Goal: Transaction & Acquisition: Purchase product/service

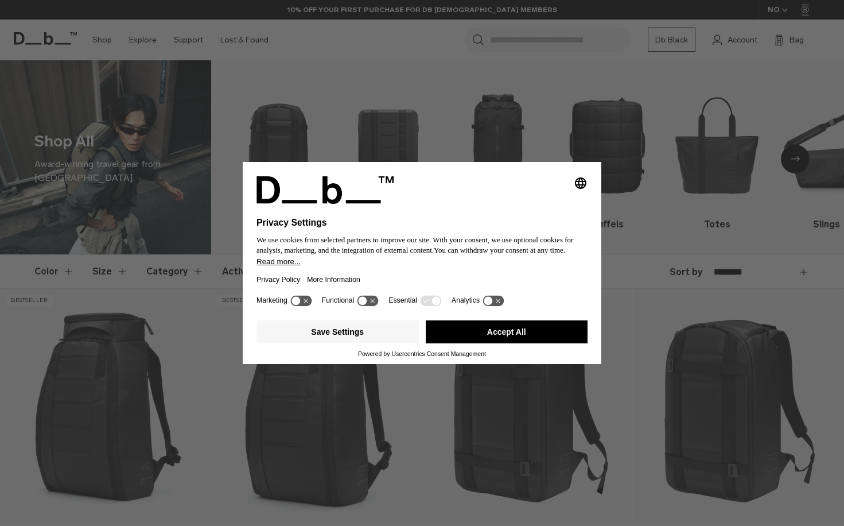
click at [500, 343] on button "Accept All" at bounding box center [507, 331] width 162 height 23
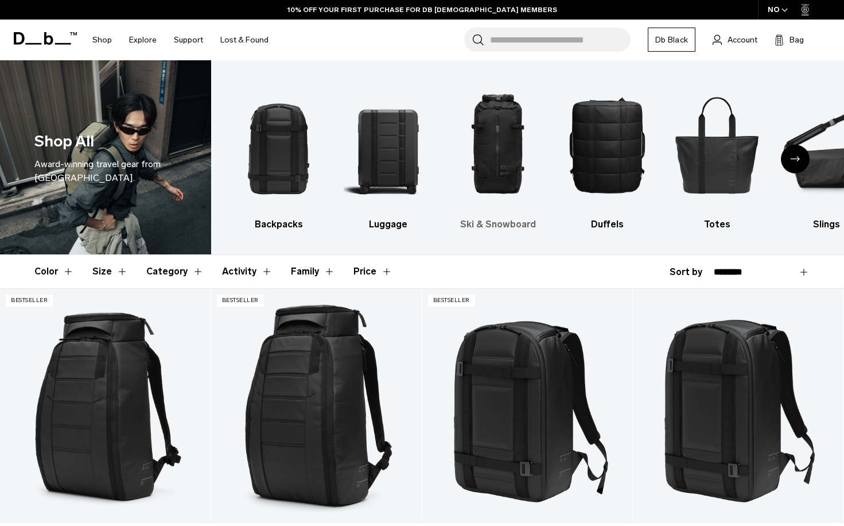
click at [507, 213] on link "Ski & Snowboard" at bounding box center [498, 154] width 90 height 154
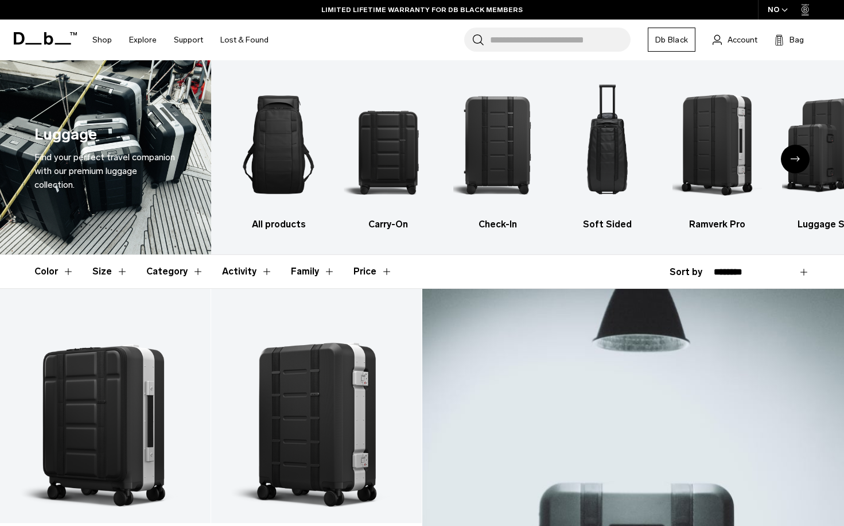
click at [48, 42] on icon at bounding box center [45, 38] width 63 height 13
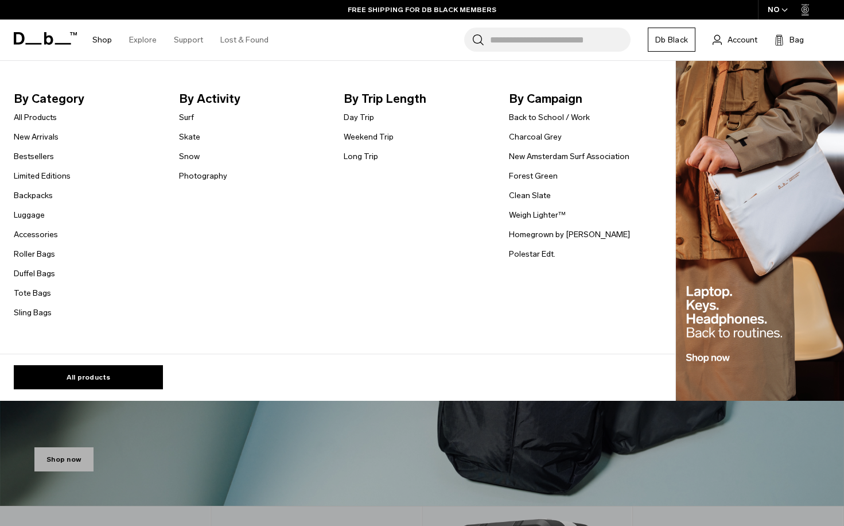
click at [103, 41] on link "Shop" at bounding box center [102, 40] width 20 height 41
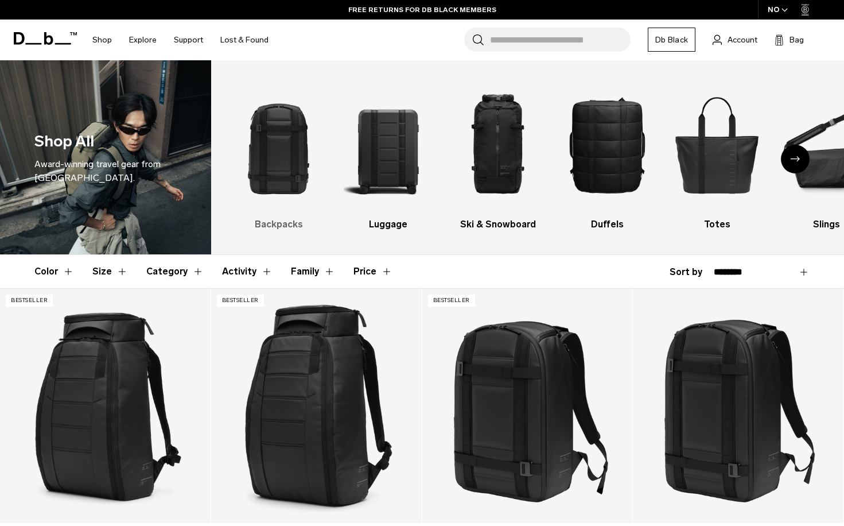
click at [275, 226] on h3 "Backpacks" at bounding box center [279, 224] width 90 height 14
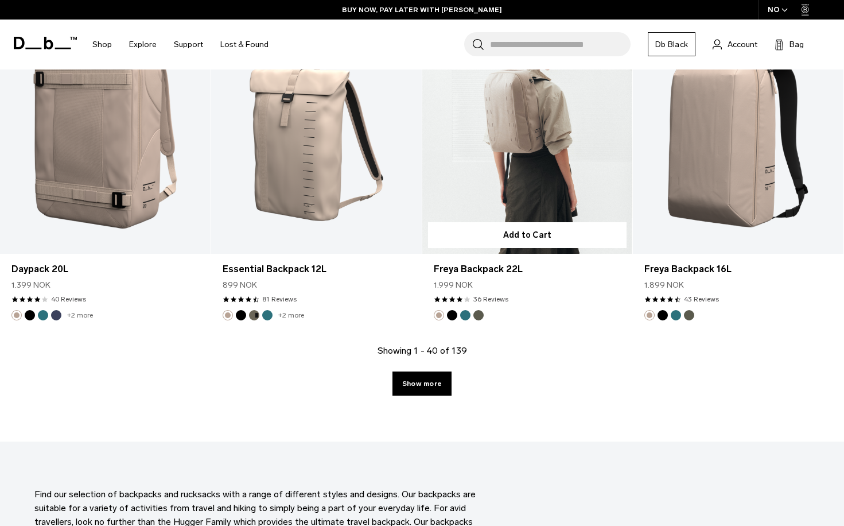
scroll to position [3266, 0]
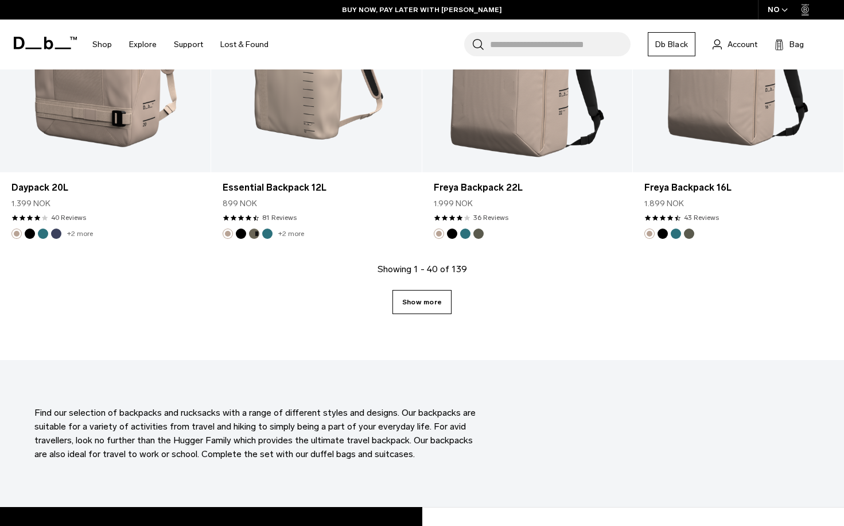
click at [441, 306] on link "Show more" at bounding box center [422, 302] width 59 height 24
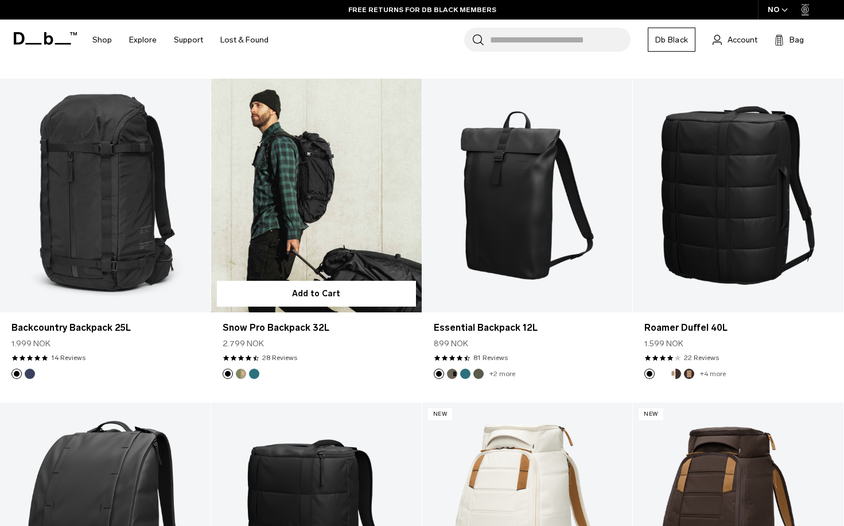
scroll to position [4421, 0]
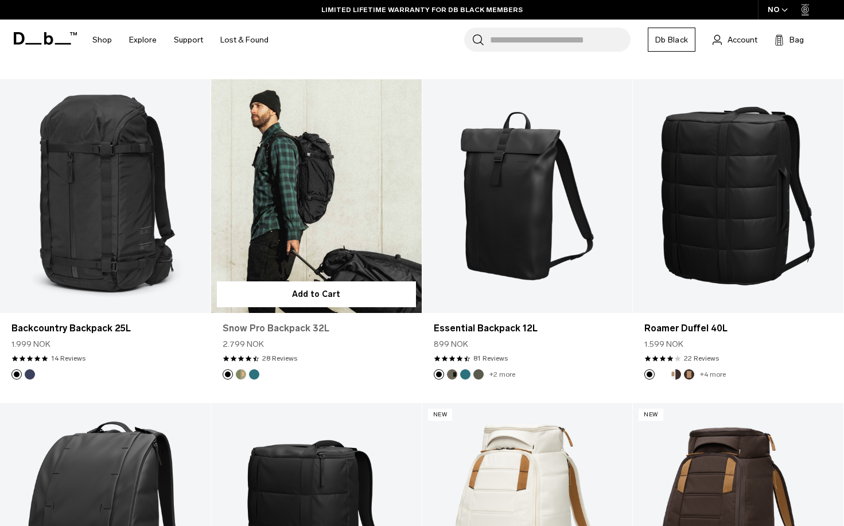
click at [305, 331] on link "Snow Pro Backpack 32L" at bounding box center [317, 328] width 188 height 14
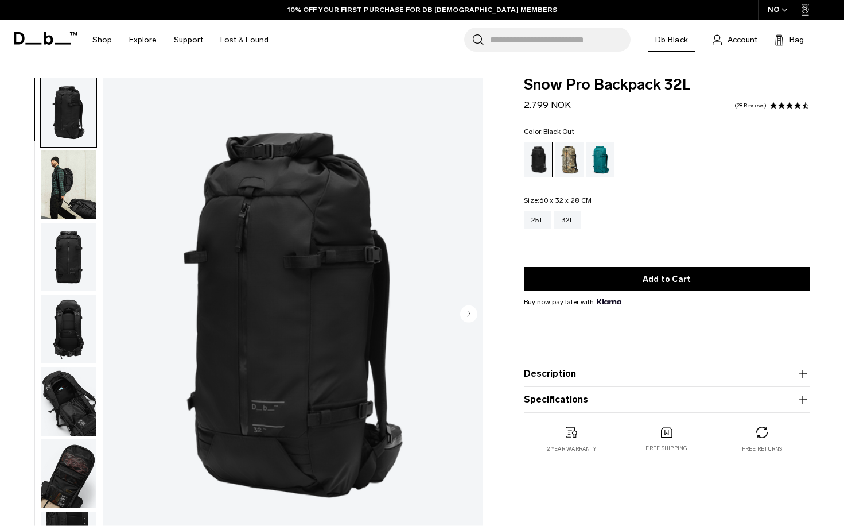
click at [75, 168] on img "button" at bounding box center [69, 184] width 56 height 69
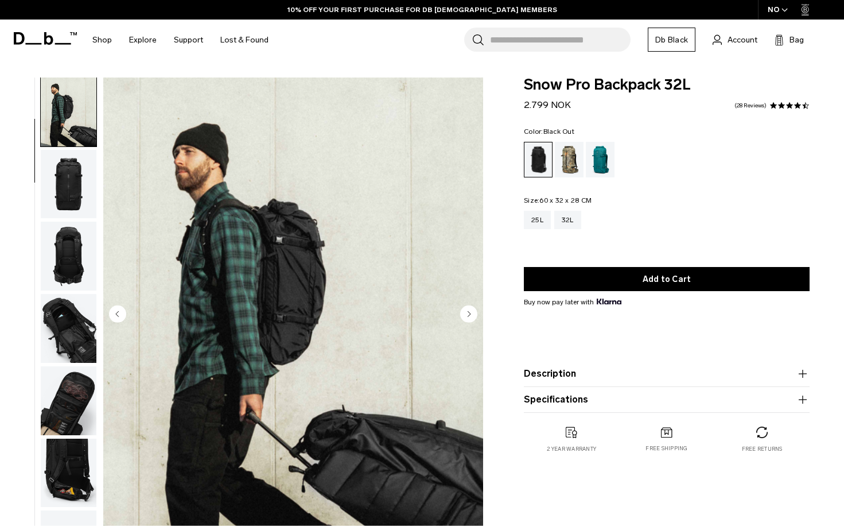
click at [68, 206] on img "button" at bounding box center [69, 184] width 56 height 69
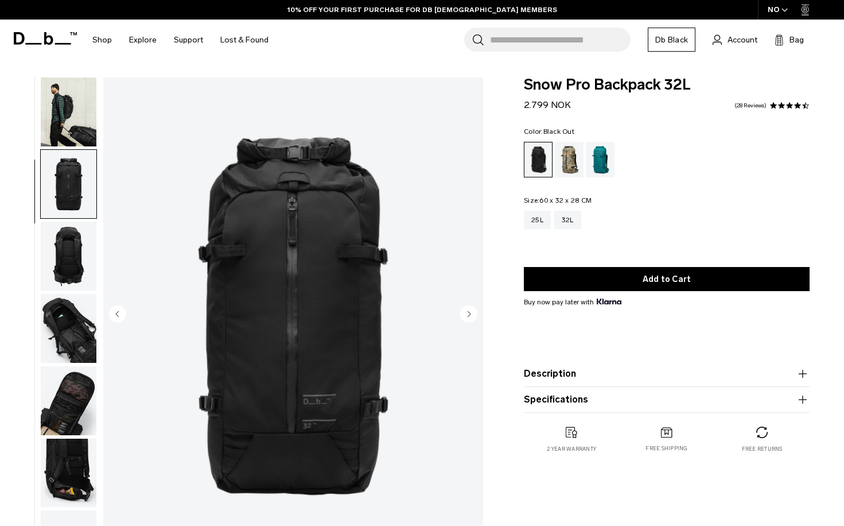
scroll to position [145, 0]
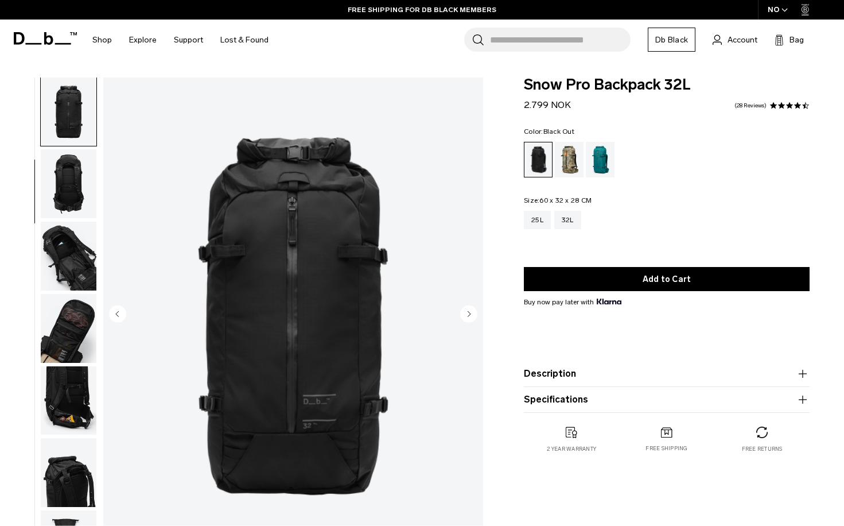
click at [80, 257] on img "button" at bounding box center [69, 256] width 56 height 69
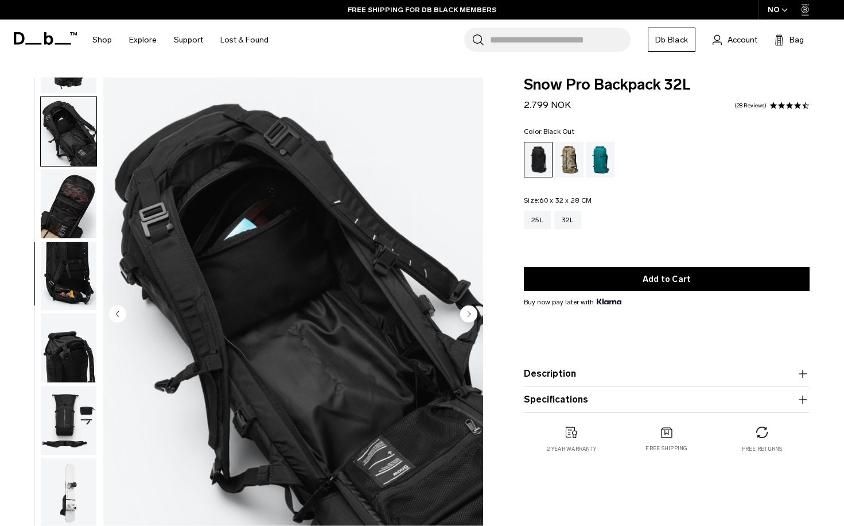
scroll to position [291, 0]
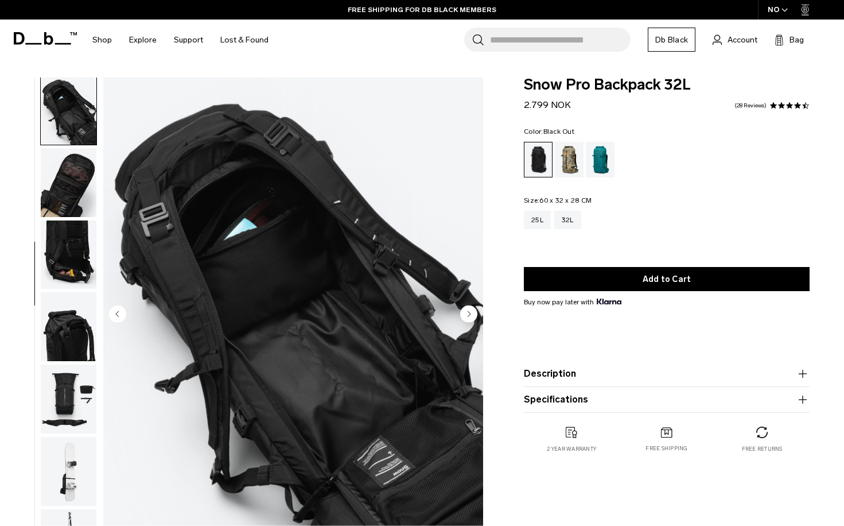
click at [63, 265] on img "button" at bounding box center [69, 254] width 56 height 69
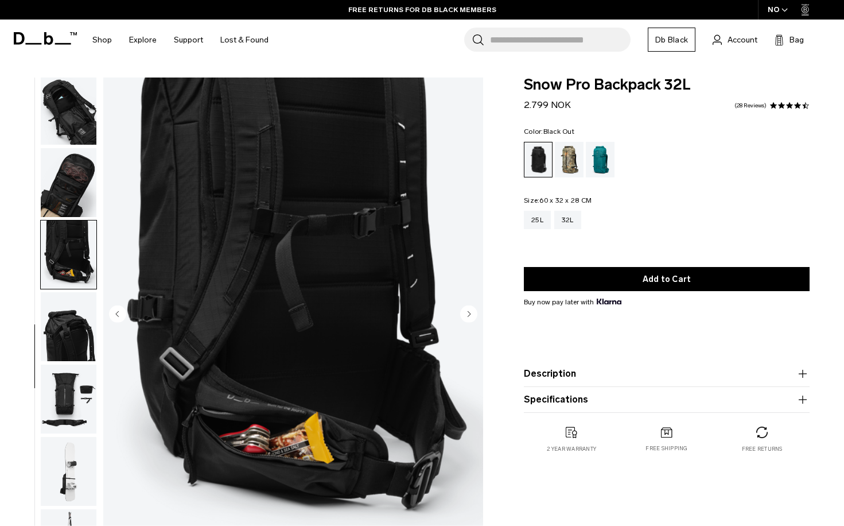
scroll to position [323, 0]
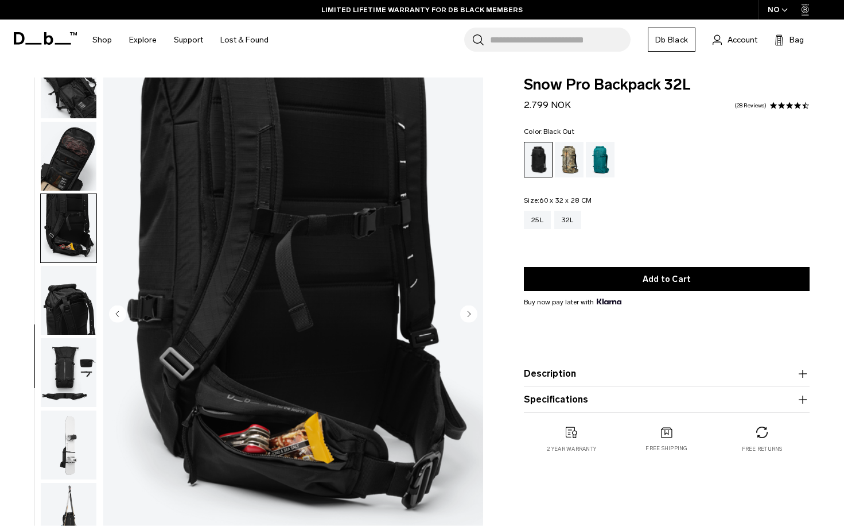
click at [60, 359] on img "button" at bounding box center [69, 372] width 56 height 69
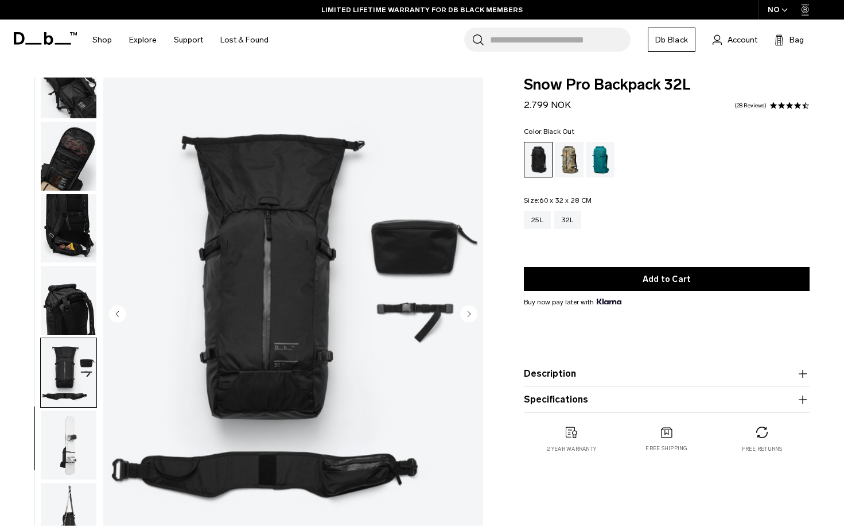
click at [77, 289] on img "button" at bounding box center [69, 300] width 56 height 69
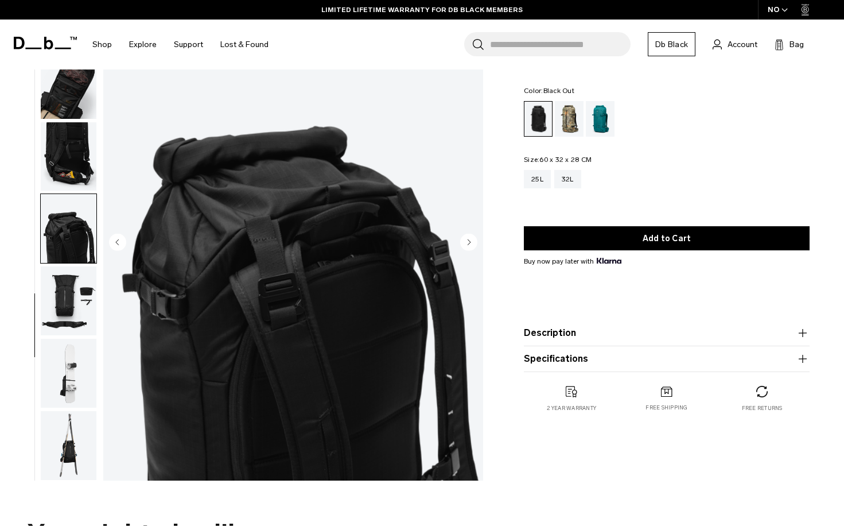
scroll to position [319, 0]
click at [566, 119] on div "Db x Beyond Medals" at bounding box center [569, 119] width 29 height 36
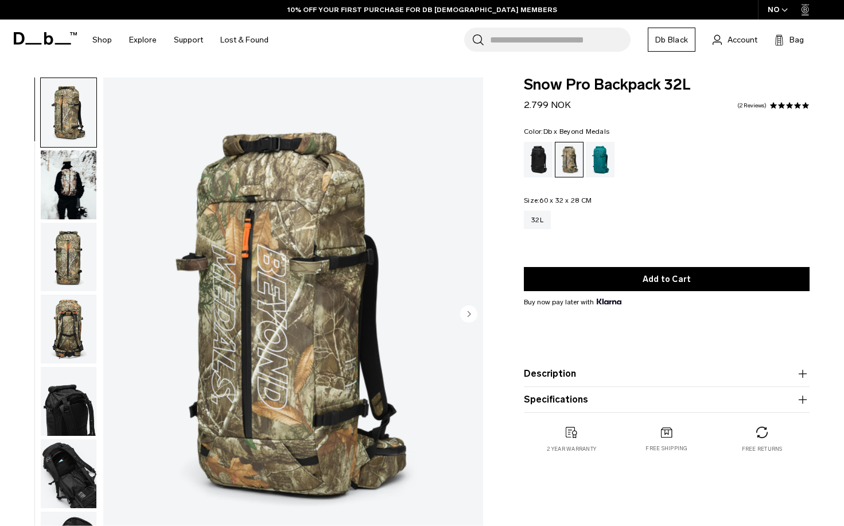
click at [69, 255] on img "button" at bounding box center [69, 257] width 56 height 69
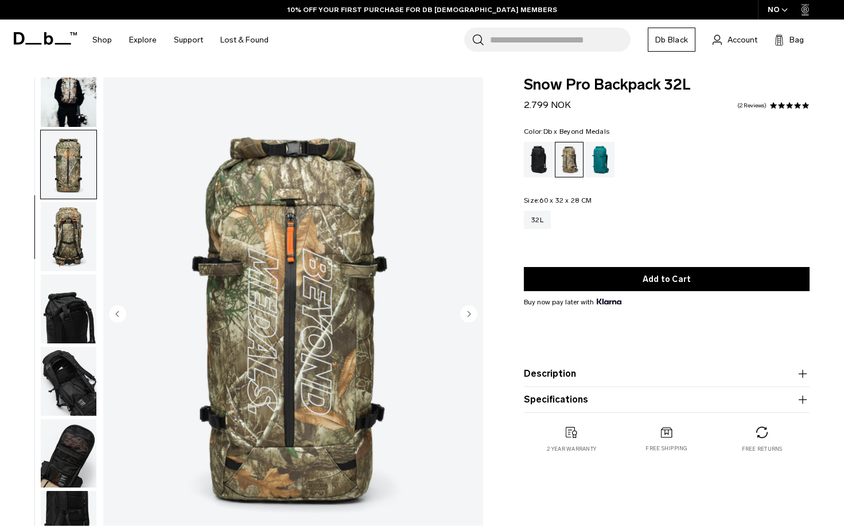
scroll to position [105, 0]
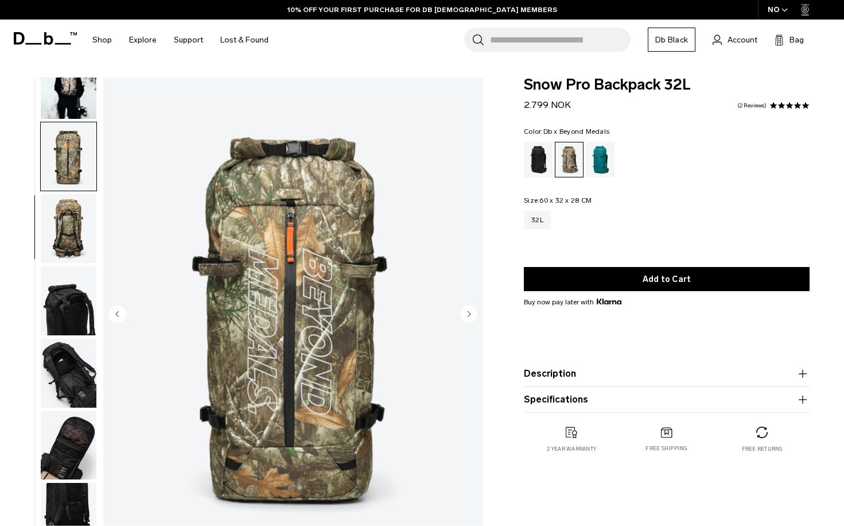
click at [82, 235] on img "button" at bounding box center [69, 228] width 56 height 69
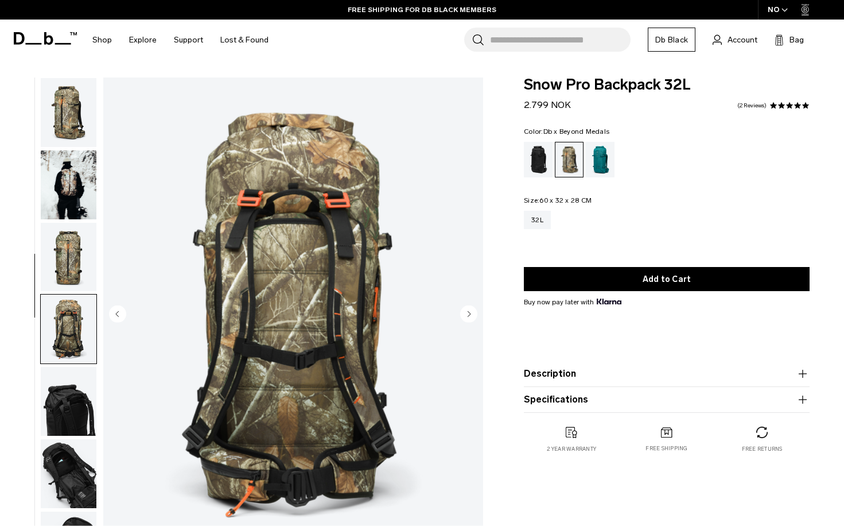
scroll to position [-1, 0]
click at [74, 107] on img "button" at bounding box center [69, 112] width 56 height 69
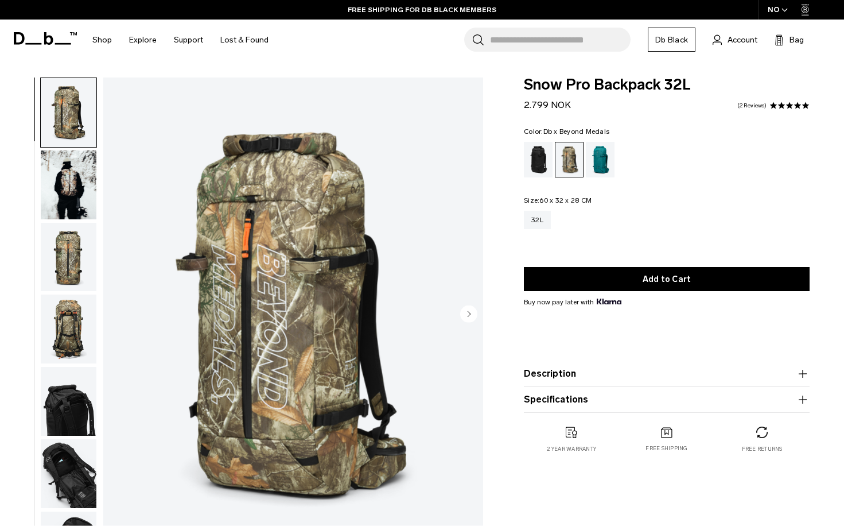
scroll to position [0, 0]
click at [610, 157] on div "Midnight Teal" at bounding box center [600, 160] width 29 height 36
click at [604, 157] on div "Midnight Teal" at bounding box center [600, 160] width 29 height 36
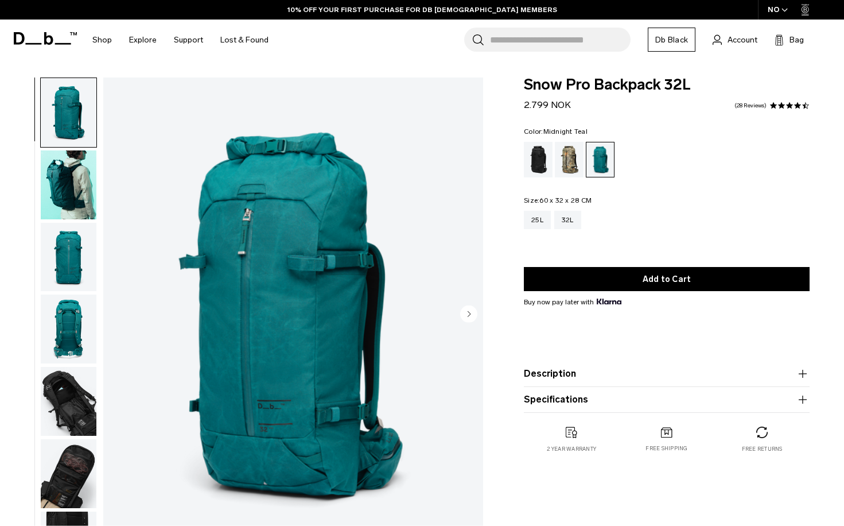
click at [75, 204] on img "button" at bounding box center [69, 184] width 56 height 69
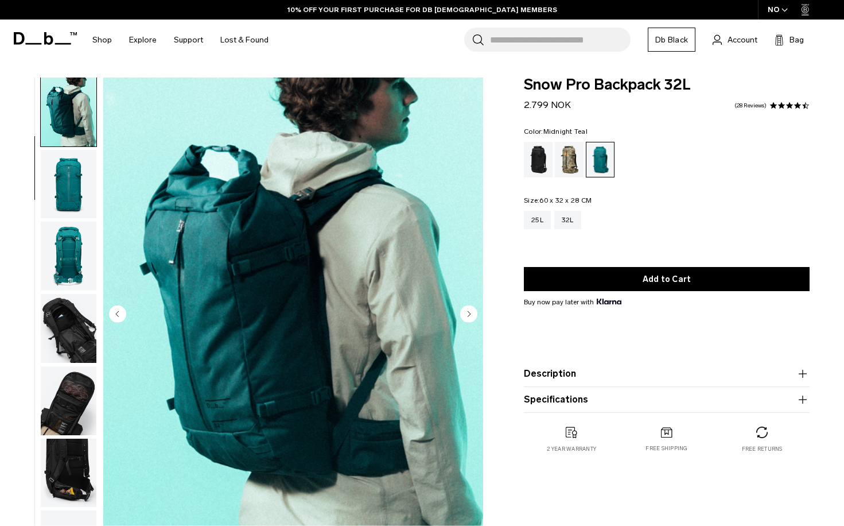
click at [75, 214] on img "button" at bounding box center [69, 184] width 56 height 69
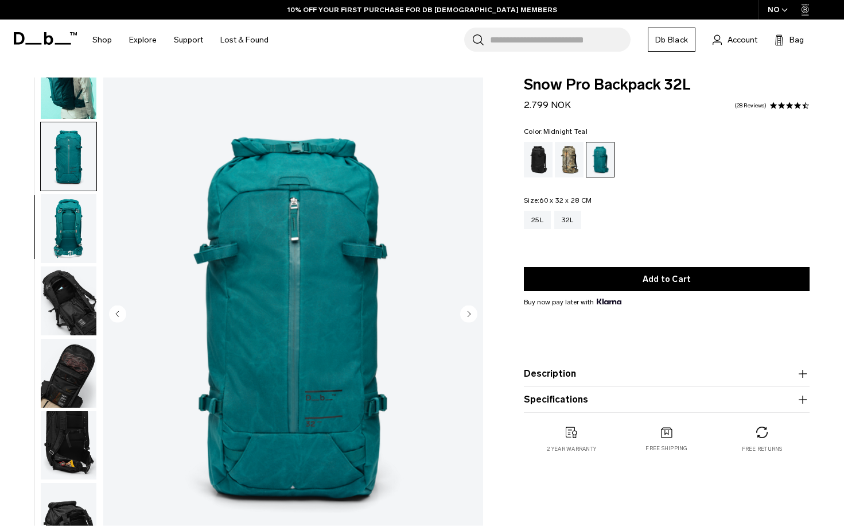
click at [69, 222] on img "button" at bounding box center [69, 228] width 56 height 69
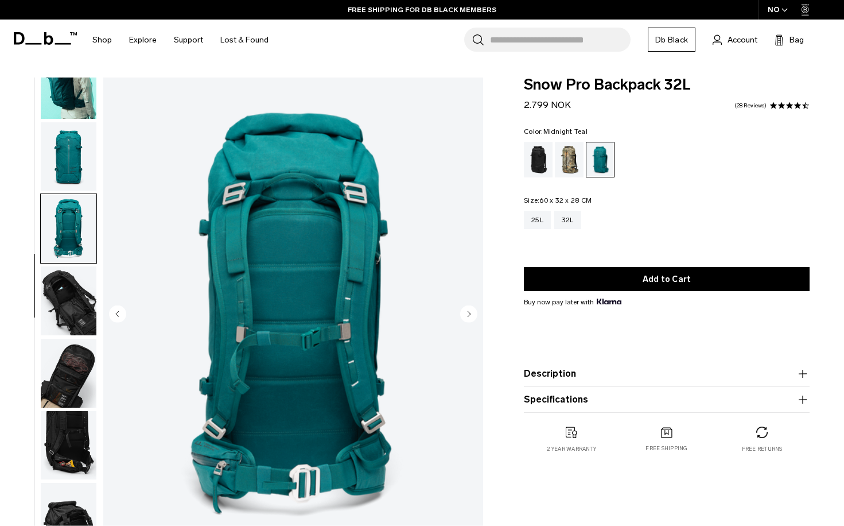
click at [67, 339] on img "button" at bounding box center [69, 373] width 56 height 69
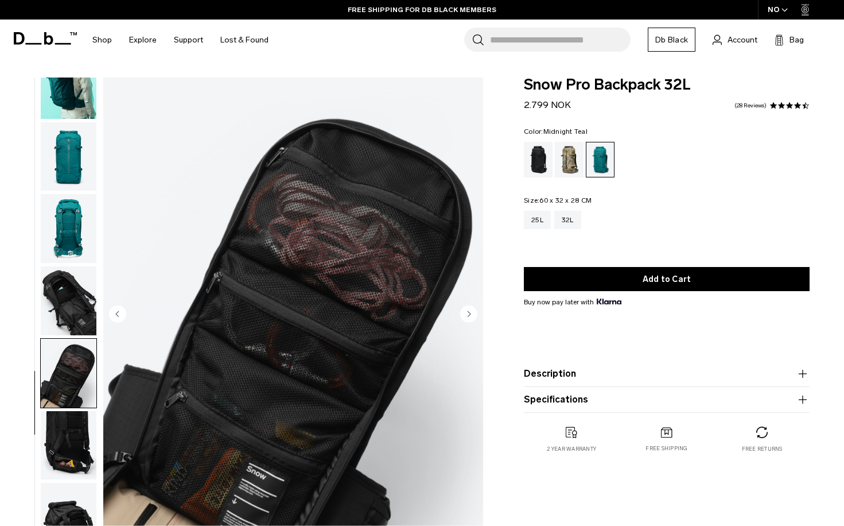
click at [72, 300] on img "button" at bounding box center [69, 300] width 56 height 69
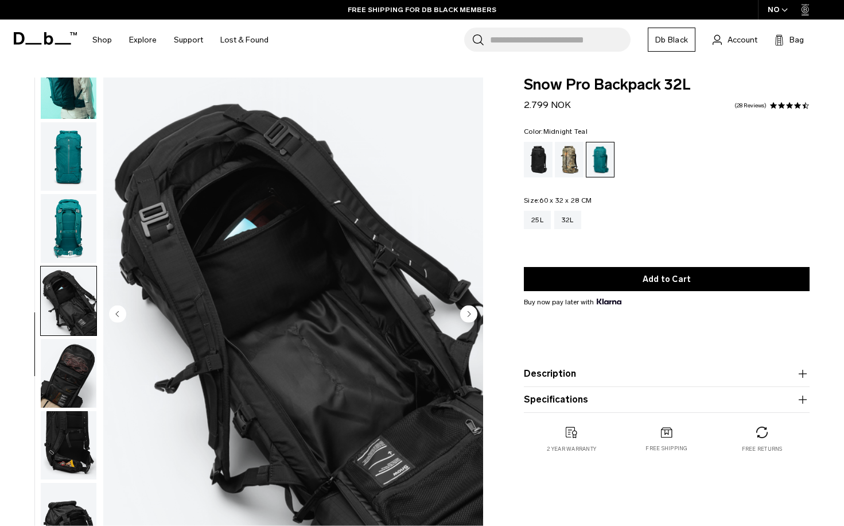
click at [77, 343] on img "button" at bounding box center [69, 373] width 56 height 69
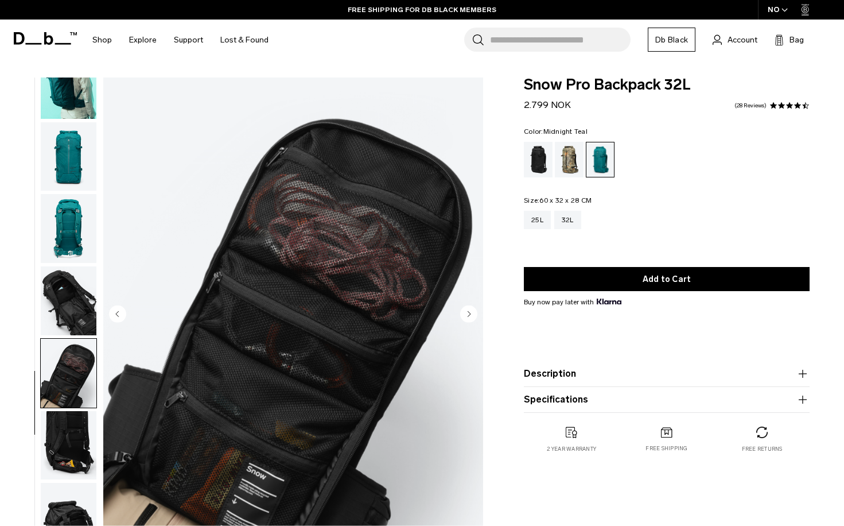
click at [69, 381] on img "button" at bounding box center [69, 373] width 56 height 69
click at [69, 437] on img "button" at bounding box center [69, 445] width 56 height 69
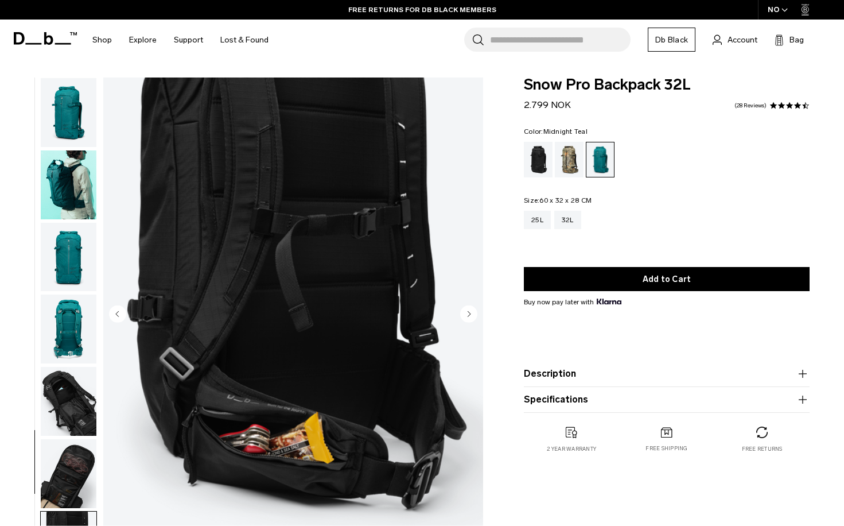
scroll to position [0, 0]
click at [546, 150] on div "Black Out" at bounding box center [538, 160] width 29 height 36
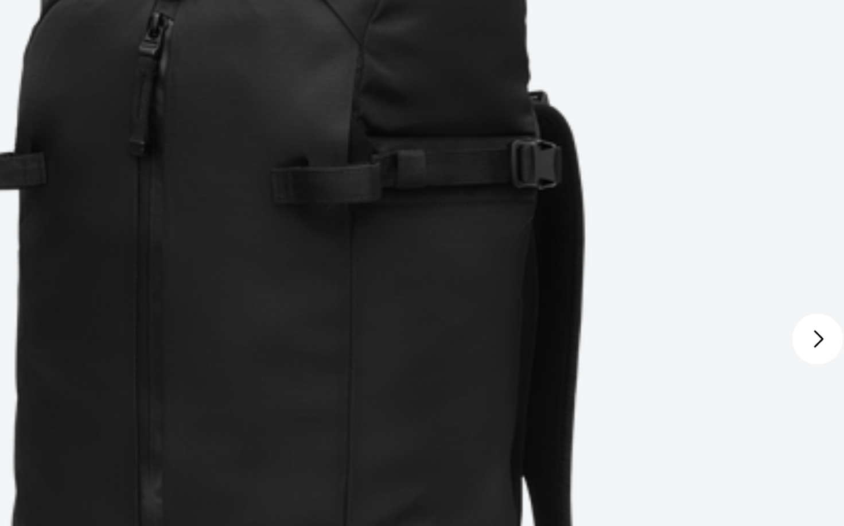
scroll to position [117, 0]
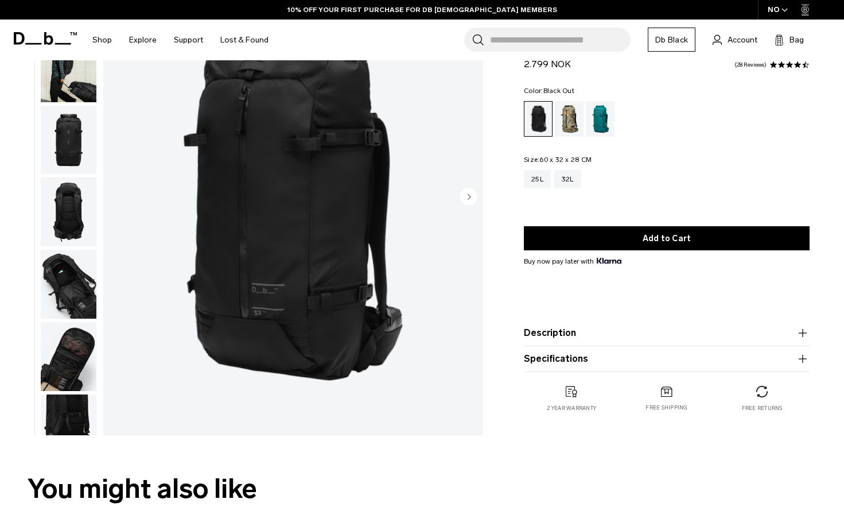
click at [76, 267] on img "button" at bounding box center [69, 284] width 56 height 69
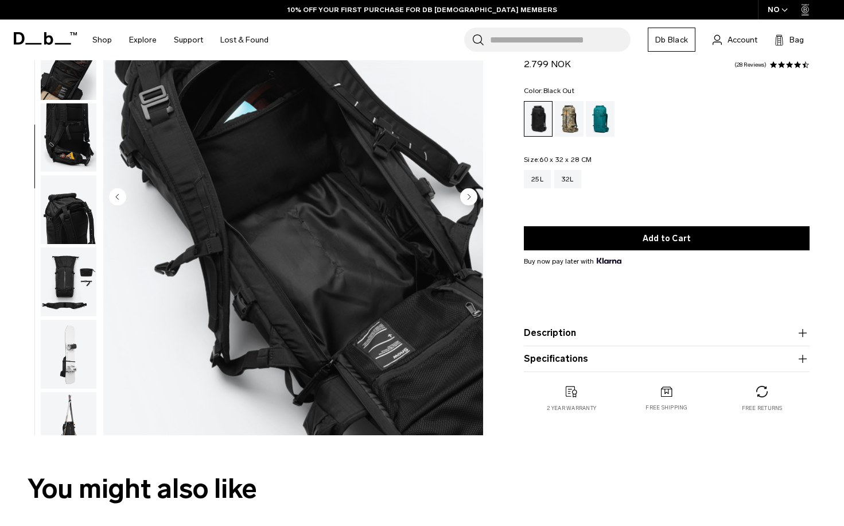
click at [73, 281] on img "button" at bounding box center [69, 281] width 56 height 69
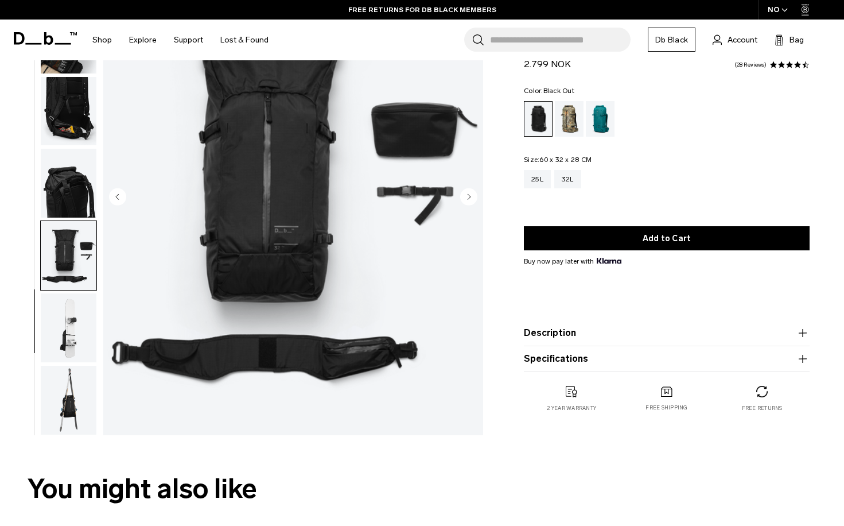
click at [77, 308] on img "button" at bounding box center [69, 327] width 56 height 69
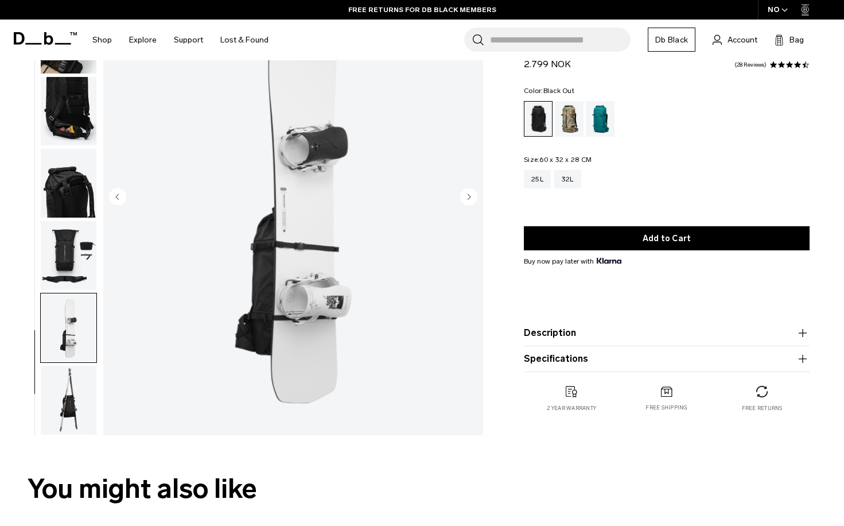
click at [74, 368] on img "button" at bounding box center [69, 400] width 56 height 69
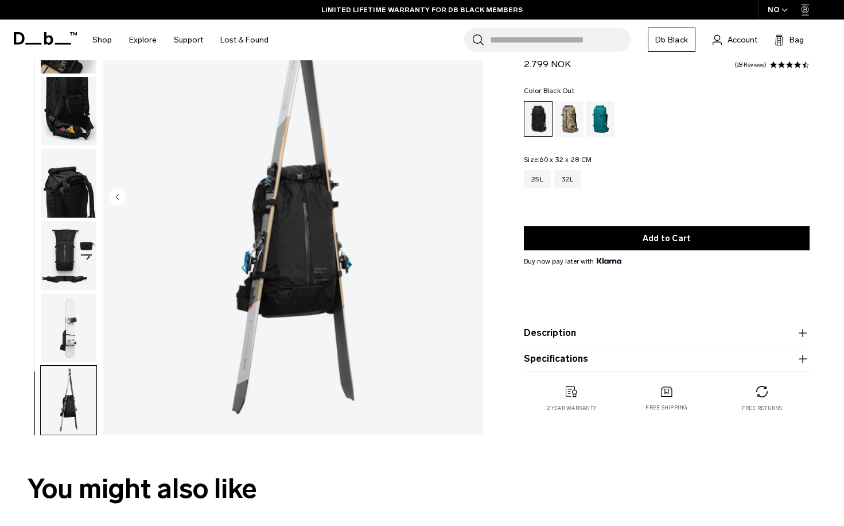
click at [72, 262] on img "button" at bounding box center [69, 255] width 56 height 69
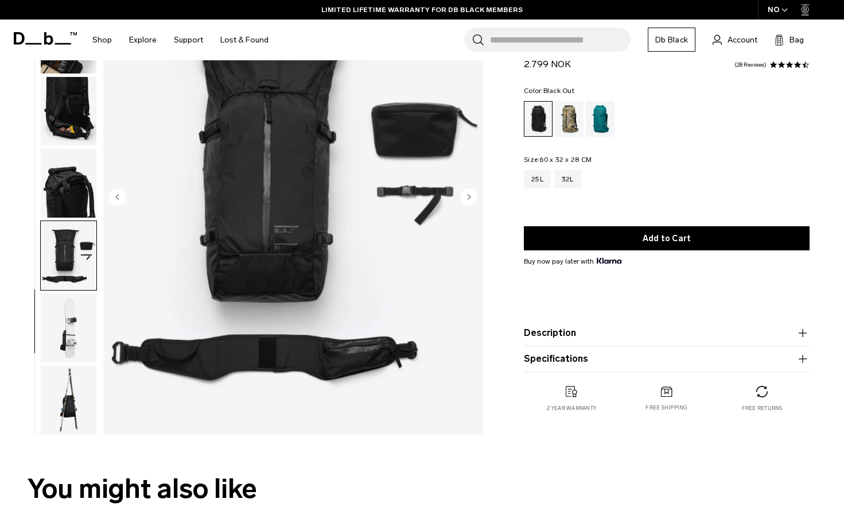
click at [71, 334] on img "button" at bounding box center [69, 327] width 56 height 69
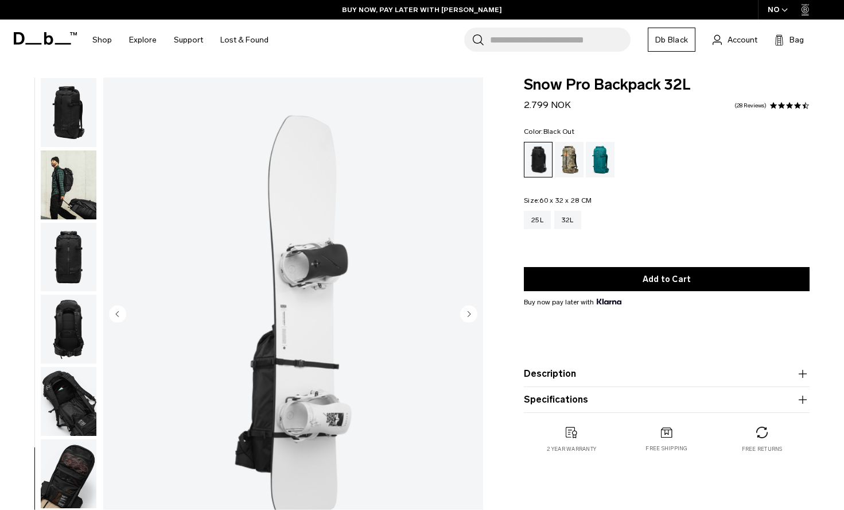
scroll to position [0, 0]
click at [63, 134] on img "button" at bounding box center [69, 112] width 56 height 69
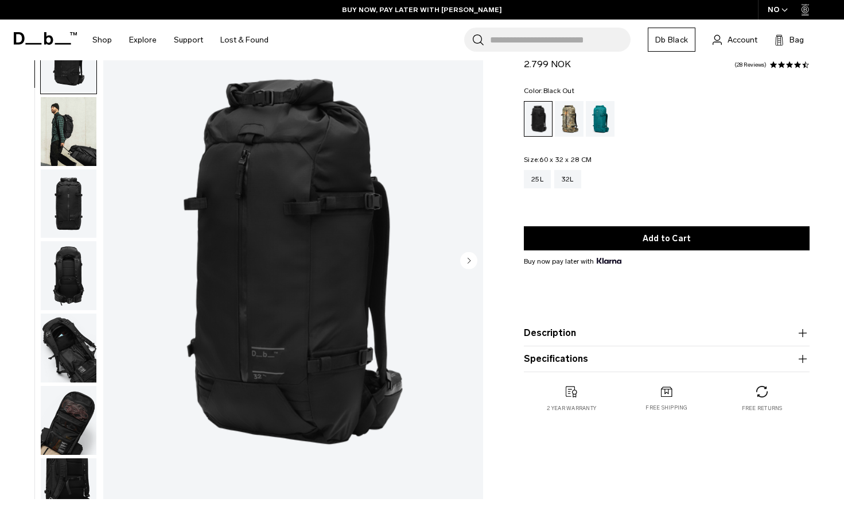
scroll to position [72, 0]
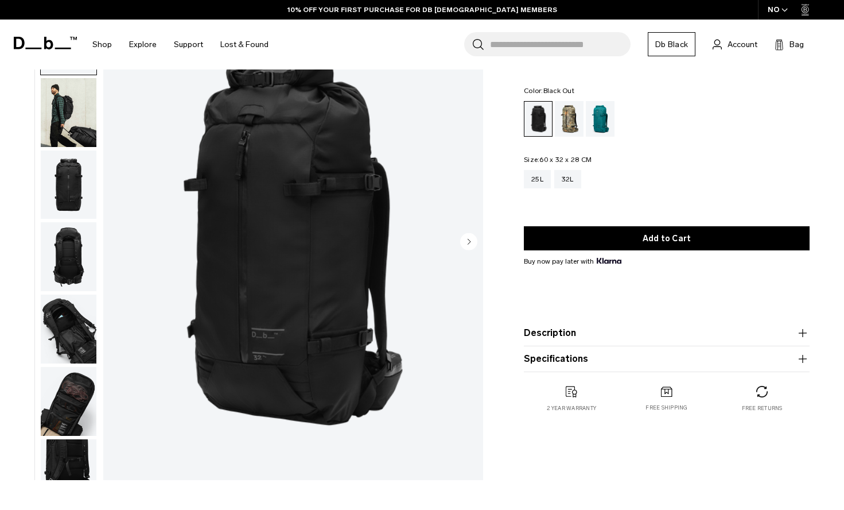
click at [465, 246] on circle "Next slide" at bounding box center [468, 240] width 17 height 17
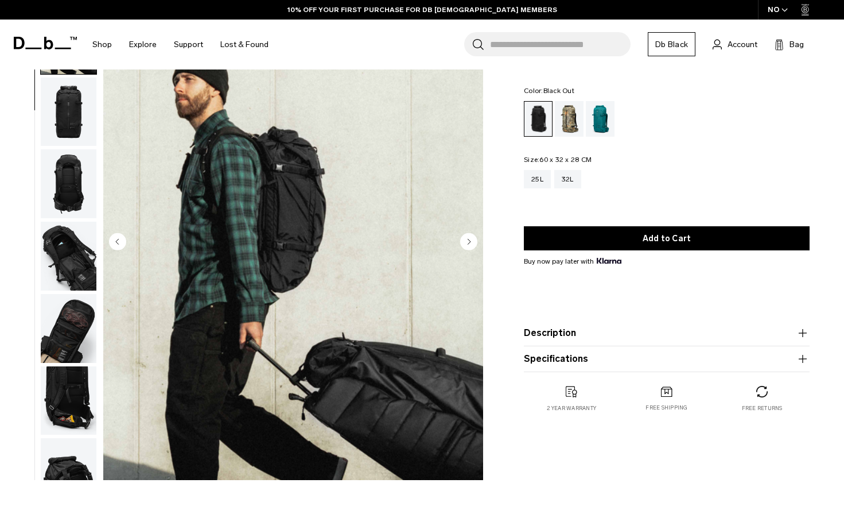
click at [469, 245] on circle "Next slide" at bounding box center [468, 240] width 17 height 17
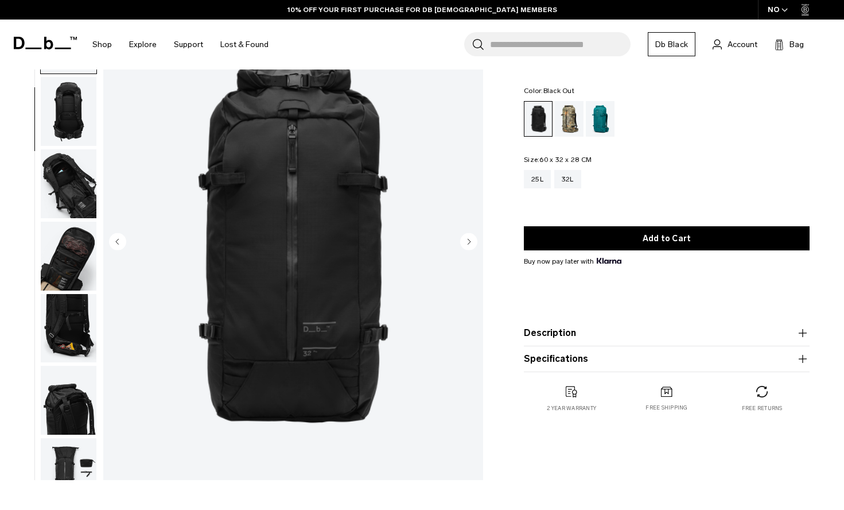
click at [468, 242] on circle "Next slide" at bounding box center [468, 240] width 17 height 17
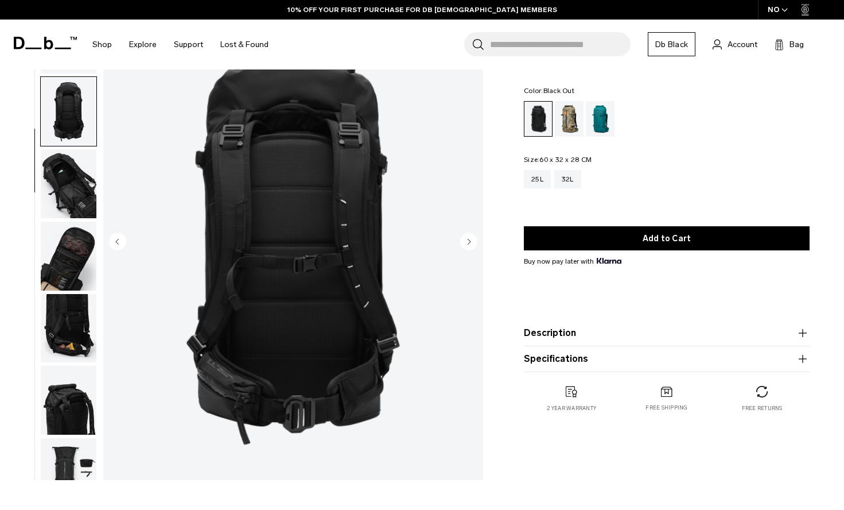
scroll to position [218, 0]
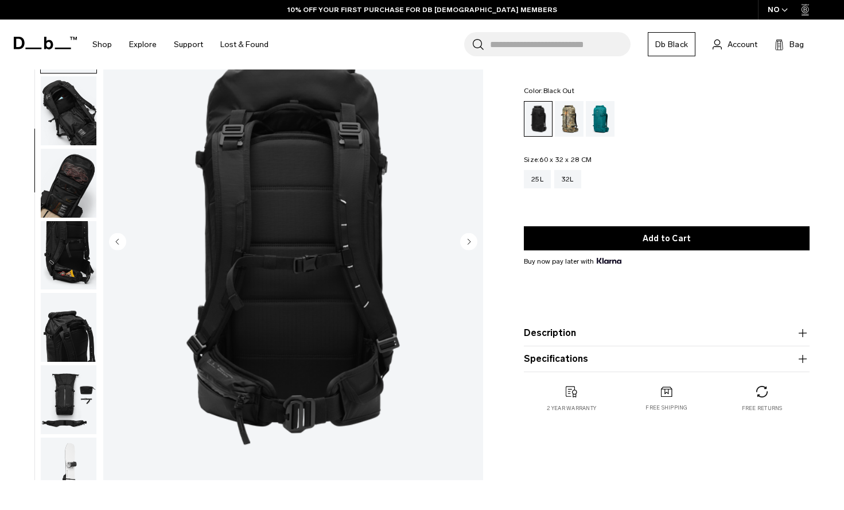
click at [468, 242] on circle "Next slide" at bounding box center [468, 240] width 17 height 17
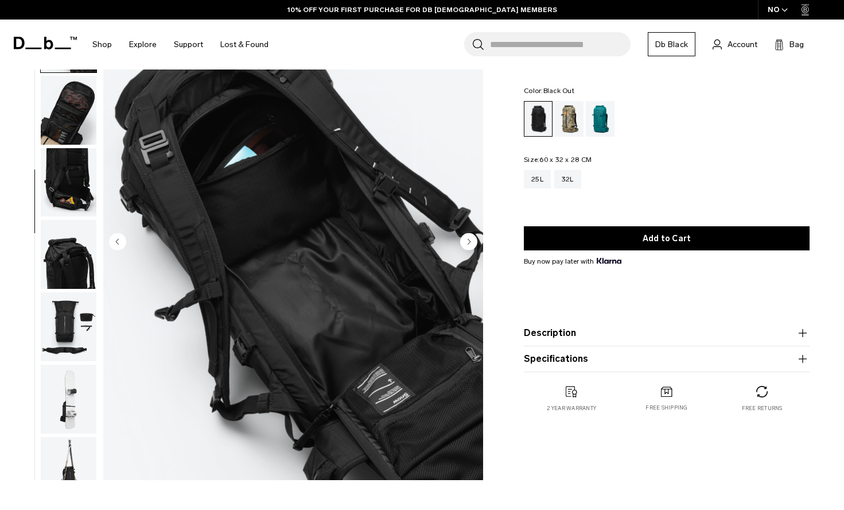
click at [468, 242] on circle "Next slide" at bounding box center [468, 240] width 17 height 17
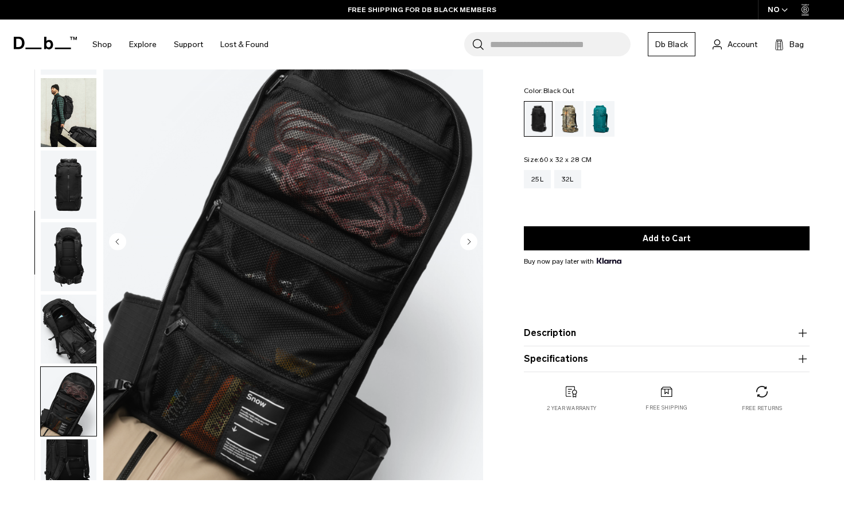
scroll to position [-1, 0]
click at [64, 168] on img "button" at bounding box center [69, 184] width 56 height 69
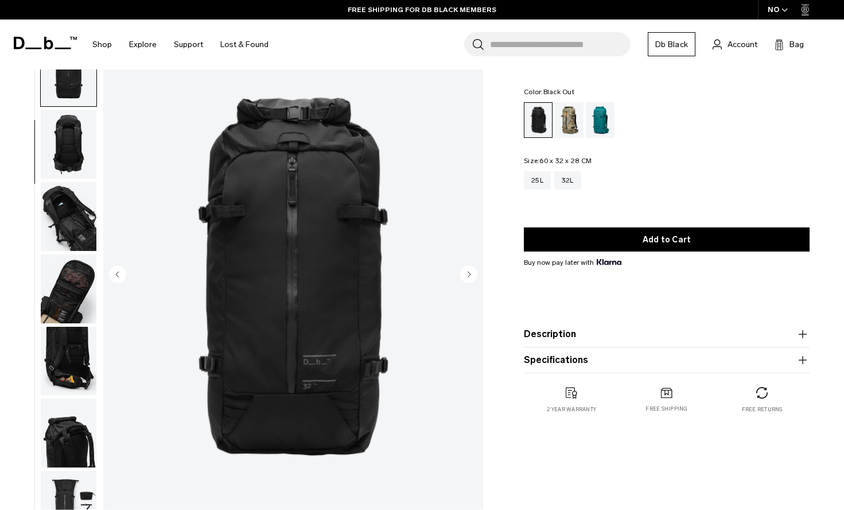
scroll to position [34, 0]
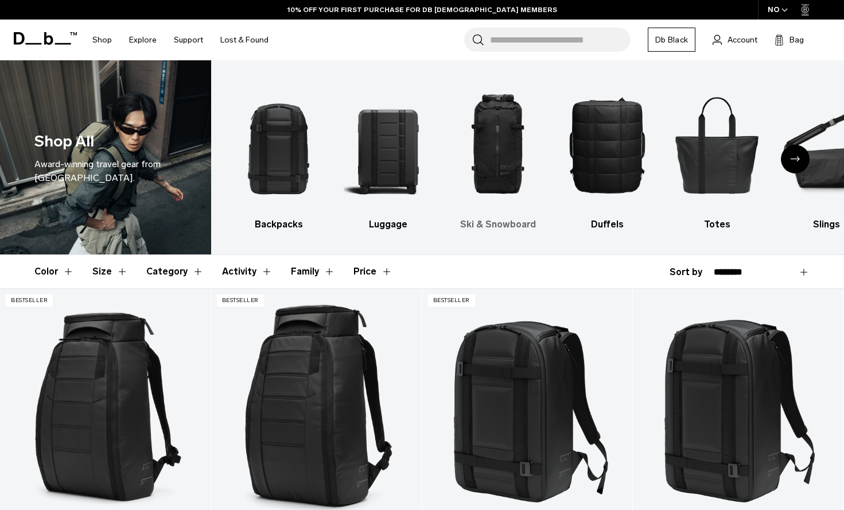
click at [495, 231] on h3 "Ski & Snowboard" at bounding box center [498, 224] width 90 height 14
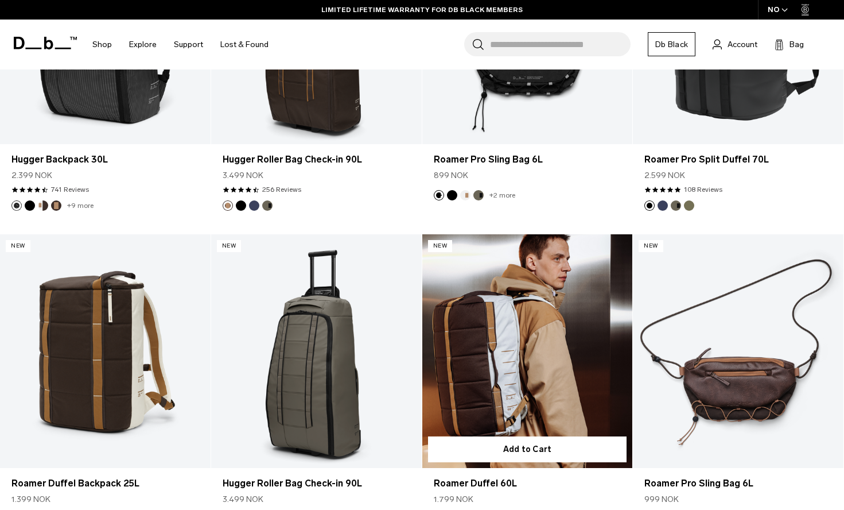
scroll to position [2325, 0]
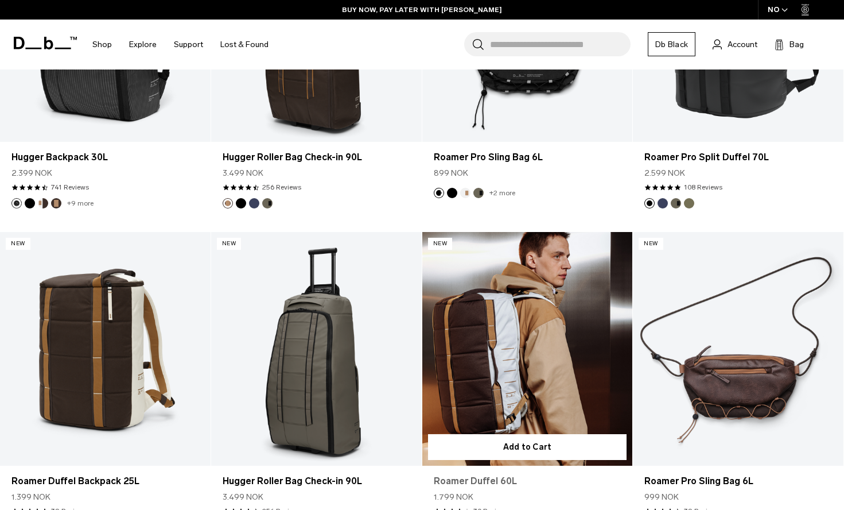
click at [491, 479] on link "Roamer Duffel 60L" at bounding box center [528, 481] width 188 height 14
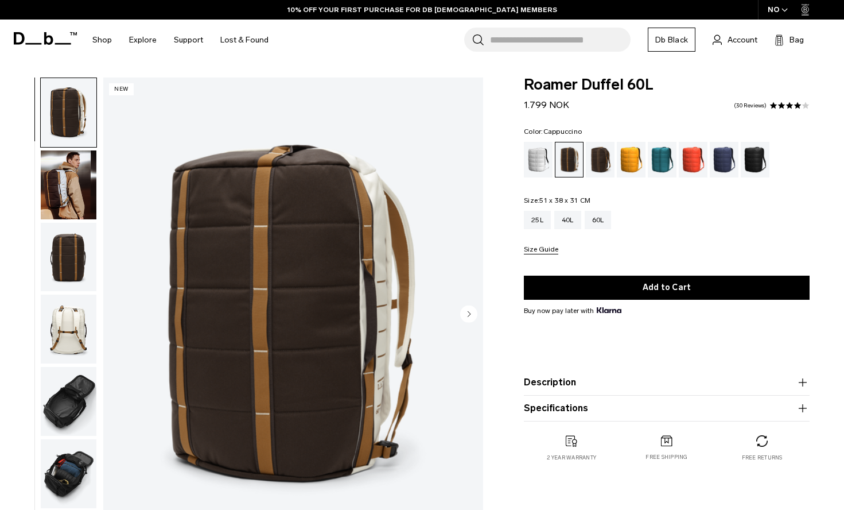
click at [471, 316] on circle "Next slide" at bounding box center [468, 313] width 17 height 17
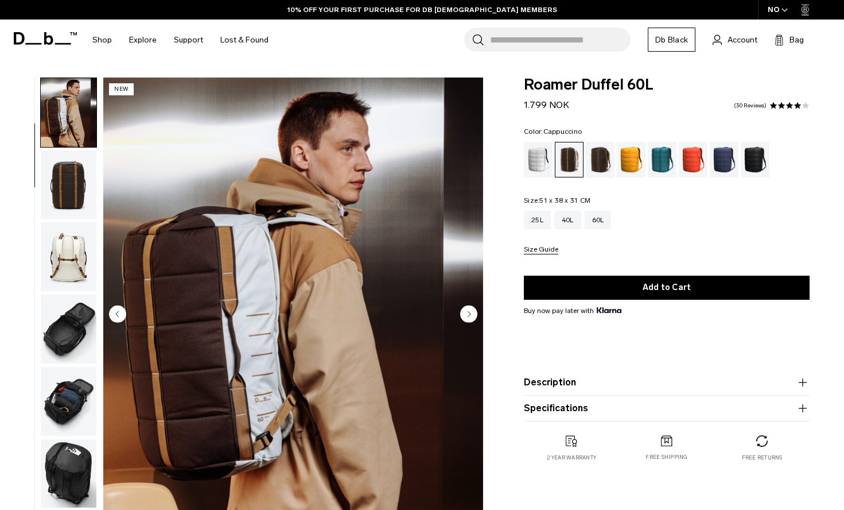
scroll to position [73, 0]
click at [396, 309] on img "2 / 10" at bounding box center [293, 314] width 380 height 475
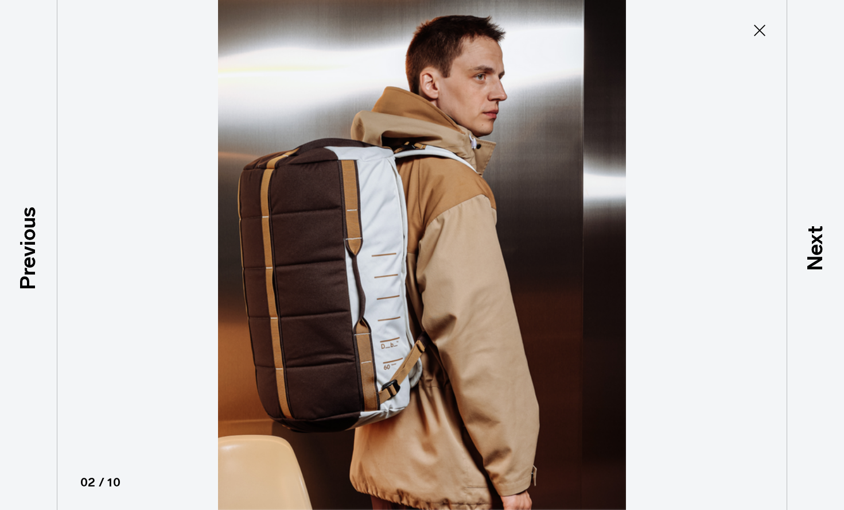
type button "Close"
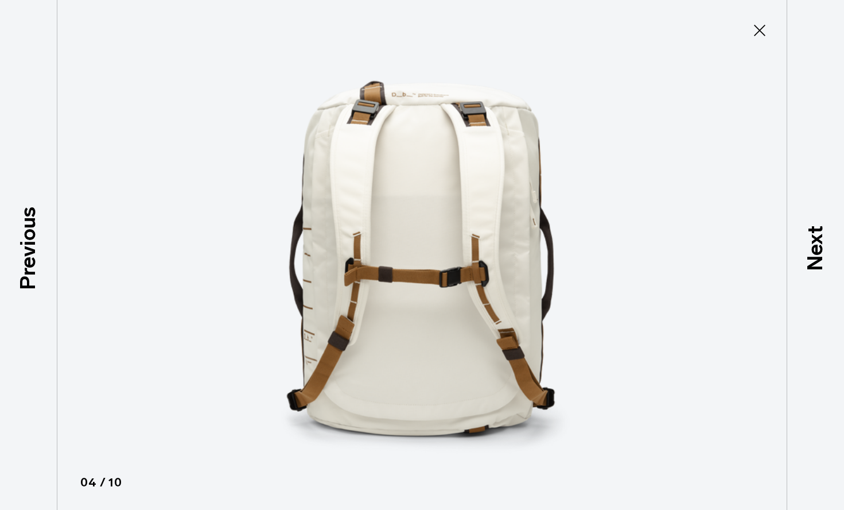
scroll to position [253, 0]
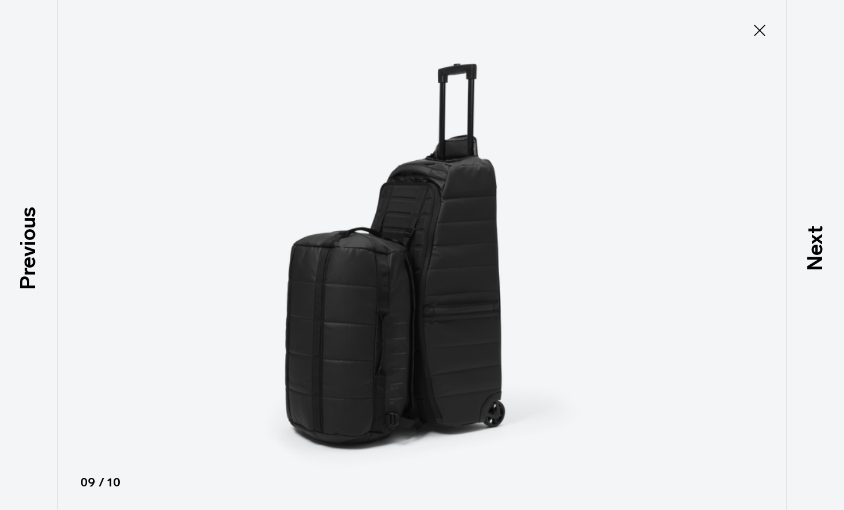
click at [505, 300] on img at bounding box center [422, 255] width 516 height 510
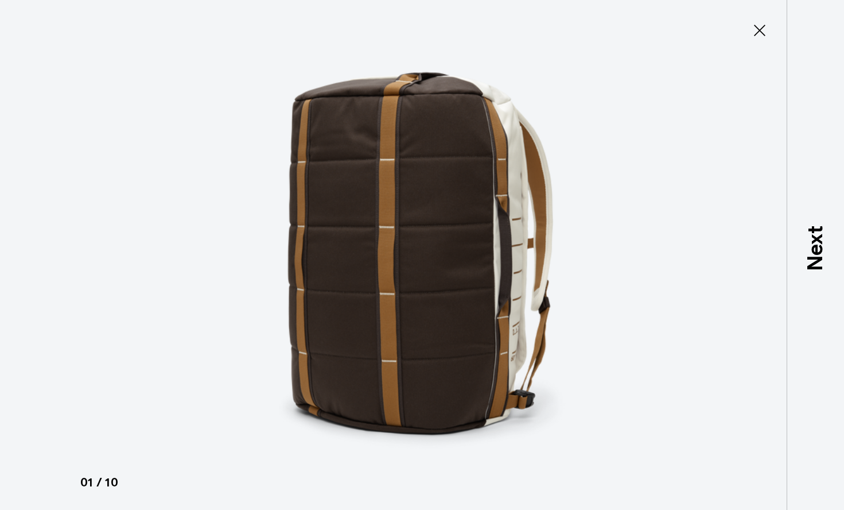
scroll to position [0, 0]
click at [757, 34] on icon at bounding box center [760, 30] width 18 height 18
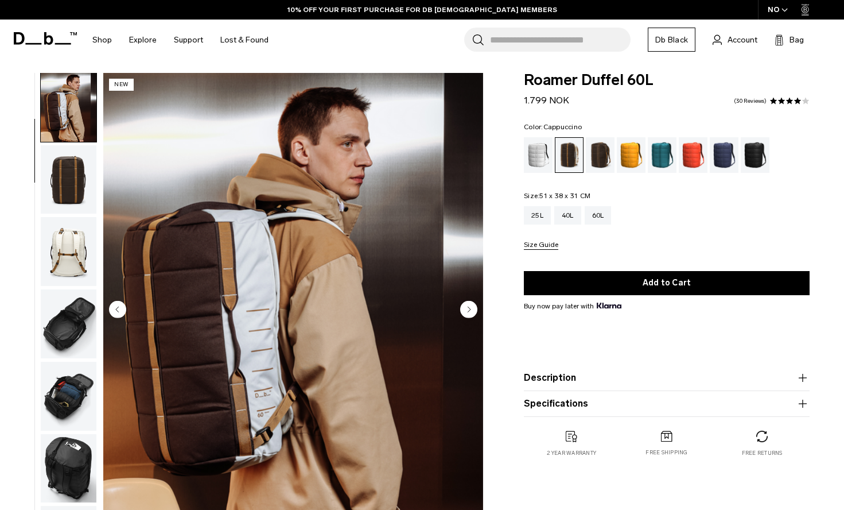
scroll to position [3, 0]
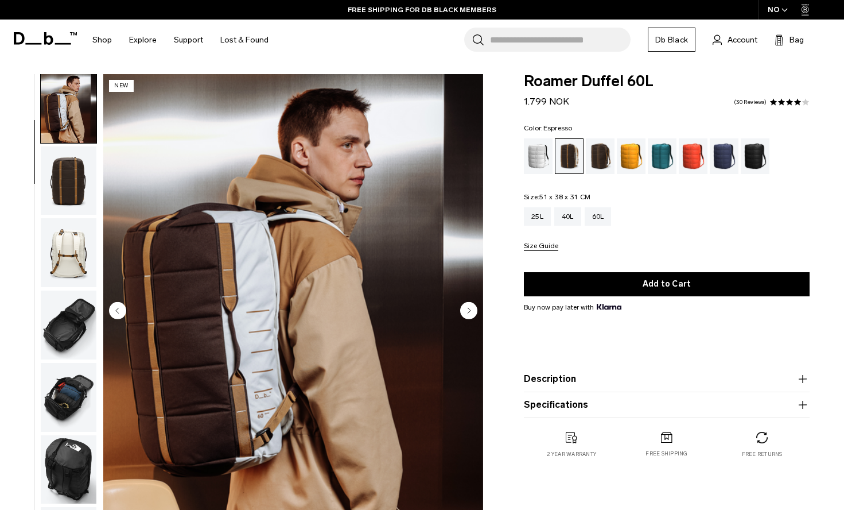
click at [604, 157] on div "Espresso" at bounding box center [600, 156] width 29 height 36
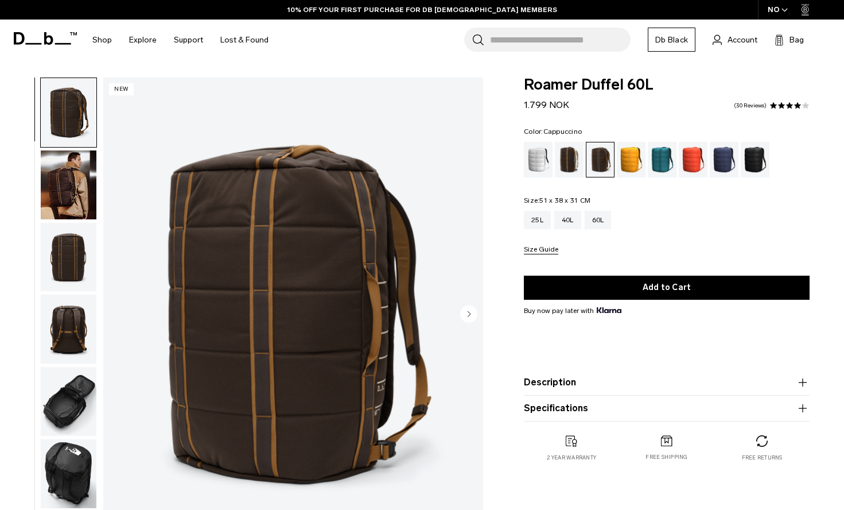
click at [579, 161] on div "Cappuccino" at bounding box center [569, 160] width 29 height 36
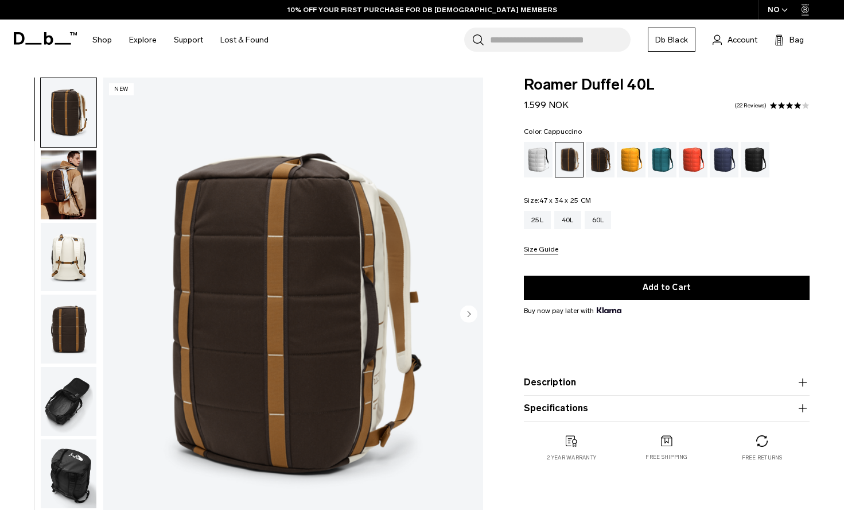
click at [474, 311] on circle "Next slide" at bounding box center [468, 313] width 17 height 17
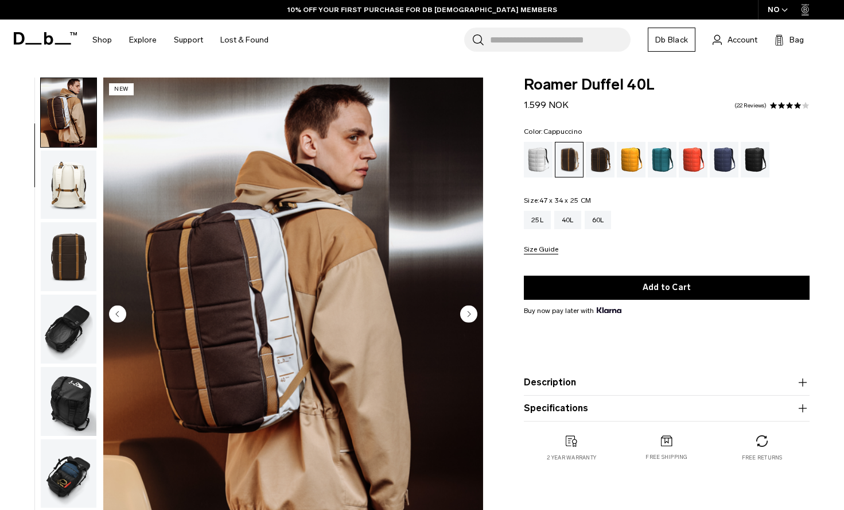
scroll to position [73, 0]
click at [600, 219] on div "60L" at bounding box center [598, 220] width 27 height 18
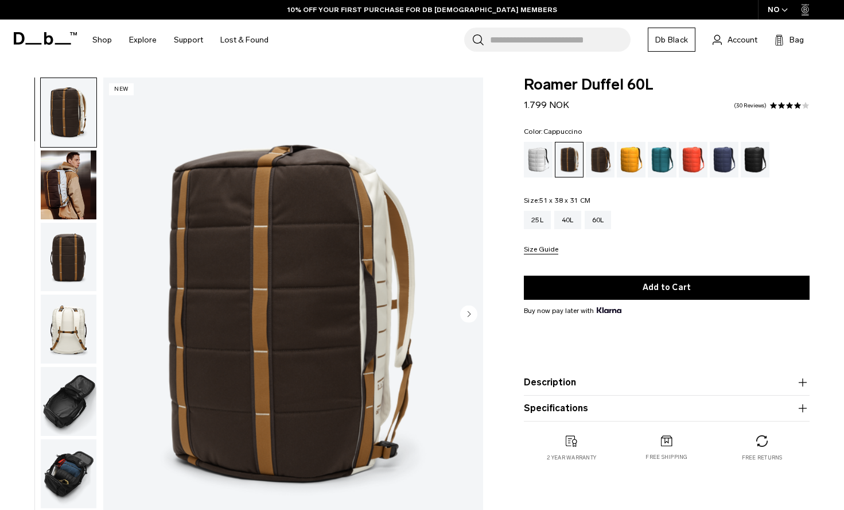
click at [69, 197] on img "button" at bounding box center [69, 184] width 56 height 69
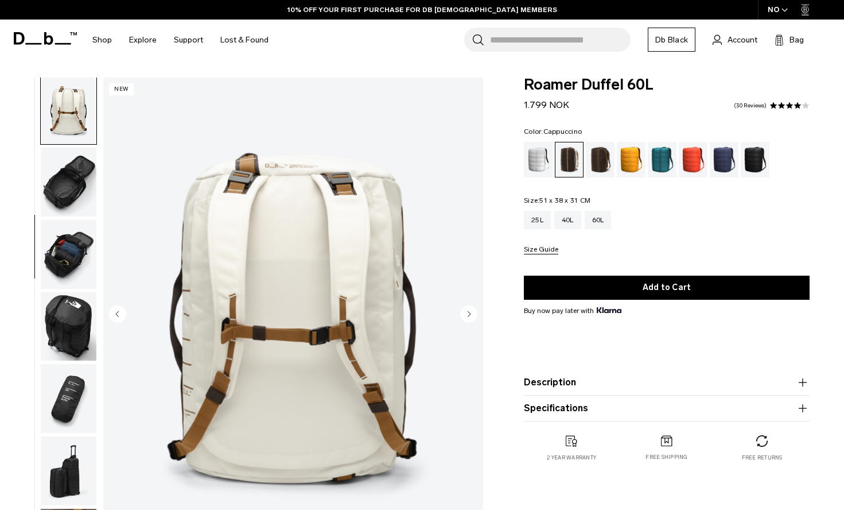
scroll to position [253, 0]
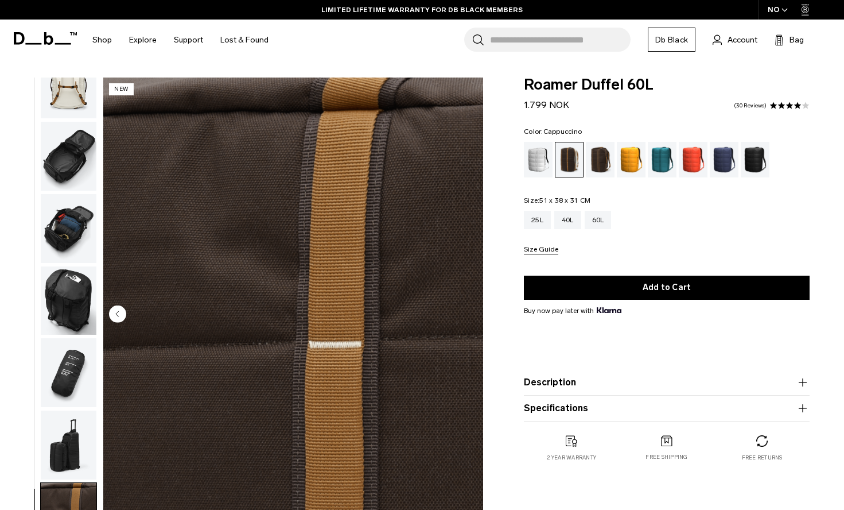
click at [65, 204] on img "button" at bounding box center [69, 228] width 56 height 69
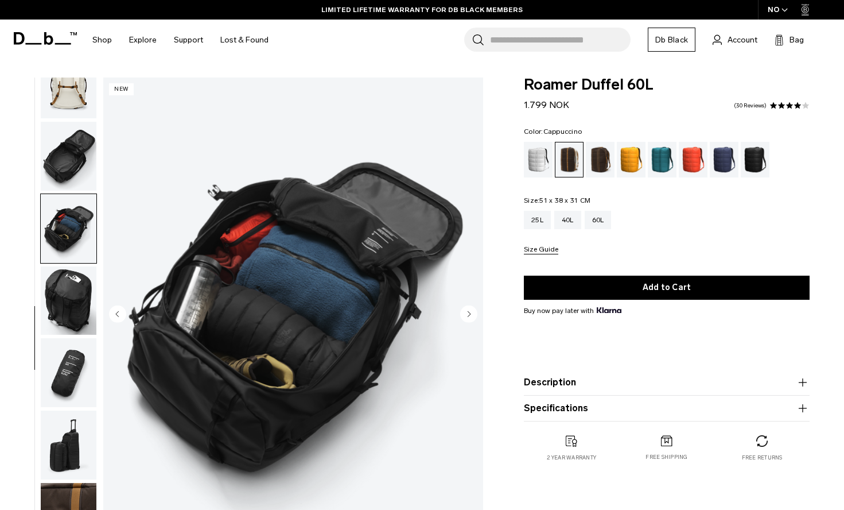
click at [76, 241] on img "button" at bounding box center [69, 228] width 56 height 69
click at [75, 267] on img "button" at bounding box center [69, 300] width 56 height 69
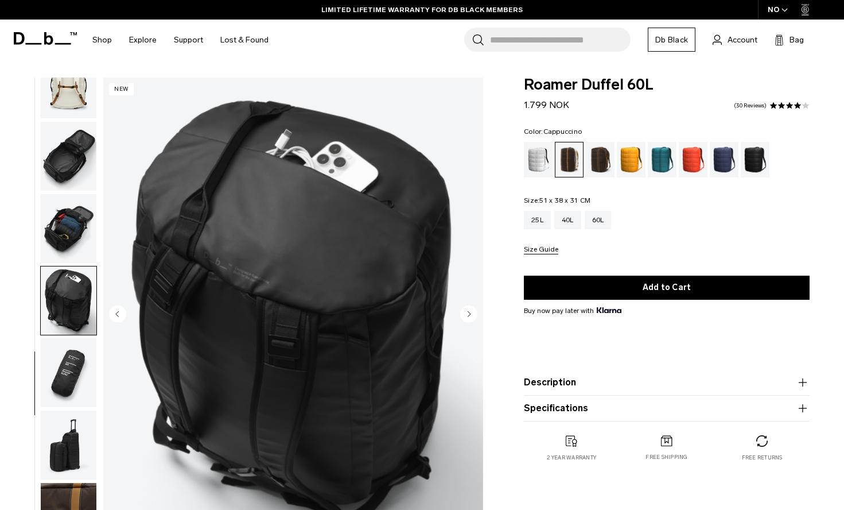
click at [72, 345] on img "button" at bounding box center [69, 372] width 56 height 69
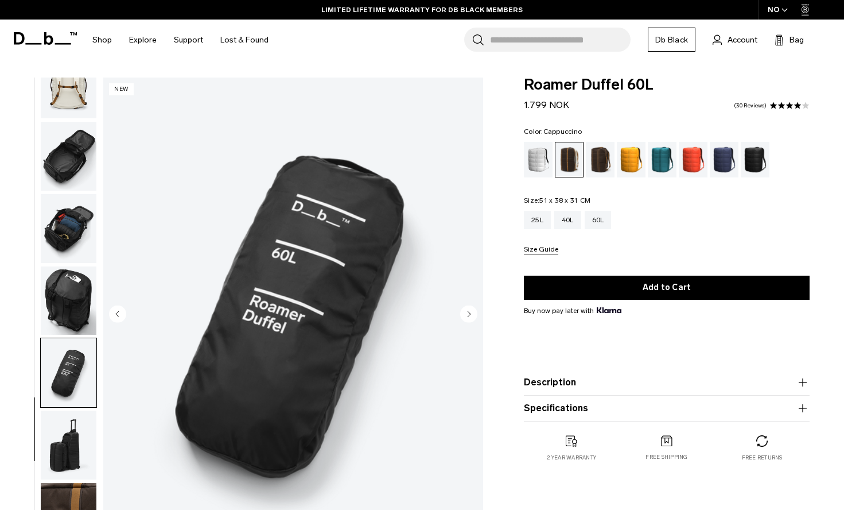
click at [82, 356] on img "button" at bounding box center [69, 372] width 56 height 69
click at [74, 410] on img "button" at bounding box center [69, 444] width 56 height 69
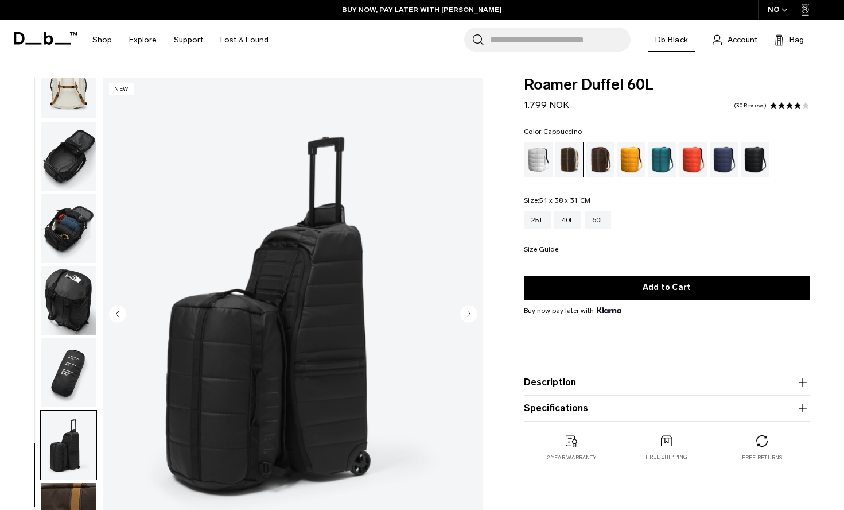
click at [71, 506] on img "button" at bounding box center [69, 517] width 56 height 69
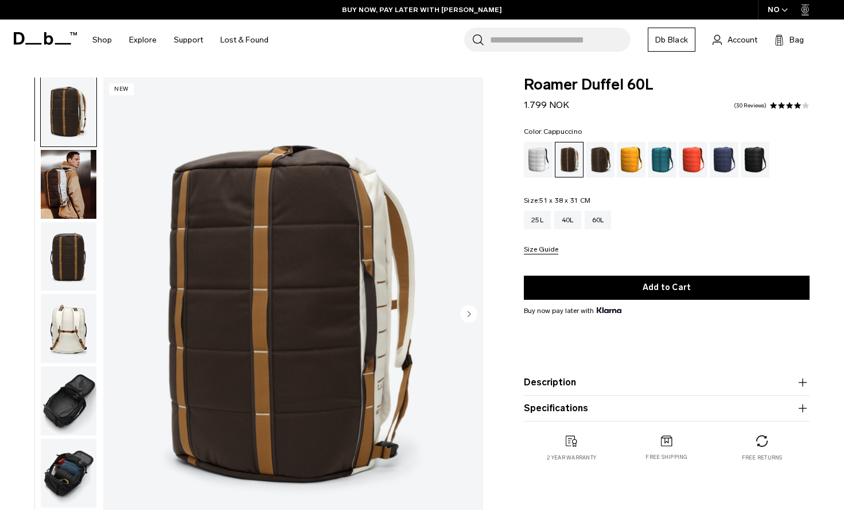
scroll to position [0, 0]
click at [566, 220] on div "40L" at bounding box center [567, 220] width 27 height 18
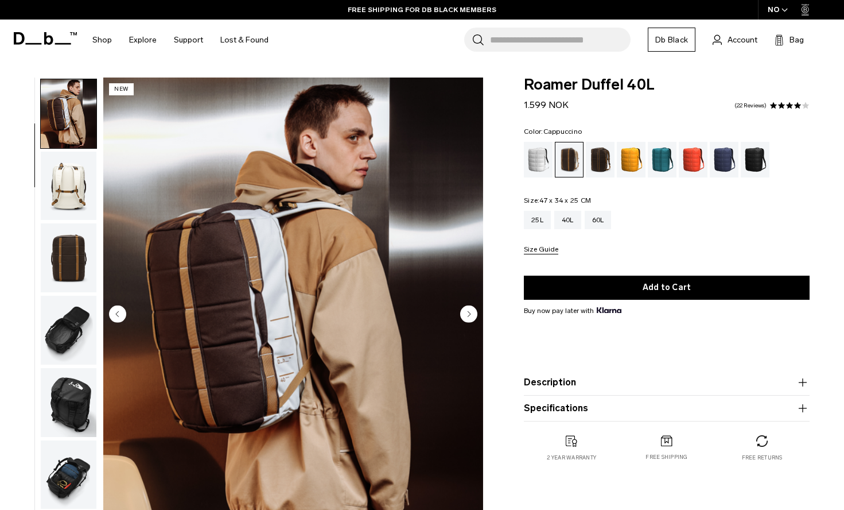
scroll to position [73, 0]
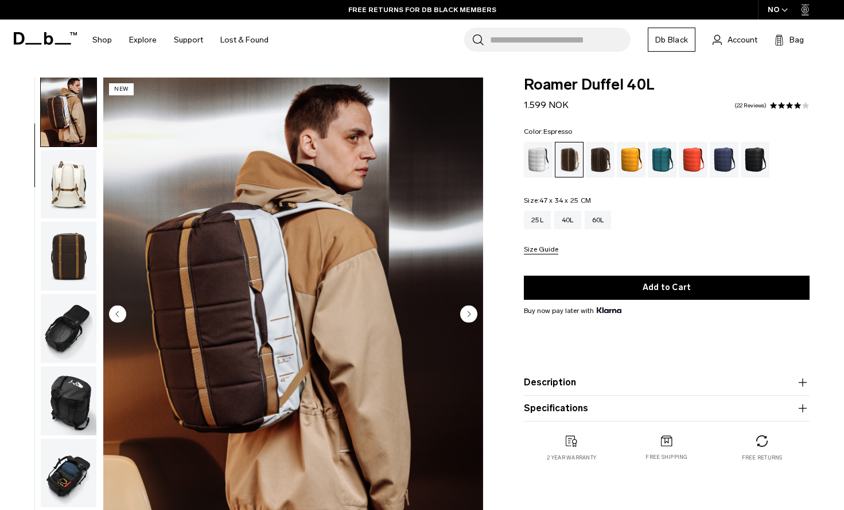
click at [603, 162] on div "Espresso" at bounding box center [600, 160] width 29 height 36
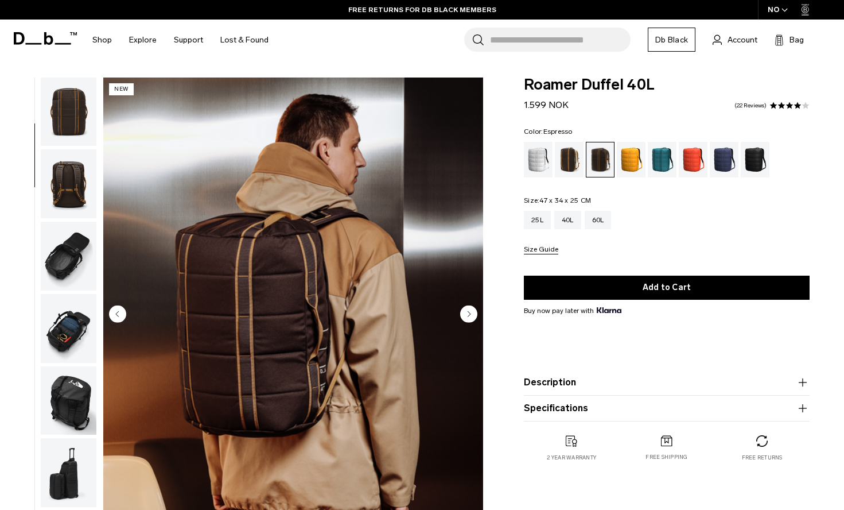
scroll to position [73, 0]
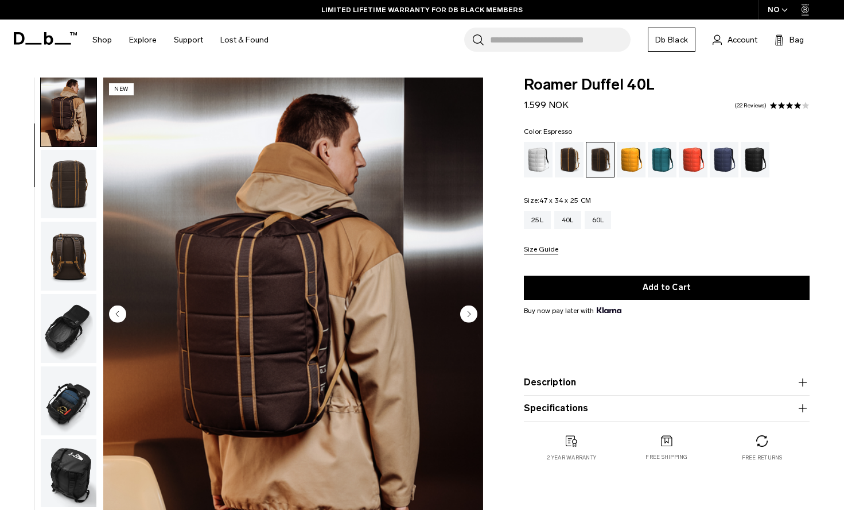
click at [584, 156] on ul at bounding box center [667, 160] width 286 height 36
click at [572, 157] on div "Cappuccino" at bounding box center [569, 160] width 29 height 36
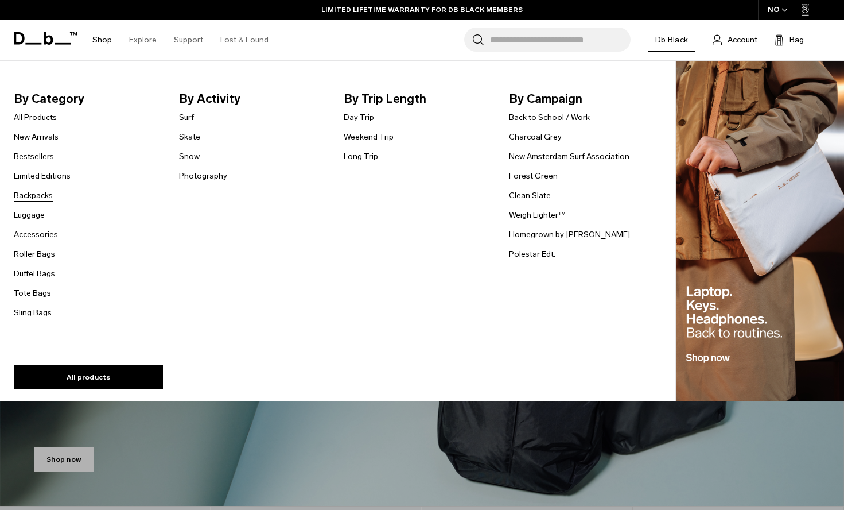
click at [40, 193] on link "Backpacks" at bounding box center [33, 195] width 39 height 12
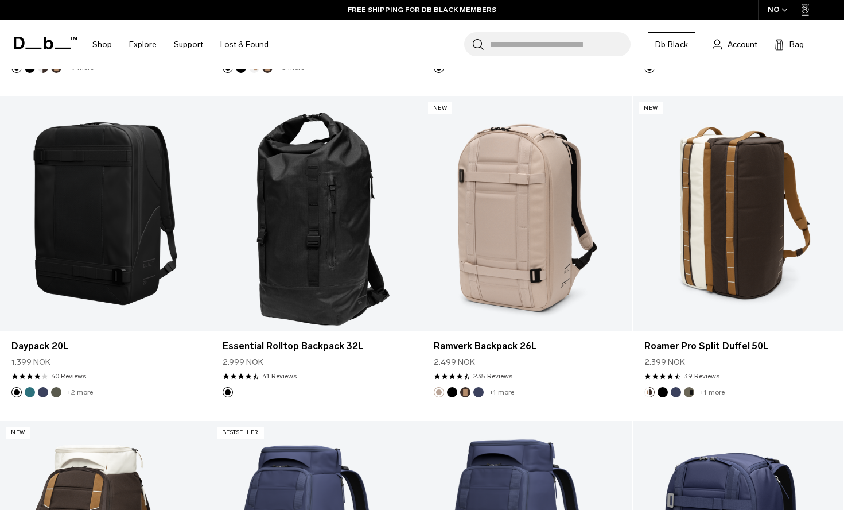
scroll to position [1506, 0]
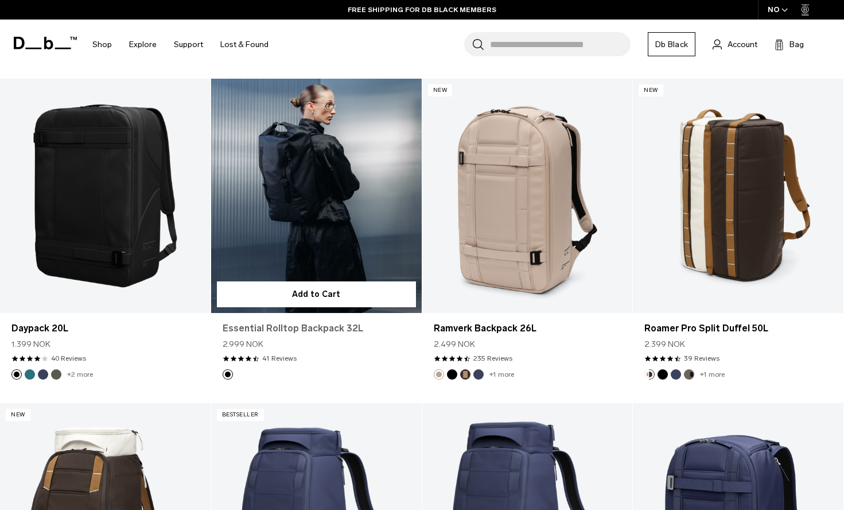
click at [327, 323] on link "Essential Rolltop Backpack 32L" at bounding box center [317, 328] width 188 height 14
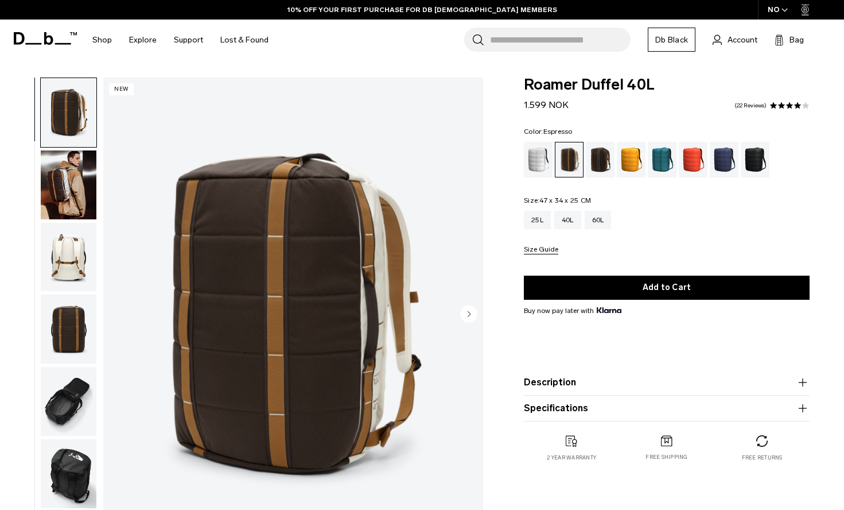
click at [601, 154] on div "Espresso" at bounding box center [600, 160] width 29 height 36
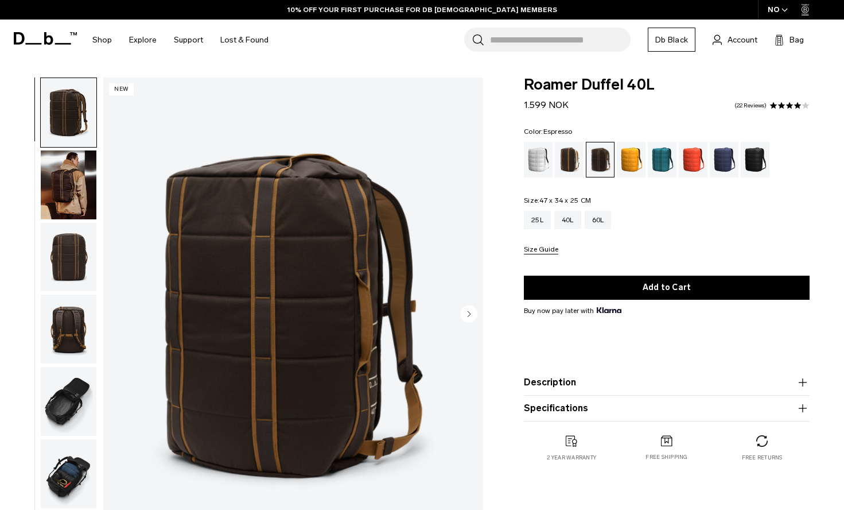
click at [460, 312] on icon "Next slide" at bounding box center [468, 313] width 17 height 17
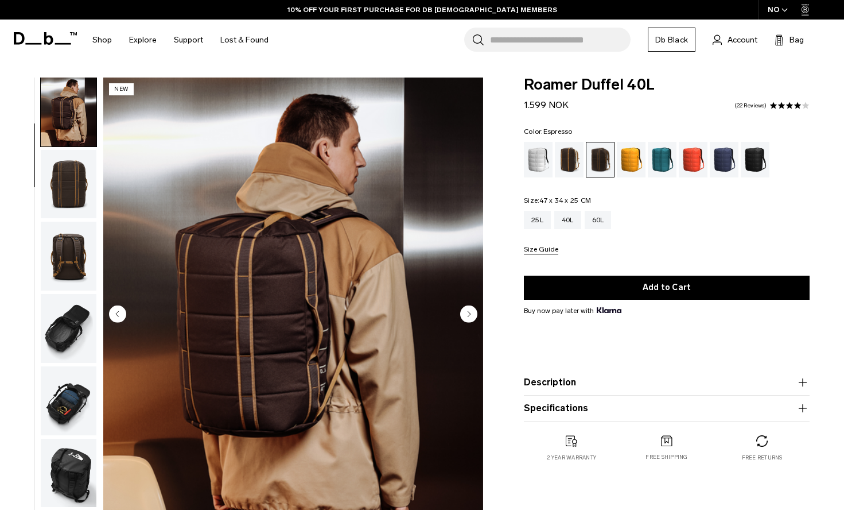
click at [460, 312] on icon "Next slide" at bounding box center [468, 313] width 17 height 17
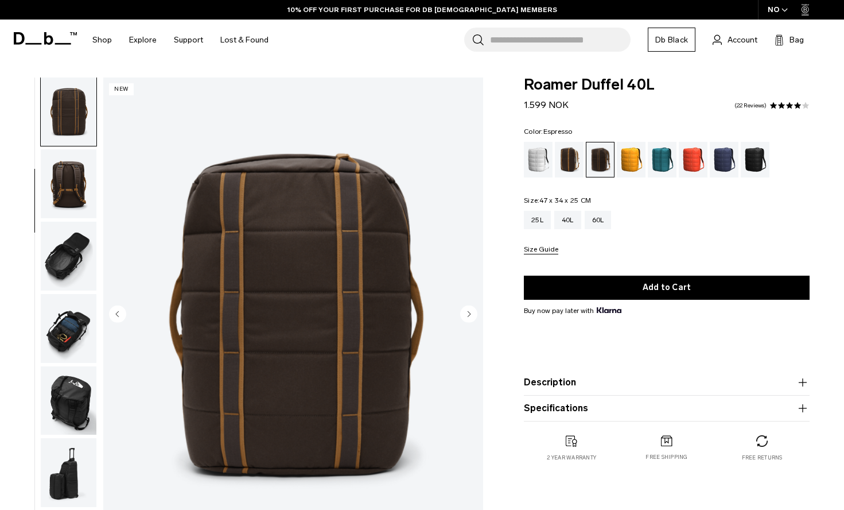
click at [460, 312] on icon "Next slide" at bounding box center [468, 313] width 17 height 17
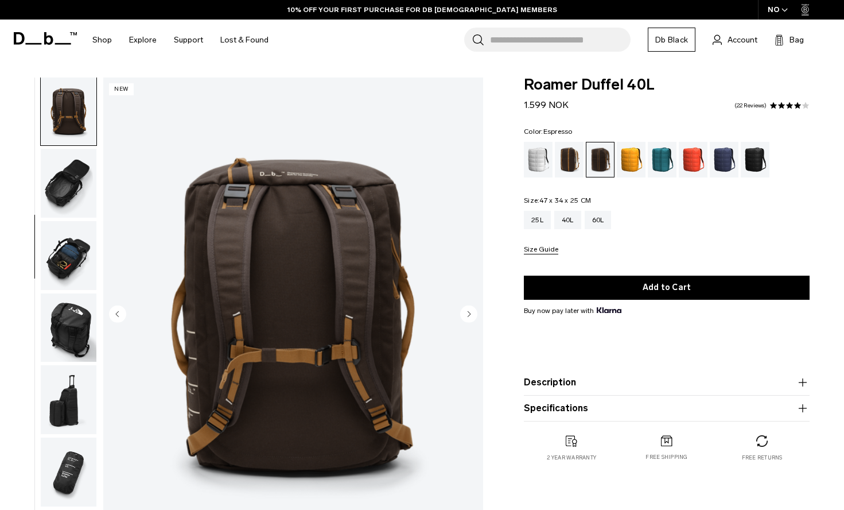
click at [460, 312] on icon "Next slide" at bounding box center [468, 313] width 17 height 17
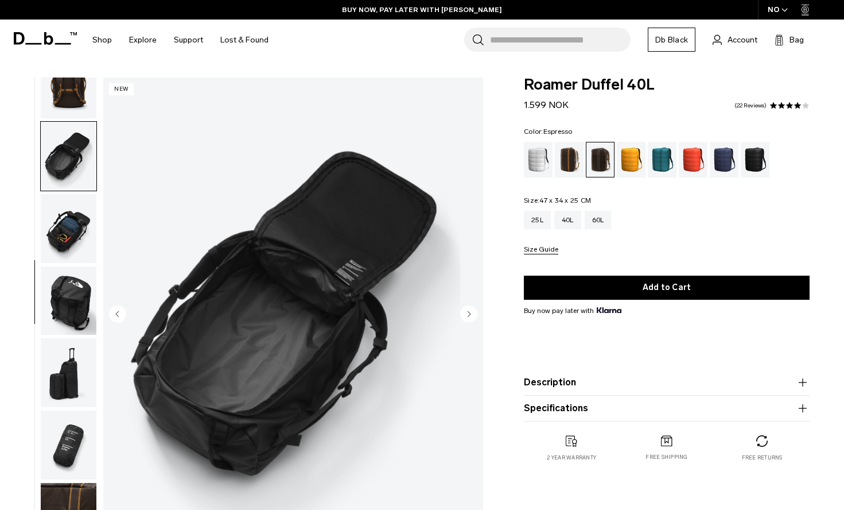
click at [72, 214] on img "button" at bounding box center [69, 228] width 56 height 69
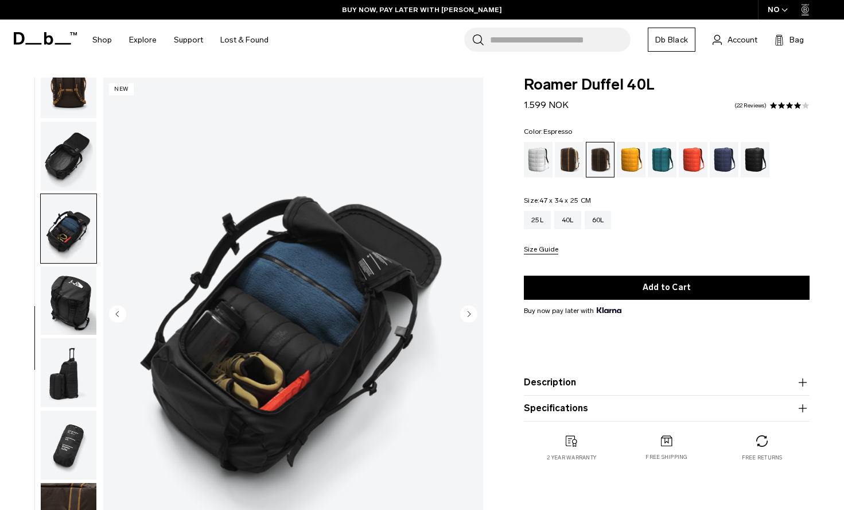
click at [76, 287] on img "button" at bounding box center [69, 300] width 56 height 69
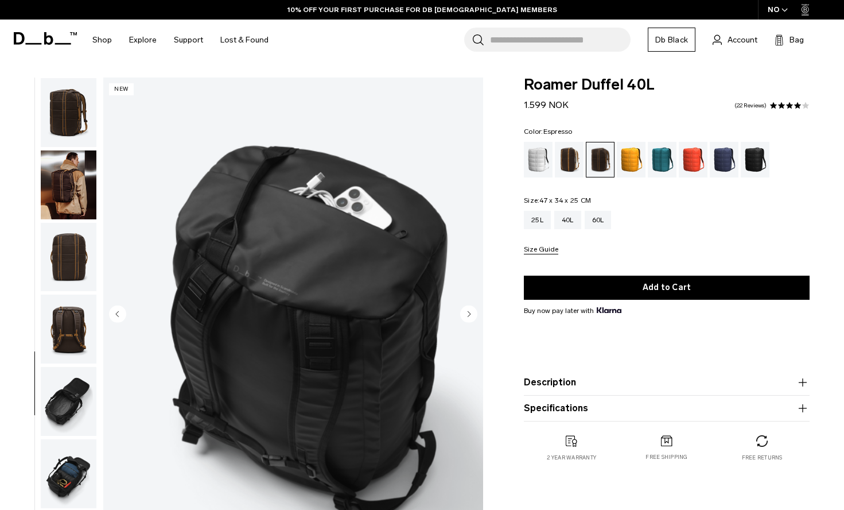
click at [69, 159] on img "button" at bounding box center [69, 184] width 56 height 69
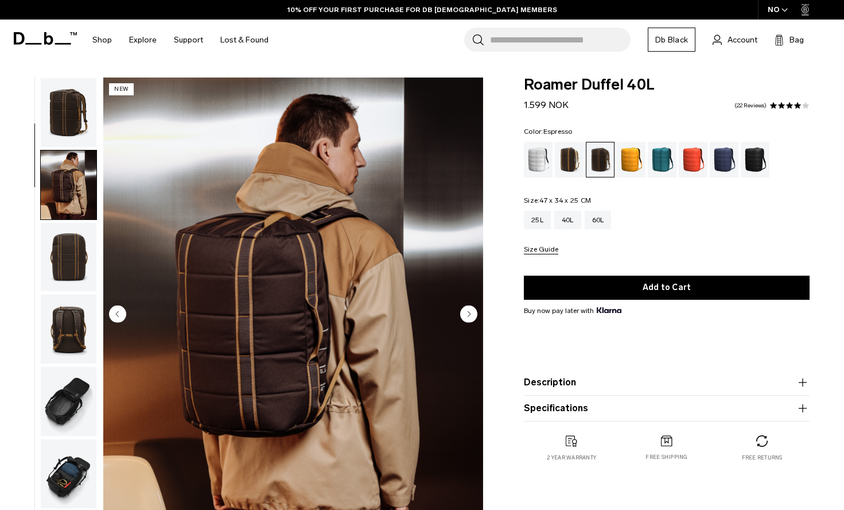
scroll to position [0, 0]
click at [59, 102] on img "button" at bounding box center [69, 112] width 56 height 69
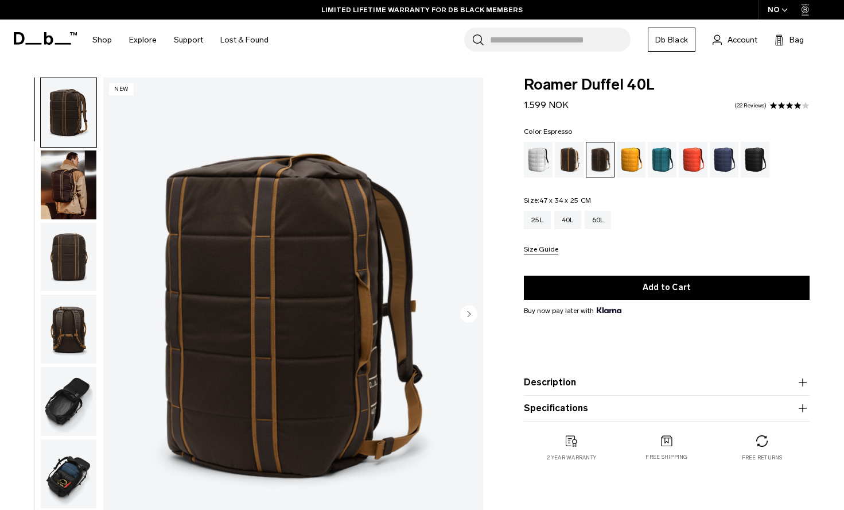
click at [461, 318] on icon "Next slide" at bounding box center [468, 313] width 17 height 17
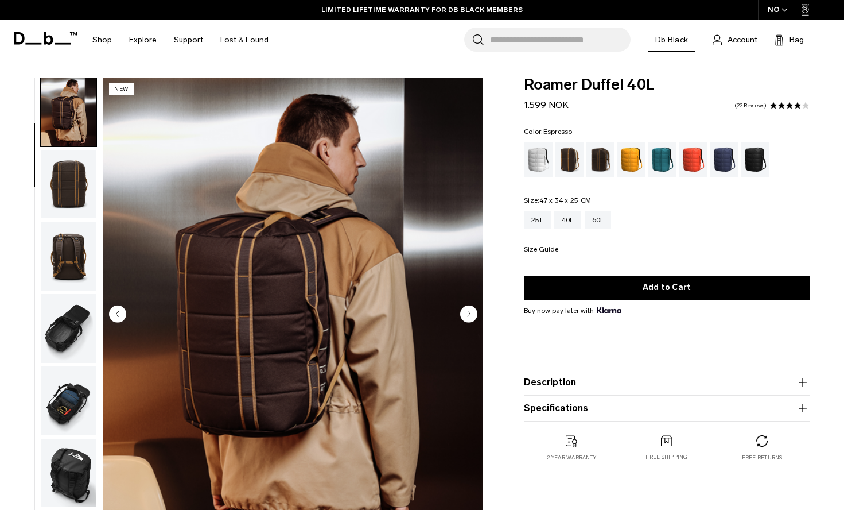
click at [467, 315] on circle "Next slide" at bounding box center [468, 313] width 17 height 17
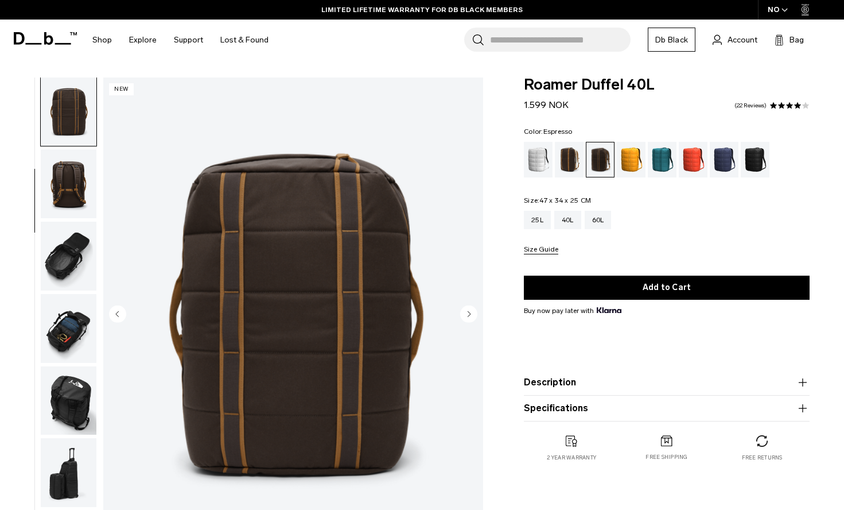
click at [467, 315] on circle "Next slide" at bounding box center [468, 313] width 17 height 17
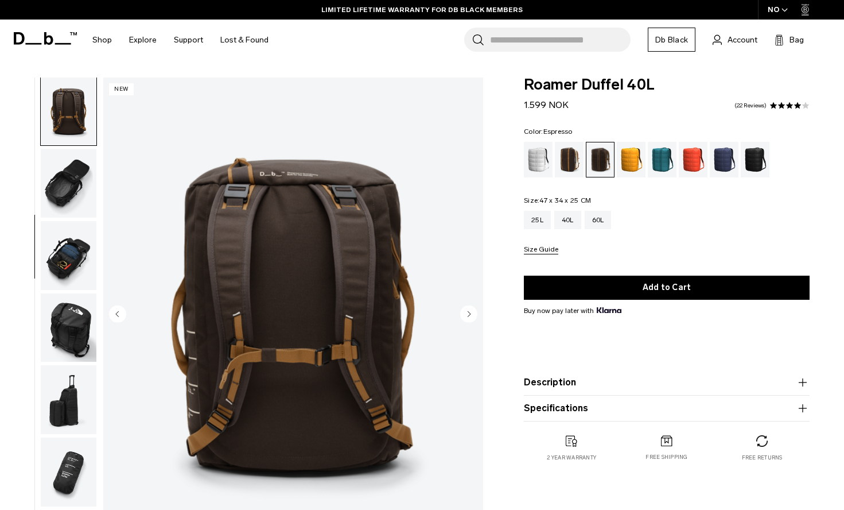
click at [467, 315] on circle "Next slide" at bounding box center [468, 313] width 17 height 17
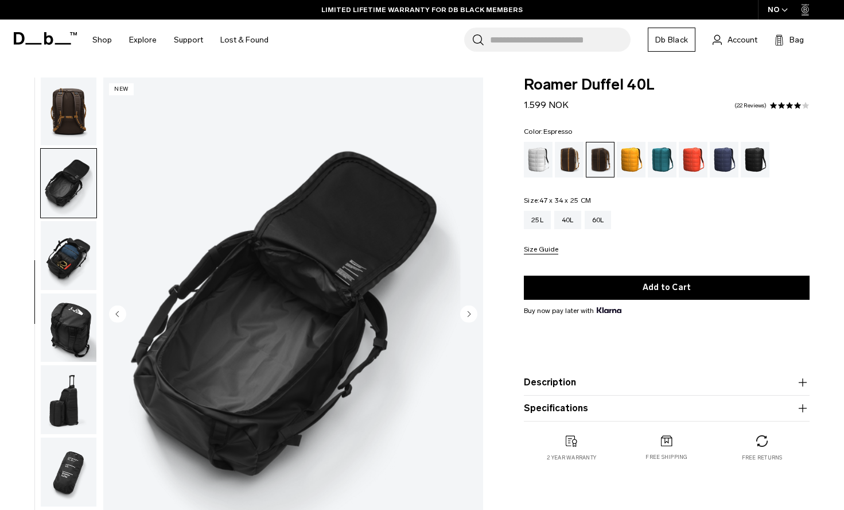
scroll to position [250, 0]
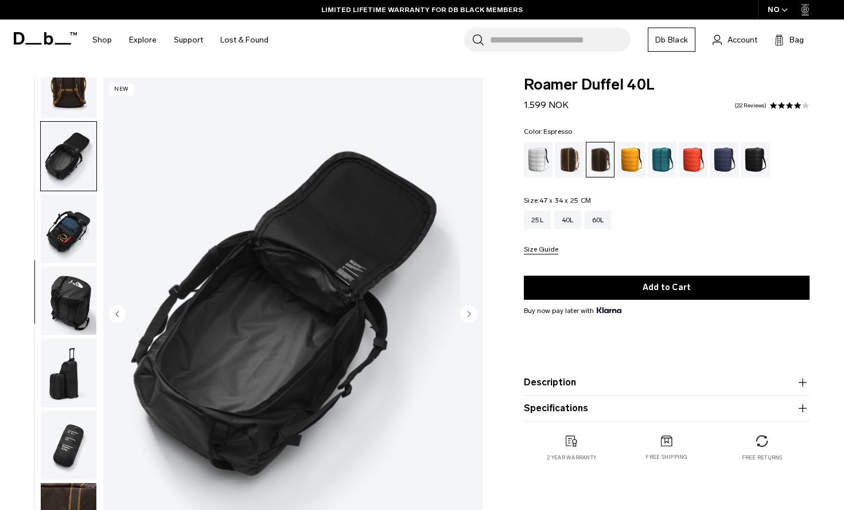
click at [119, 312] on circle "Previous slide" at bounding box center [117, 313] width 17 height 17
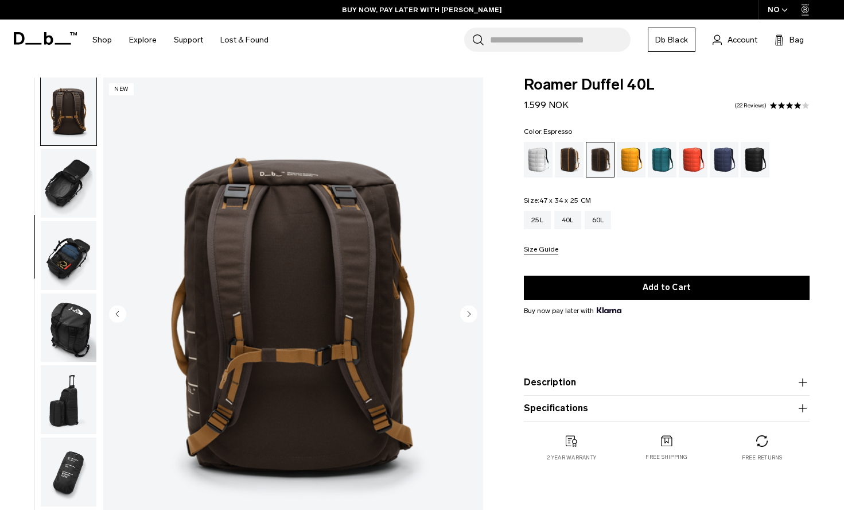
click at [119, 312] on circle "Previous slide" at bounding box center [117, 313] width 17 height 17
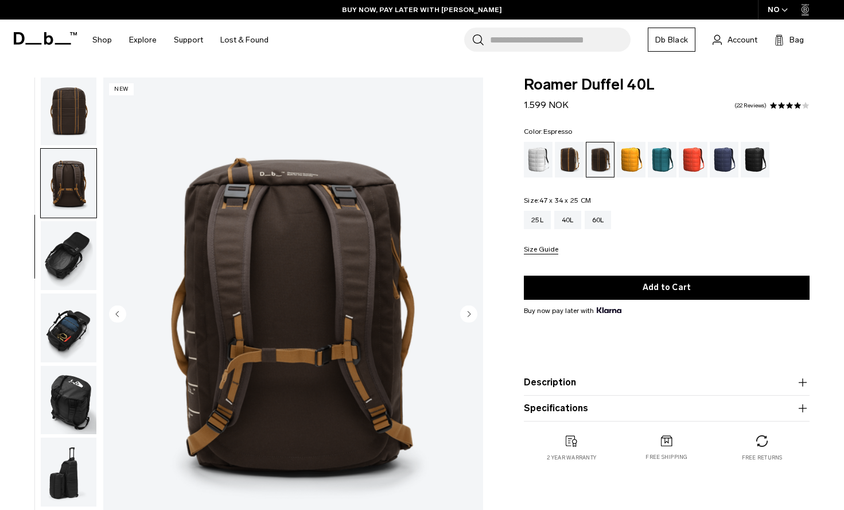
click at [119, 312] on circle "Previous slide" at bounding box center [117, 313] width 17 height 17
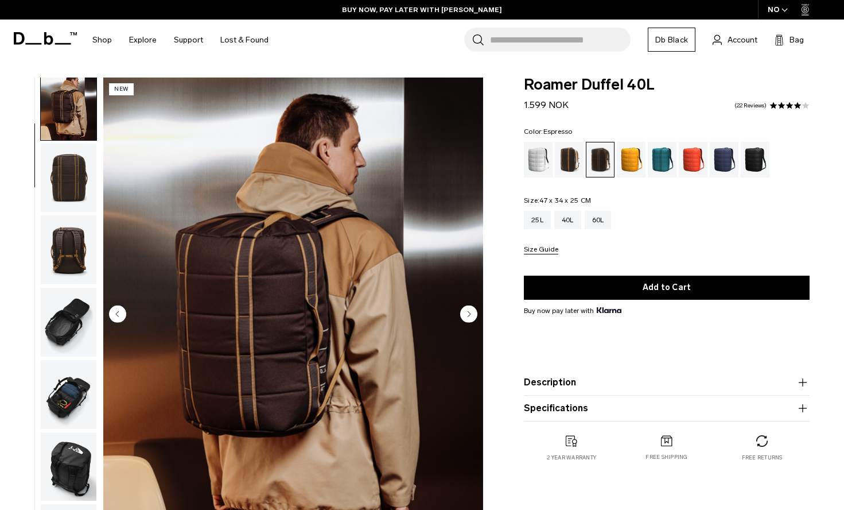
scroll to position [73, 0]
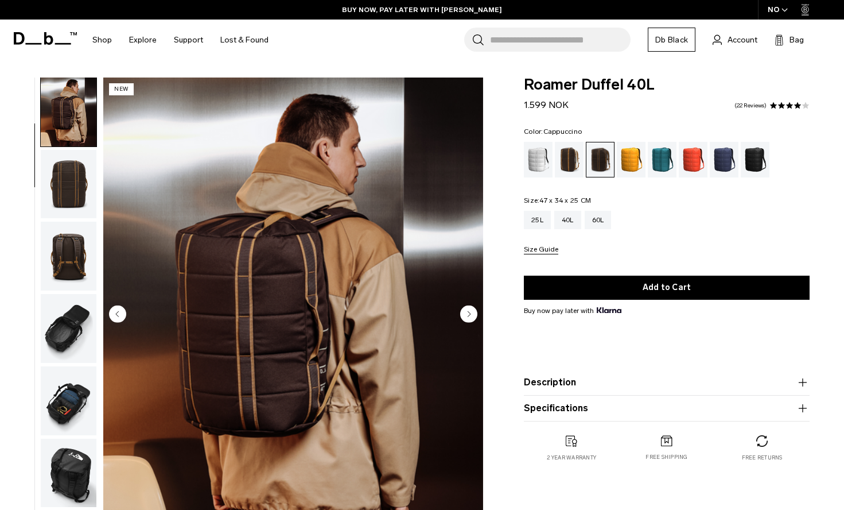
click at [568, 151] on div "Cappuccino" at bounding box center [569, 160] width 29 height 36
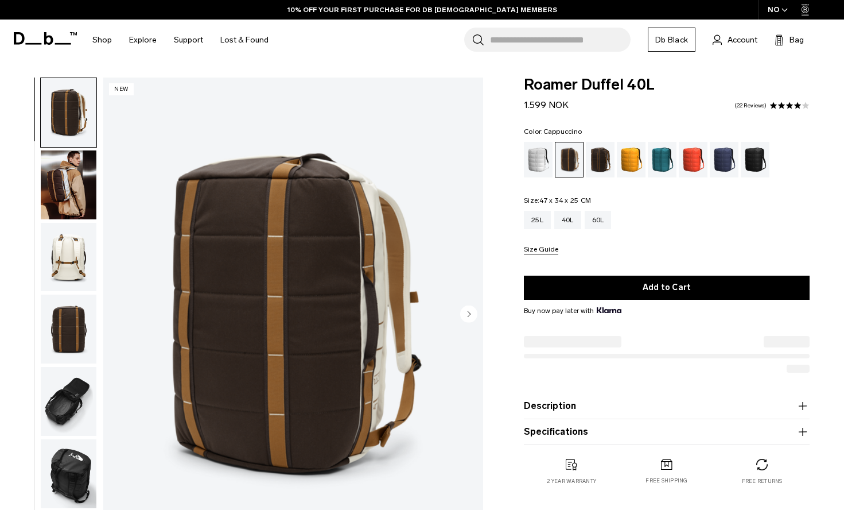
click at [463, 310] on circle "Next slide" at bounding box center [468, 313] width 17 height 17
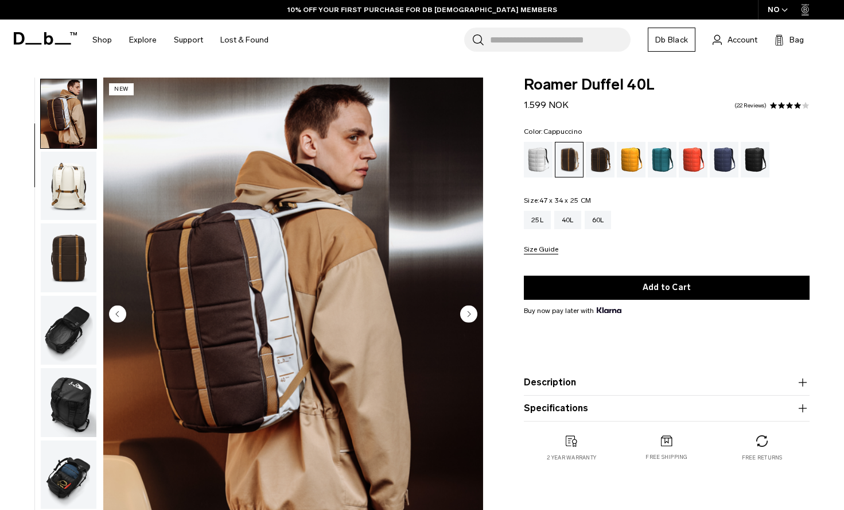
scroll to position [73, 0]
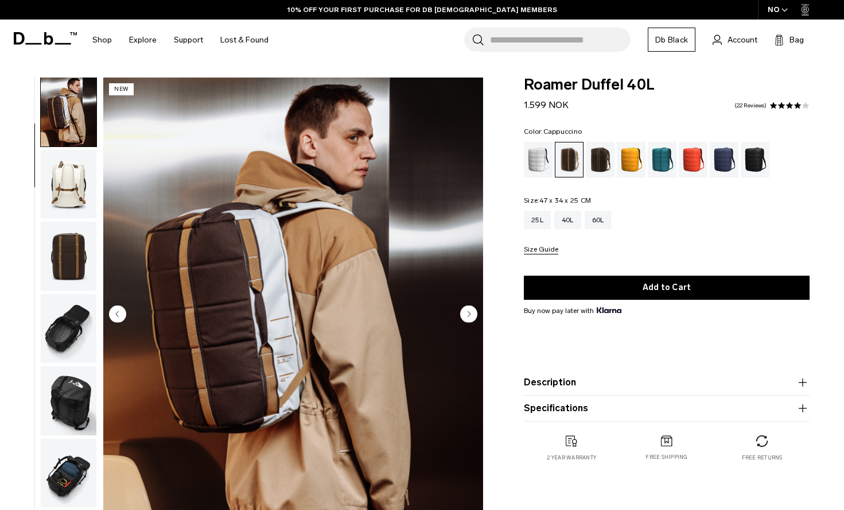
click at [463, 311] on circle "Next slide" at bounding box center [468, 313] width 17 height 17
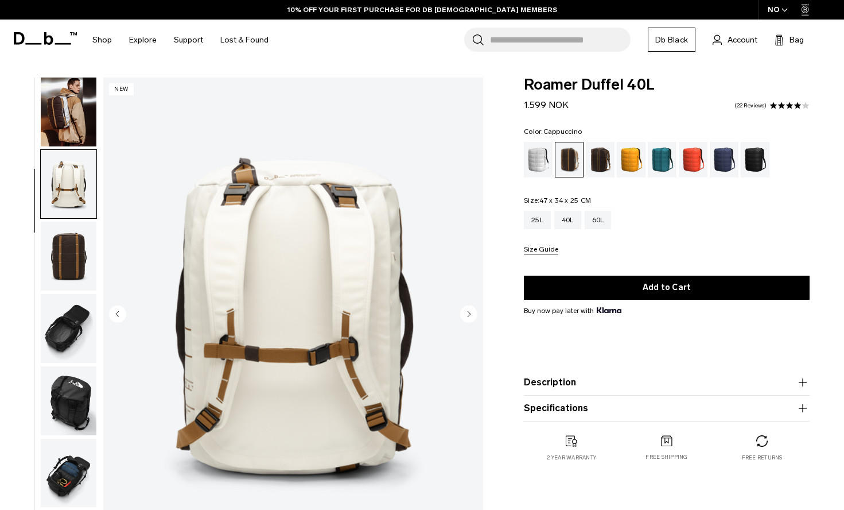
scroll to position [145, 0]
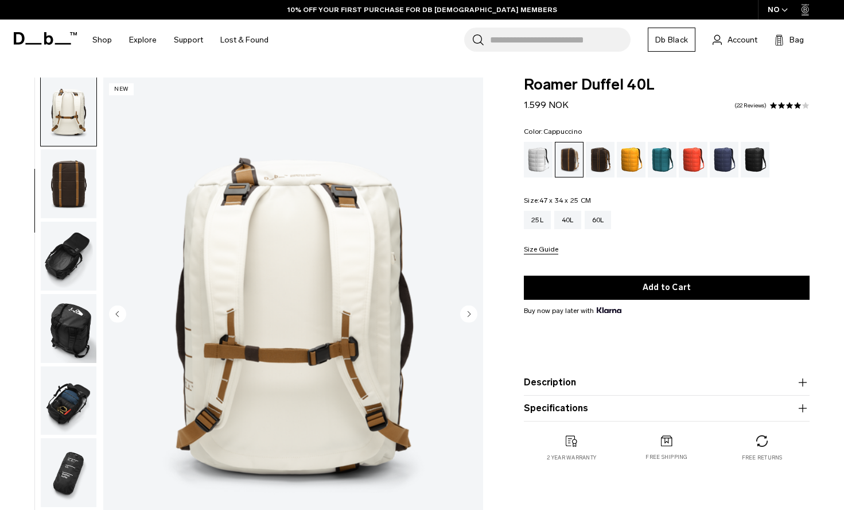
click at [114, 318] on circle "Previous slide" at bounding box center [117, 313] width 17 height 17
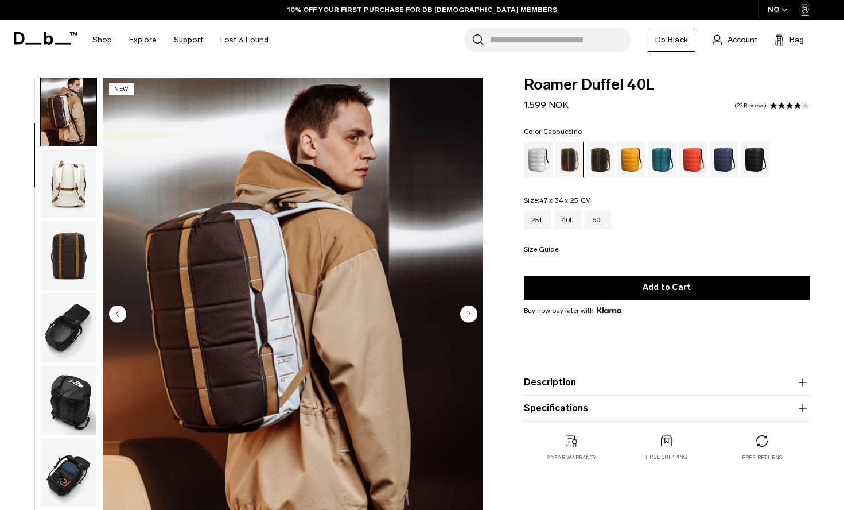
scroll to position [73, 0]
click at [115, 317] on circle "Previous slide" at bounding box center [117, 313] width 17 height 17
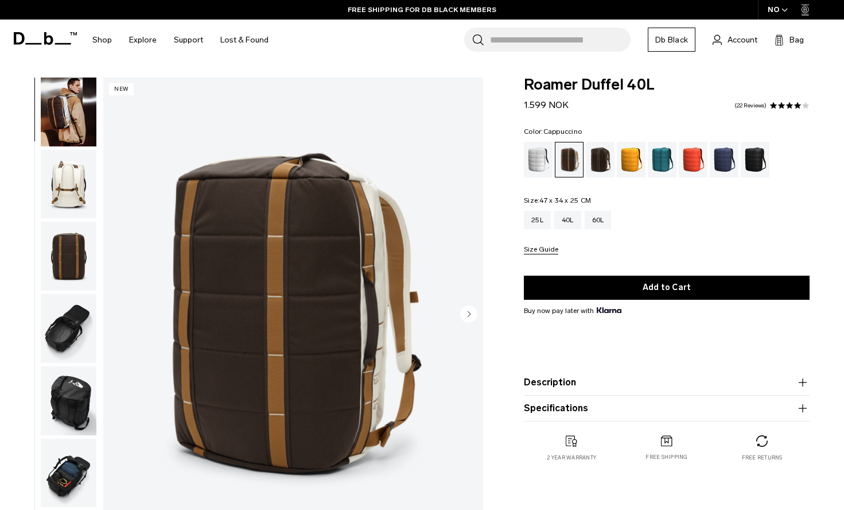
scroll to position [0, 0]
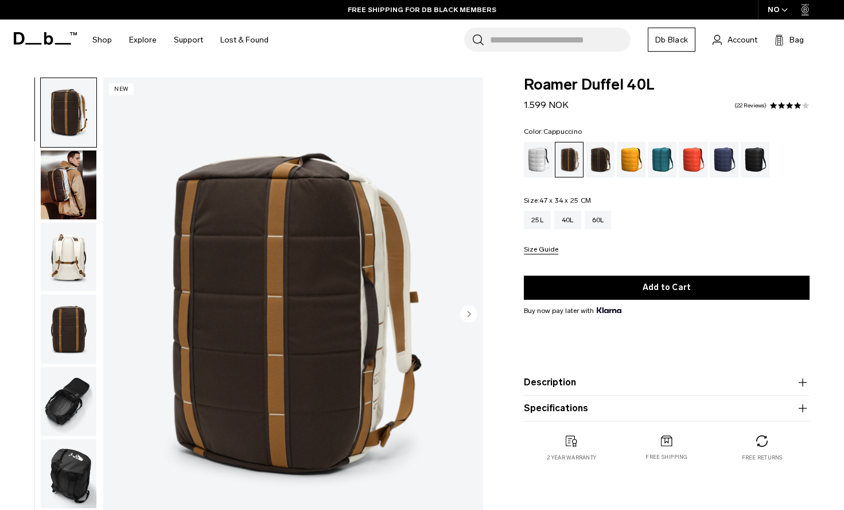
click at [469, 312] on icon "Next slide" at bounding box center [469, 313] width 3 height 5
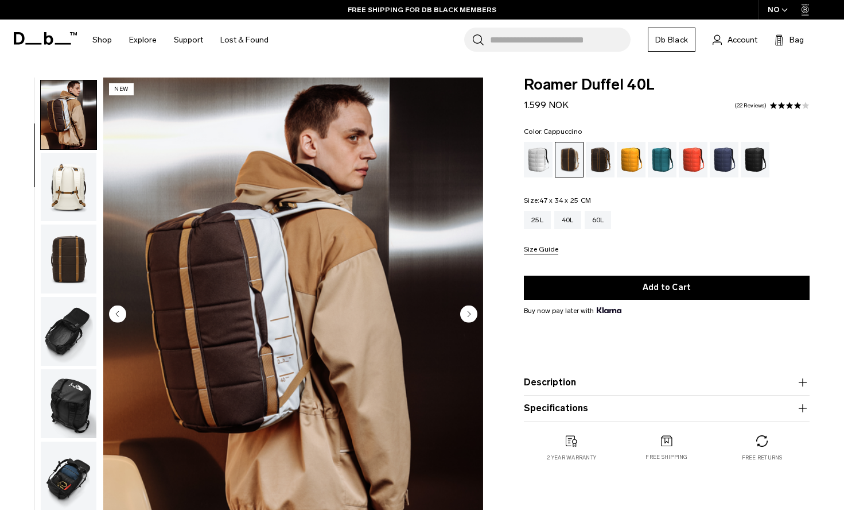
scroll to position [73, 0]
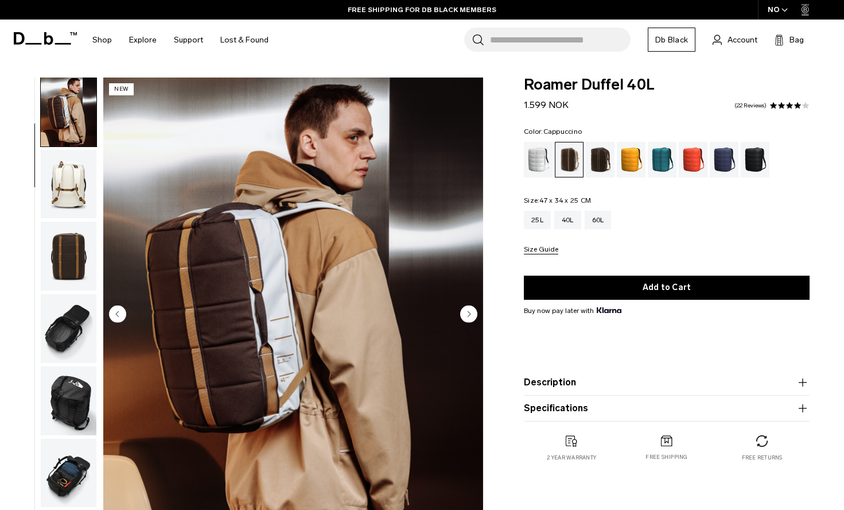
click at [121, 306] on circle "Previous slide" at bounding box center [117, 313] width 17 height 17
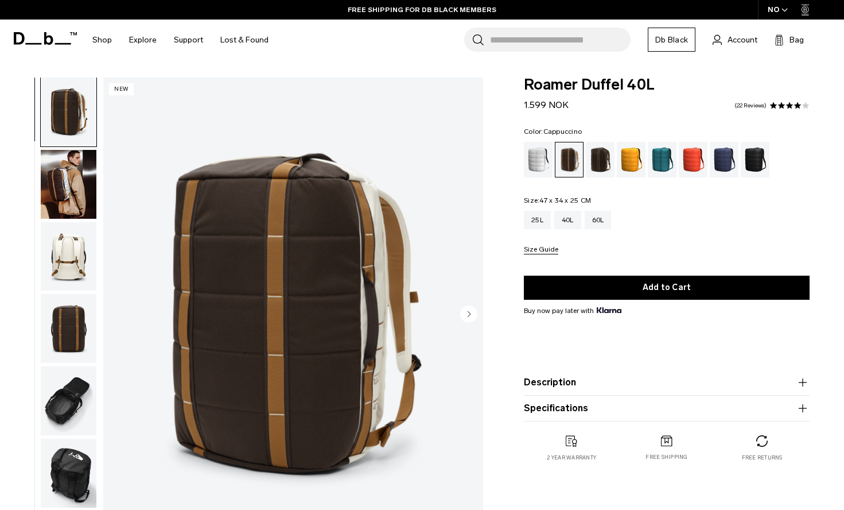
scroll to position [0, 0]
click at [121, 306] on img "1 / 10" at bounding box center [293, 314] width 380 height 475
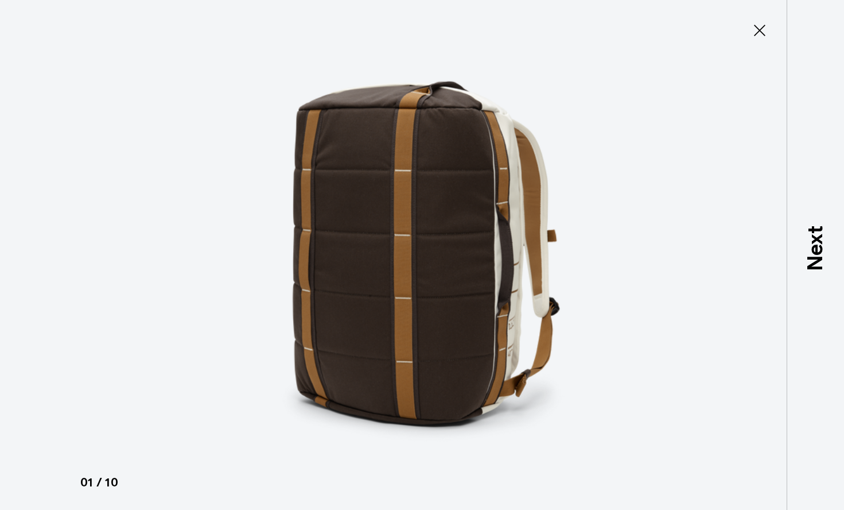
click at [764, 32] on icon at bounding box center [760, 30] width 18 height 18
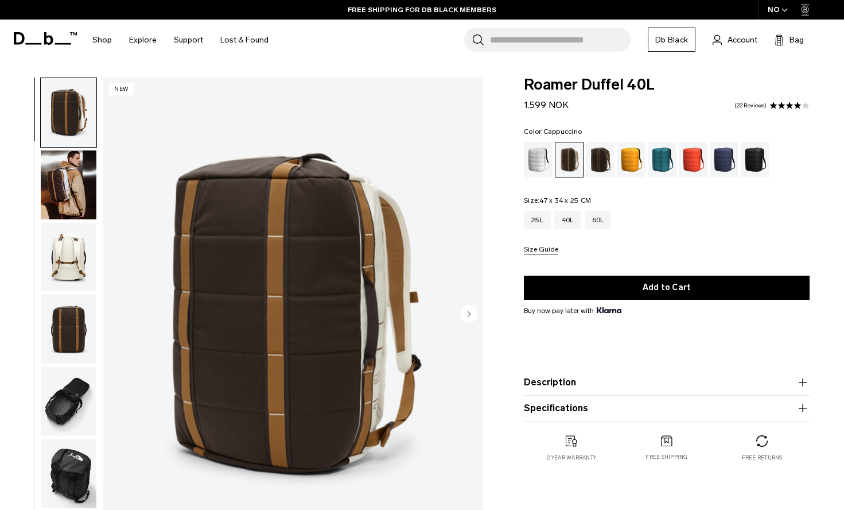
click at [65, 184] on img "button" at bounding box center [69, 184] width 56 height 69
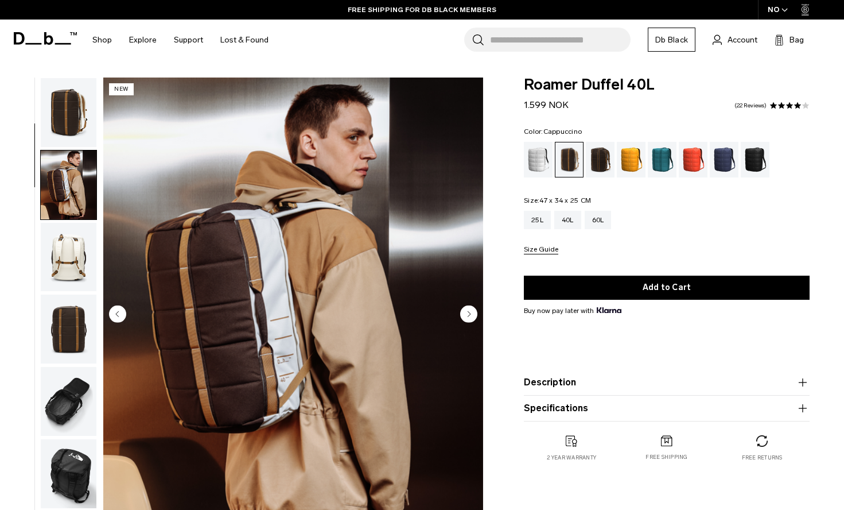
scroll to position [73, 0]
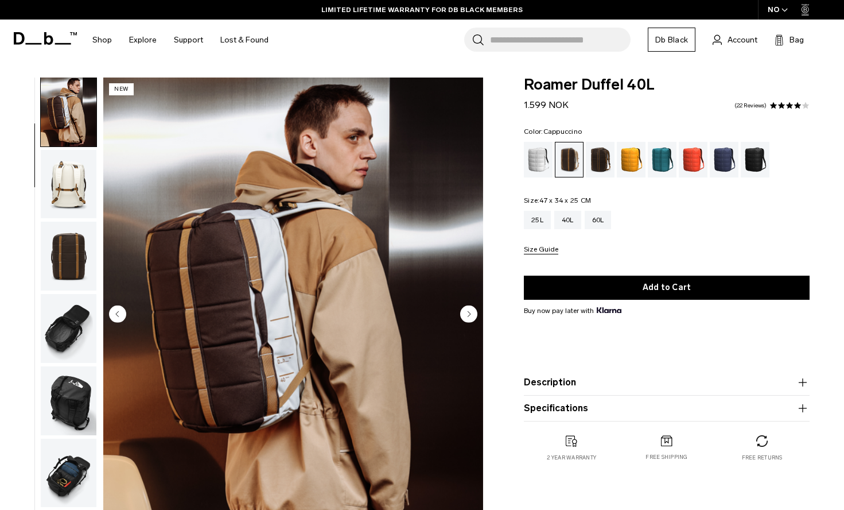
click at [644, 90] on span "Roamer Duffel 40L" at bounding box center [667, 84] width 286 height 15
click at [463, 309] on circle "Next slide" at bounding box center [468, 313] width 17 height 17
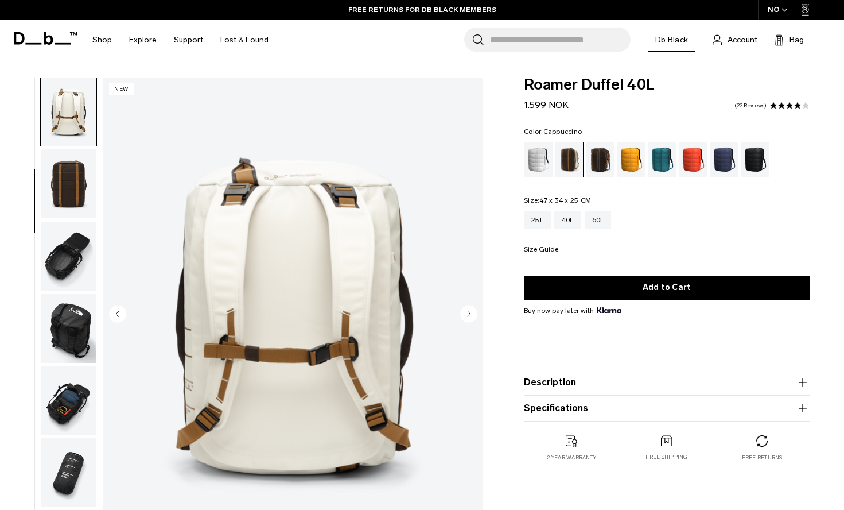
click at [463, 309] on circle "Next slide" at bounding box center [468, 313] width 17 height 17
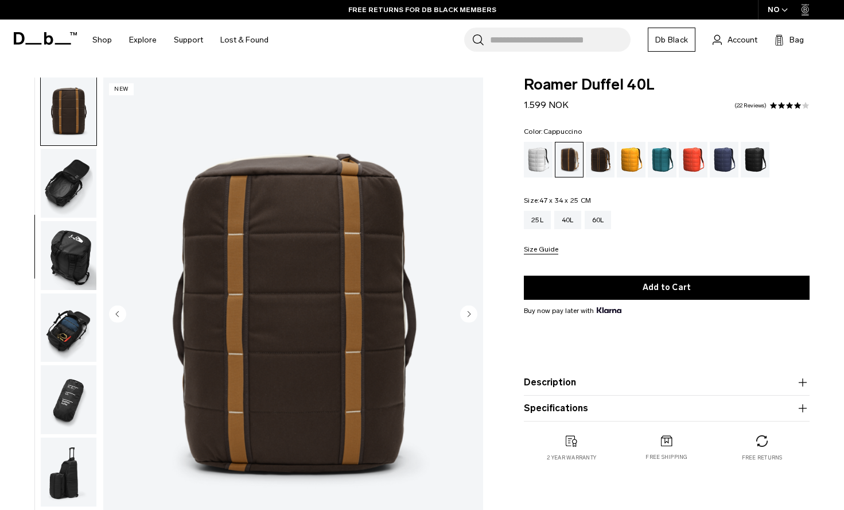
click at [463, 309] on circle "Next slide" at bounding box center [468, 313] width 17 height 17
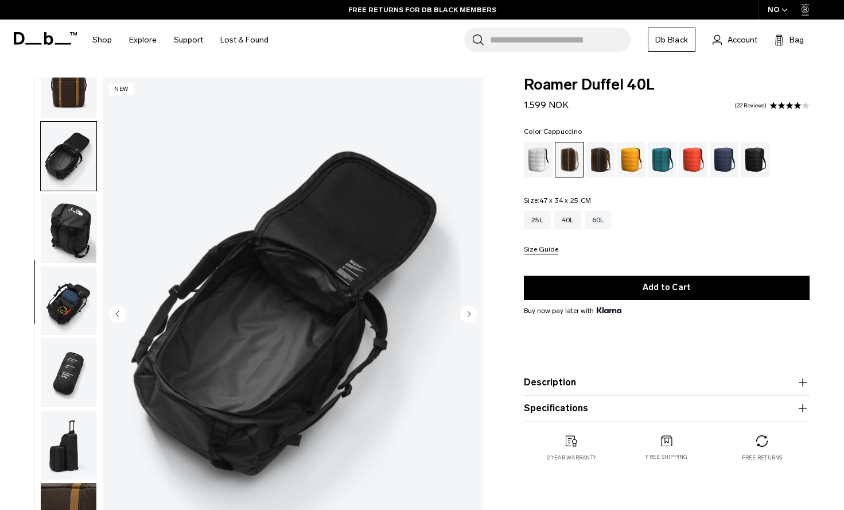
click at [463, 309] on circle "Next slide" at bounding box center [468, 313] width 17 height 17
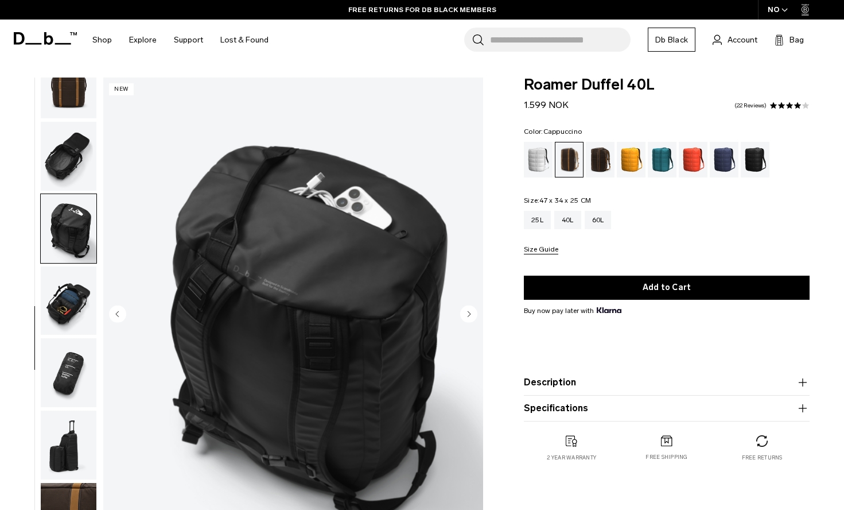
click at [463, 309] on circle "Next slide" at bounding box center [468, 313] width 17 height 17
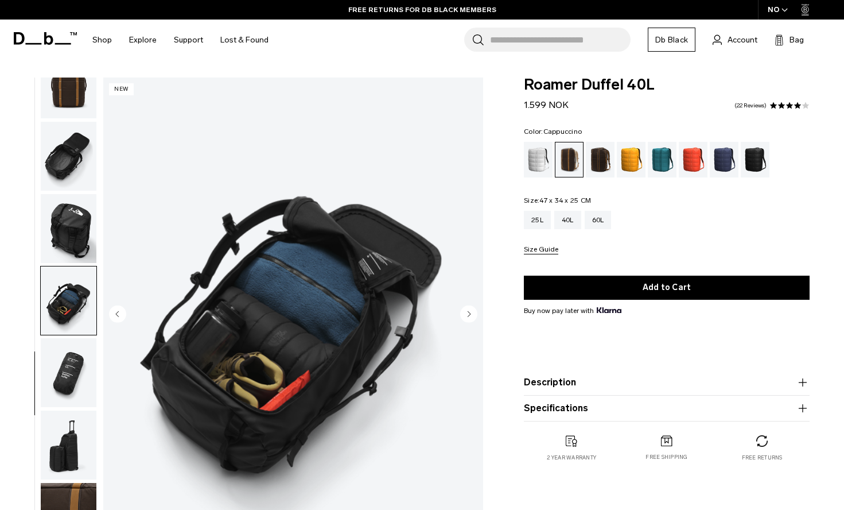
click at [463, 309] on circle "Next slide" at bounding box center [468, 313] width 17 height 17
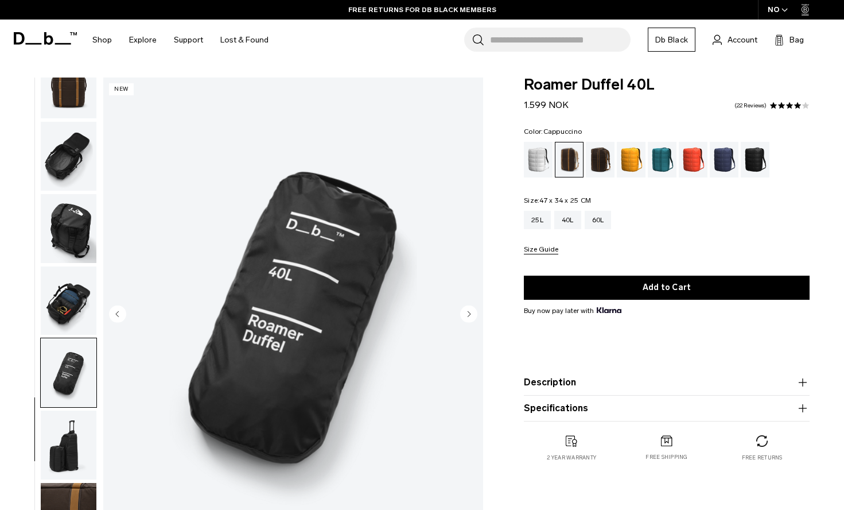
click at [463, 309] on circle "Next slide" at bounding box center [468, 313] width 17 height 17
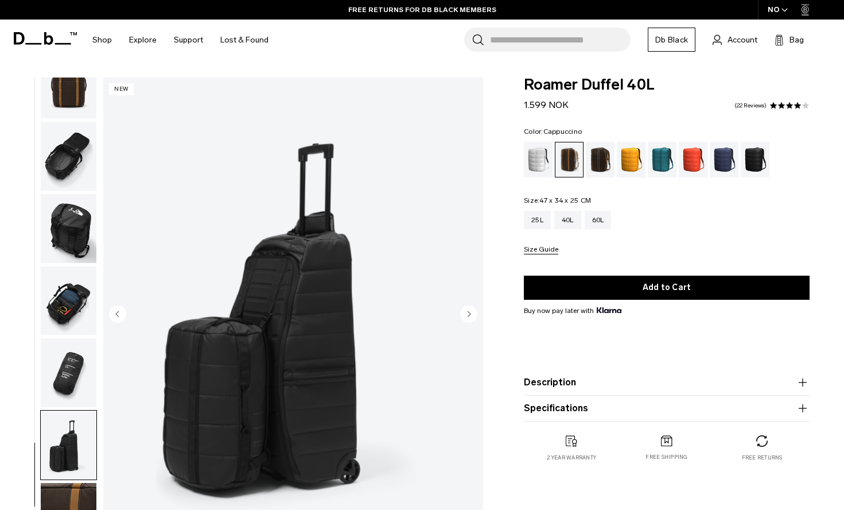
click at [463, 309] on circle "Next slide" at bounding box center [468, 313] width 17 height 17
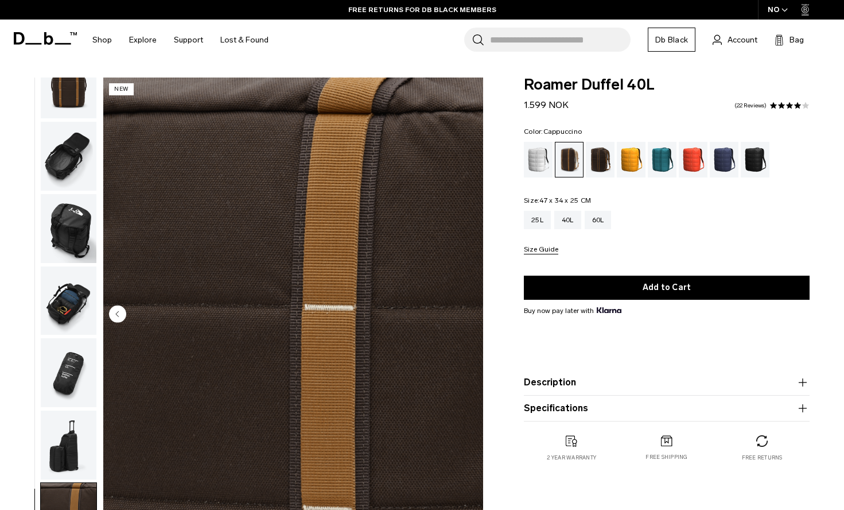
click at [121, 313] on circle "Previous slide" at bounding box center [117, 313] width 17 height 17
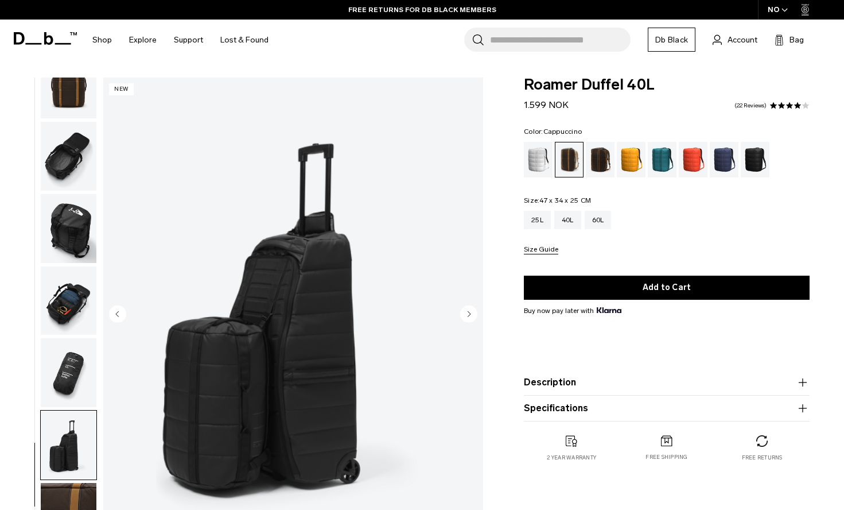
click at [120, 313] on circle "Previous slide" at bounding box center [117, 313] width 17 height 17
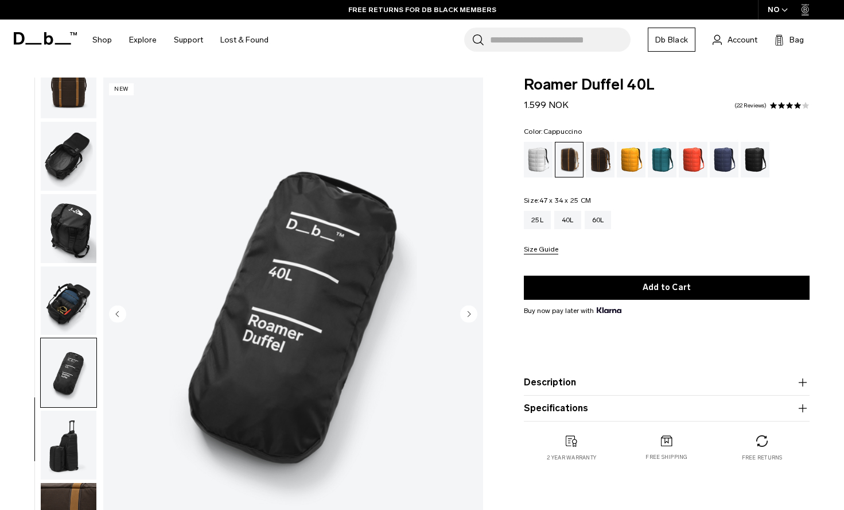
click at [120, 313] on circle "Previous slide" at bounding box center [117, 313] width 17 height 17
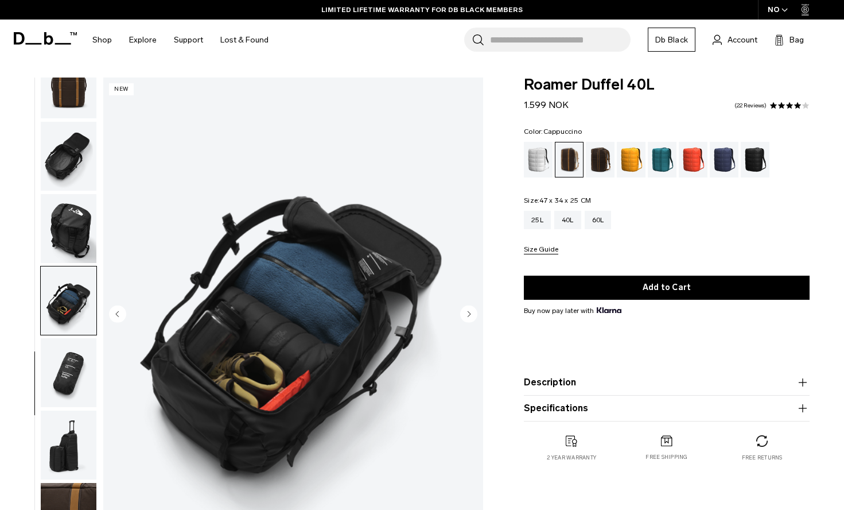
click at [120, 313] on circle "Previous slide" at bounding box center [117, 313] width 17 height 17
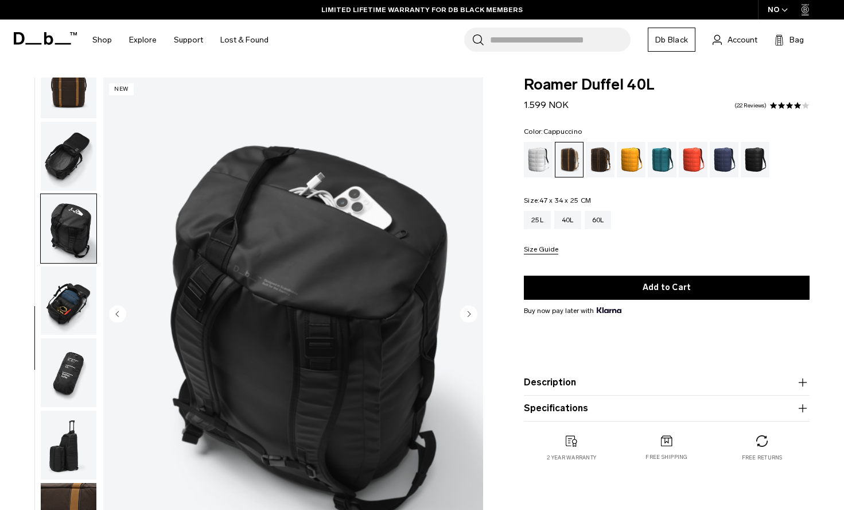
click at [461, 310] on circle "Next slide" at bounding box center [468, 313] width 17 height 17
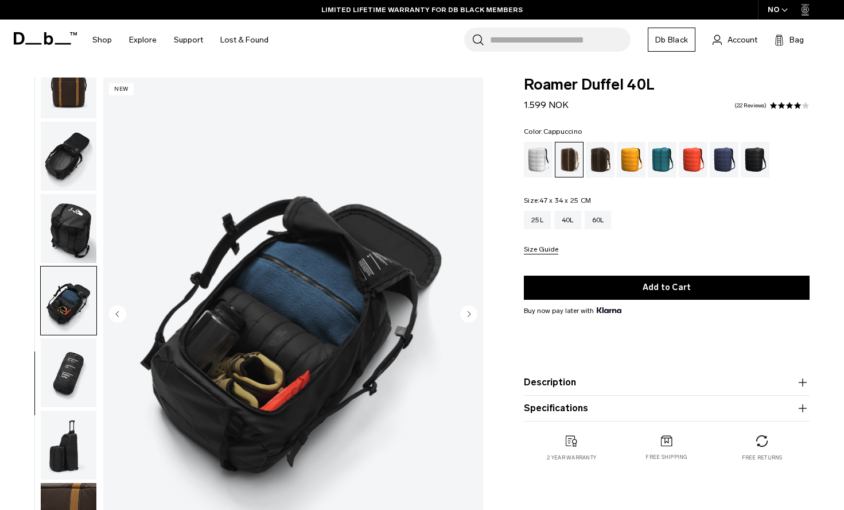
click at [82, 219] on img "button" at bounding box center [69, 228] width 56 height 69
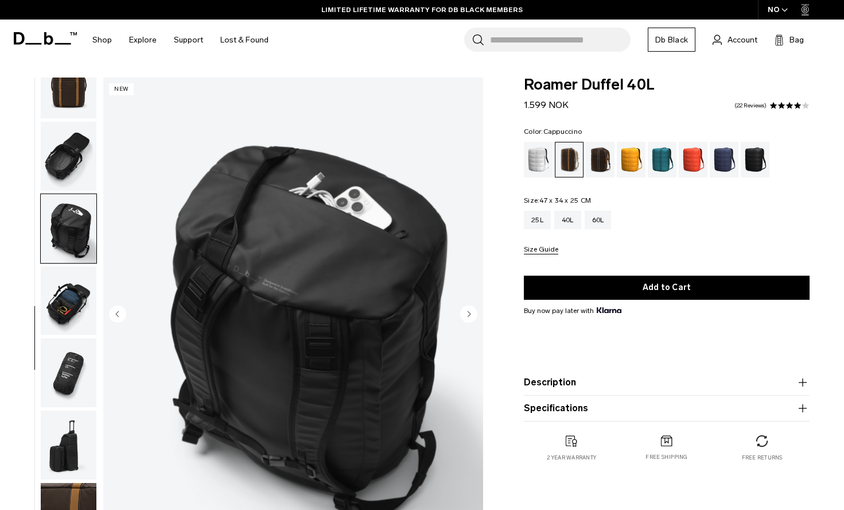
click at [66, 166] on img "button" at bounding box center [69, 156] width 56 height 69
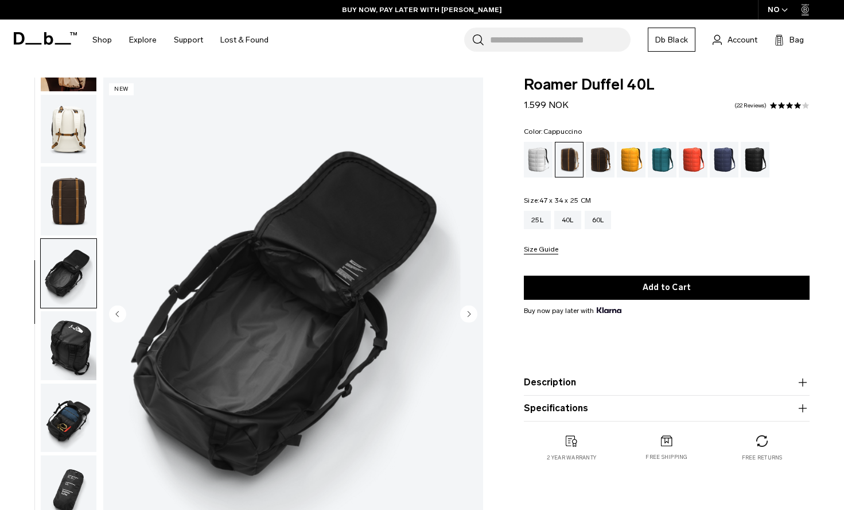
click at [69, 195] on img "button" at bounding box center [69, 200] width 56 height 69
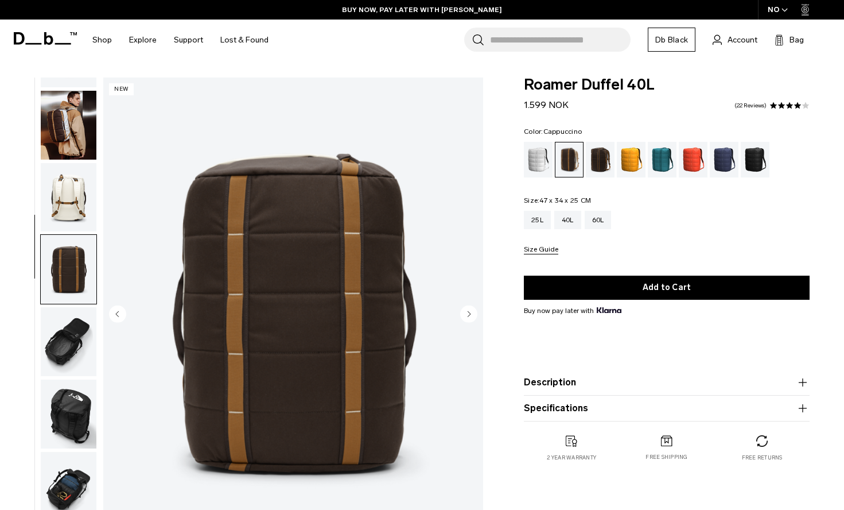
click at [65, 126] on img "button" at bounding box center [69, 125] width 56 height 69
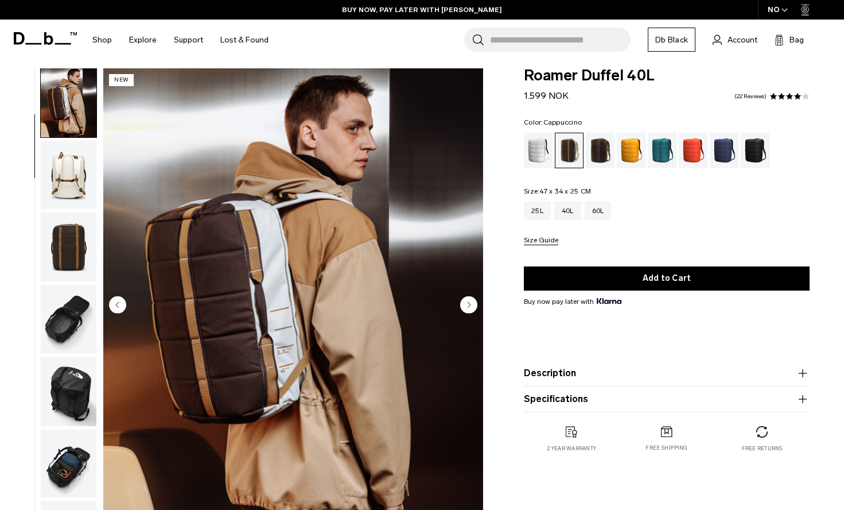
scroll to position [8, 0]
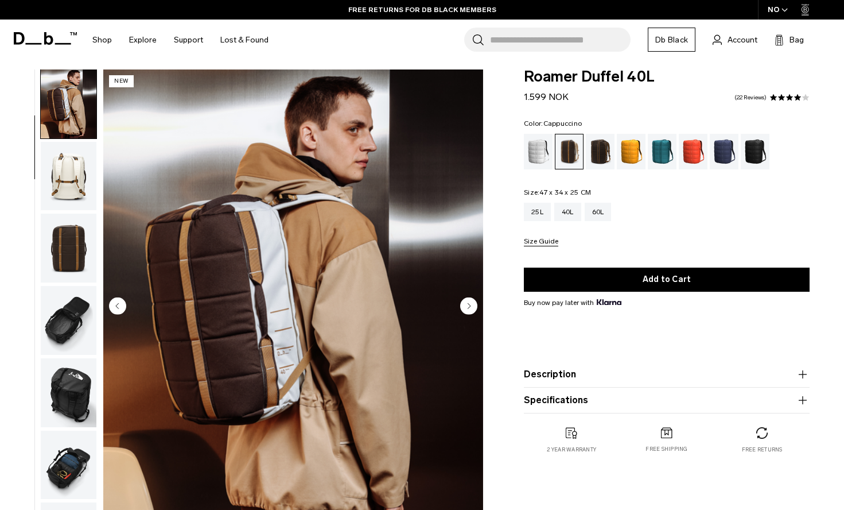
click at [466, 309] on circle "Next slide" at bounding box center [468, 305] width 17 height 17
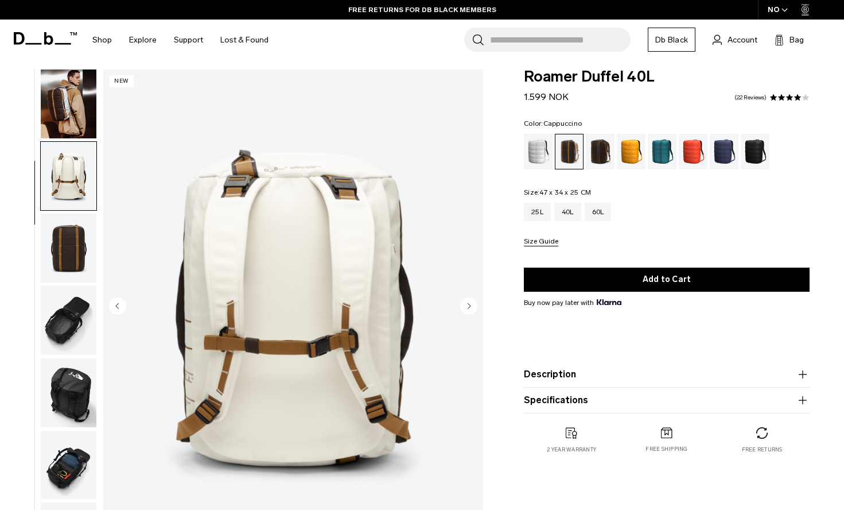
scroll to position [145, 0]
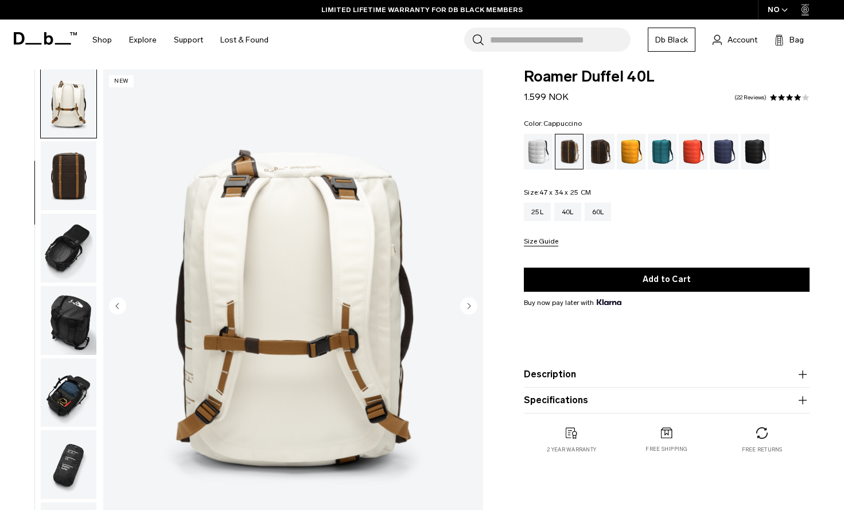
click at [117, 302] on circle "Previous slide" at bounding box center [117, 305] width 17 height 17
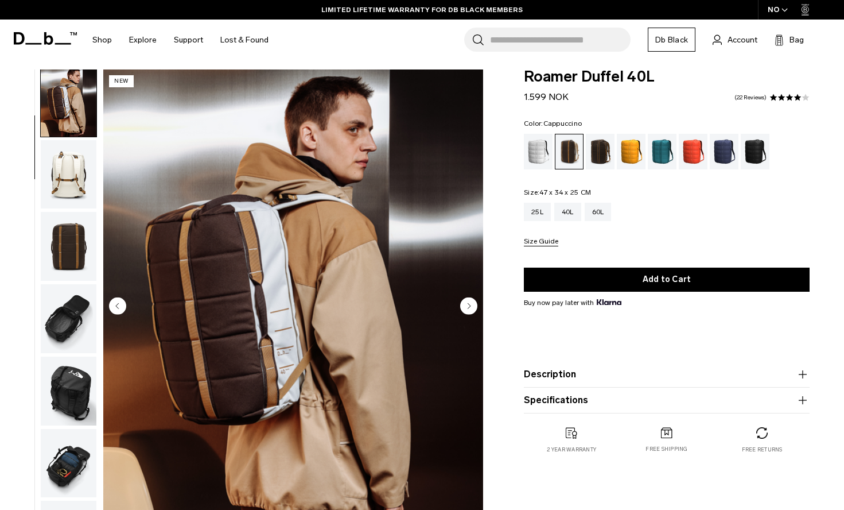
scroll to position [73, 0]
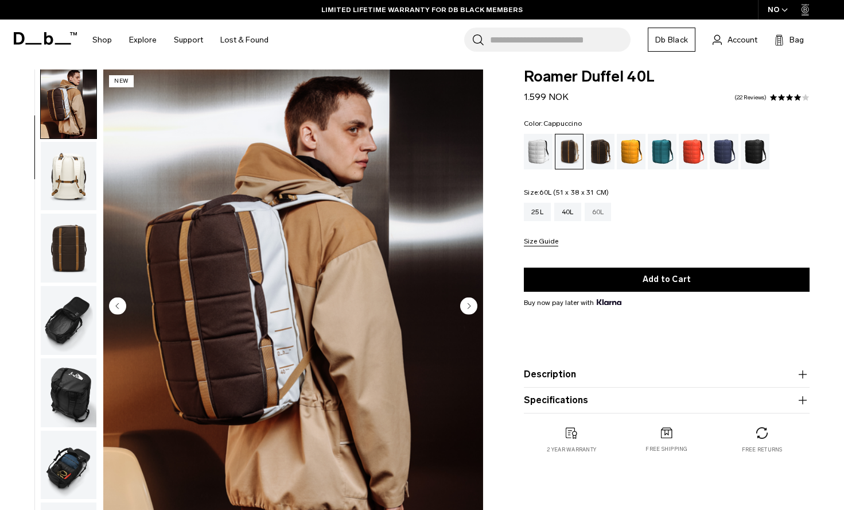
click at [600, 214] on div "60L" at bounding box center [598, 212] width 27 height 18
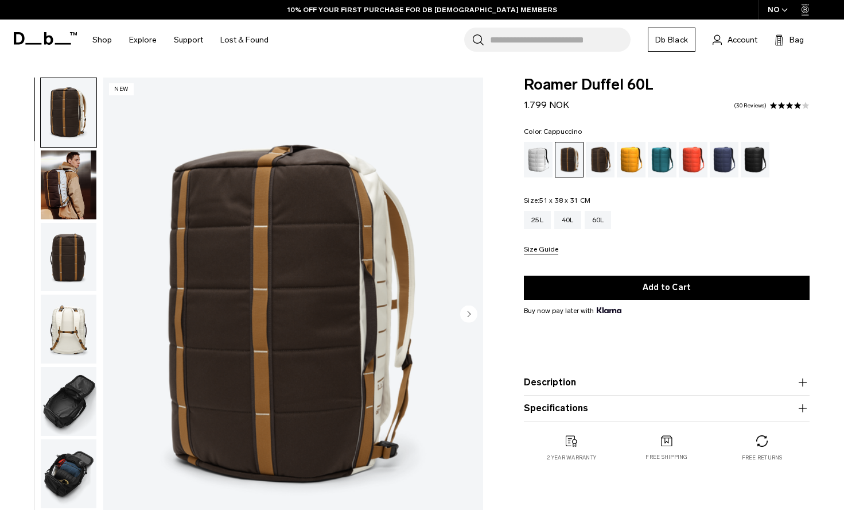
click at [464, 318] on circle "Next slide" at bounding box center [468, 313] width 17 height 17
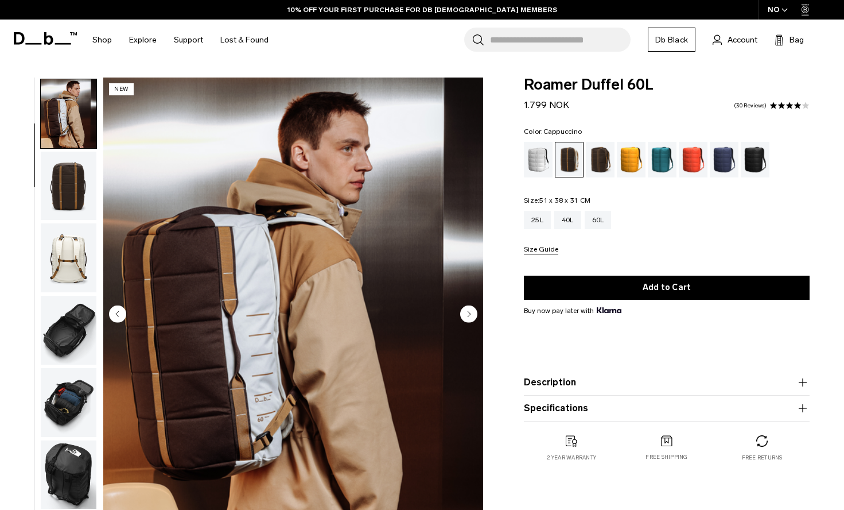
scroll to position [73, 0]
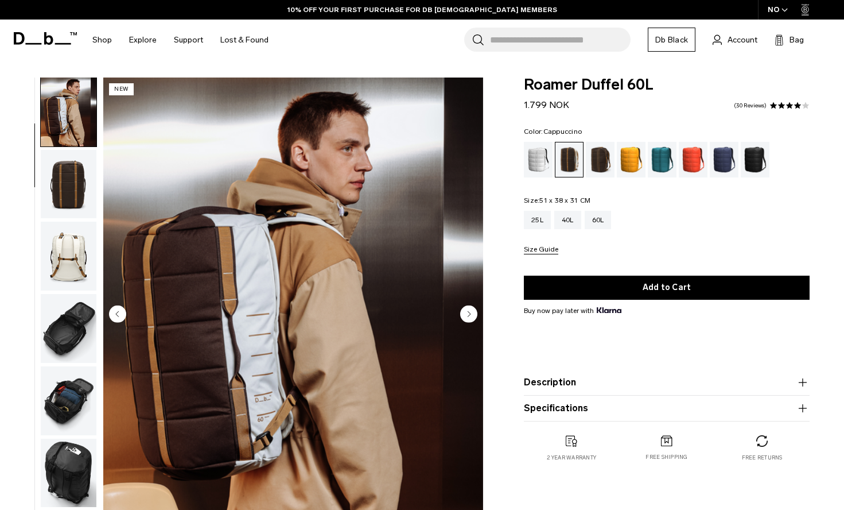
click at [465, 317] on circle "Next slide" at bounding box center [468, 313] width 17 height 17
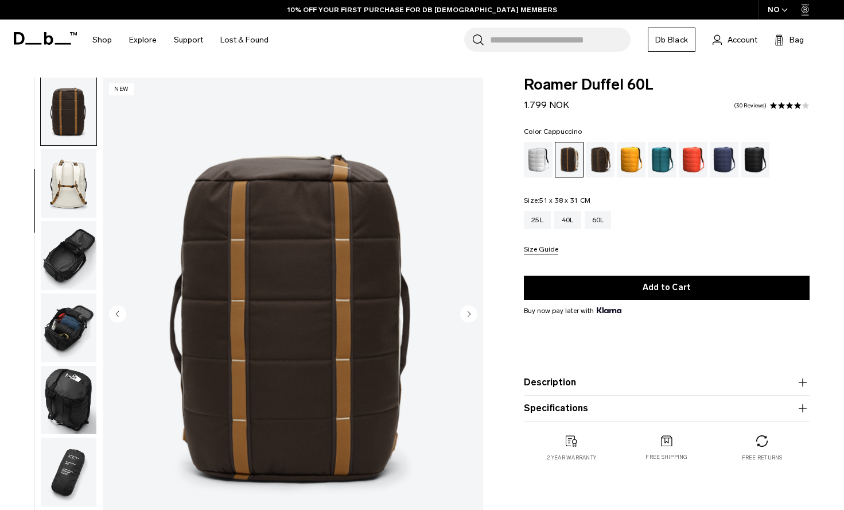
click at [465, 317] on circle "Next slide" at bounding box center [468, 313] width 17 height 17
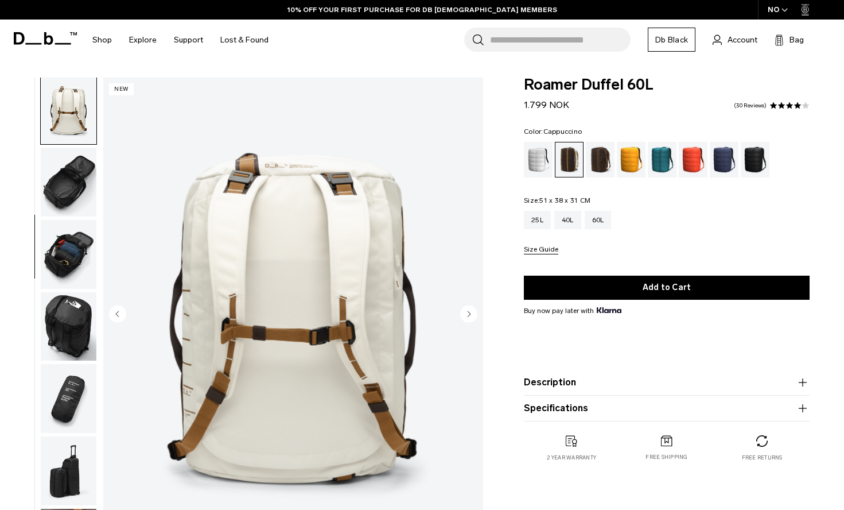
click at [465, 317] on circle "Next slide" at bounding box center [468, 313] width 17 height 17
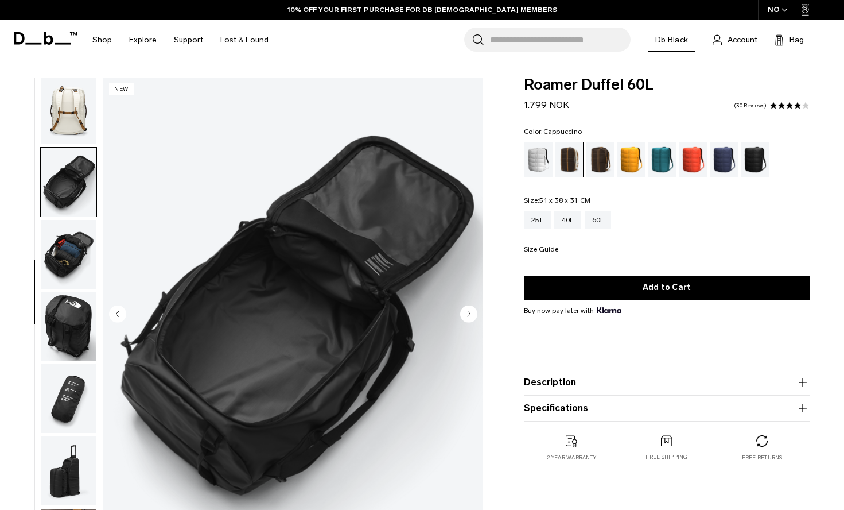
scroll to position [253, 0]
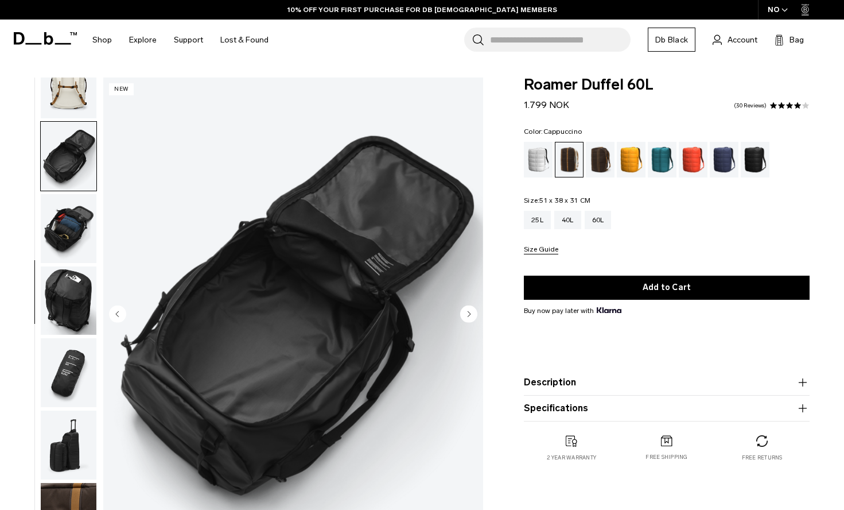
click at [465, 317] on circle "Next slide" at bounding box center [468, 313] width 17 height 17
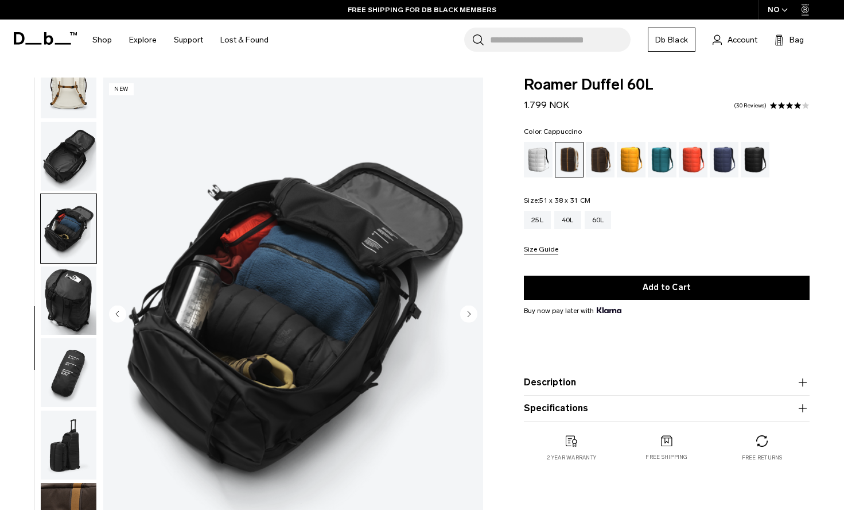
click at [465, 317] on circle "Next slide" at bounding box center [468, 313] width 17 height 17
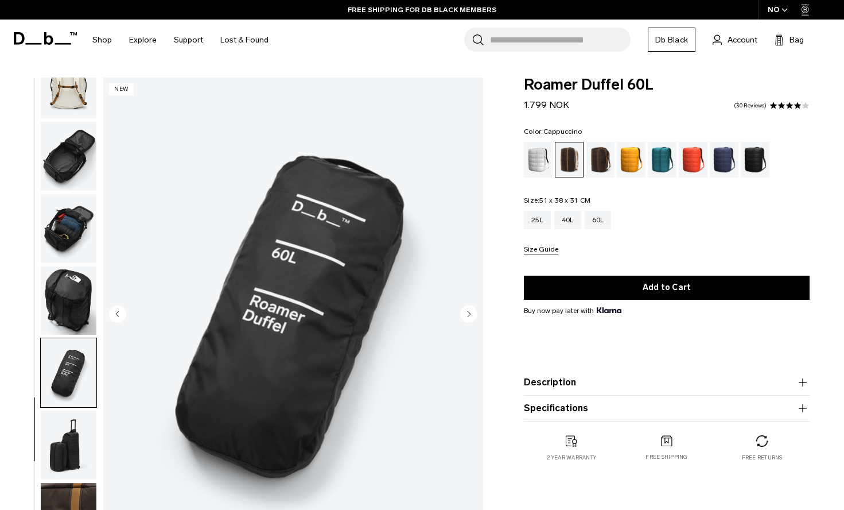
click at [465, 317] on circle "Next slide" at bounding box center [468, 313] width 17 height 17
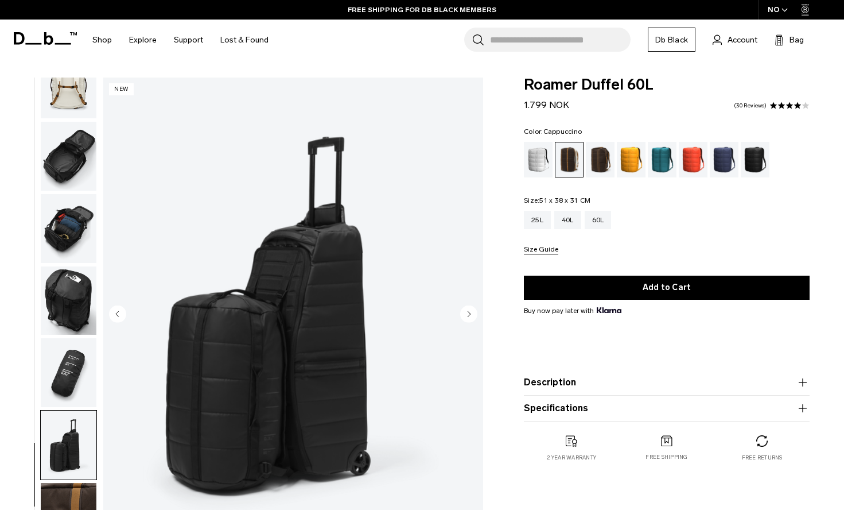
click at [465, 317] on circle "Next slide" at bounding box center [468, 313] width 17 height 17
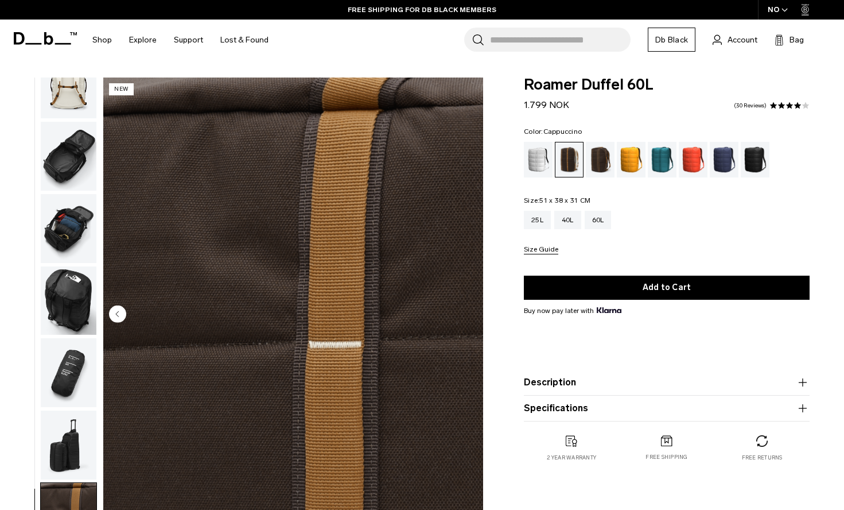
click at [119, 312] on circle "Previous slide" at bounding box center [117, 313] width 17 height 17
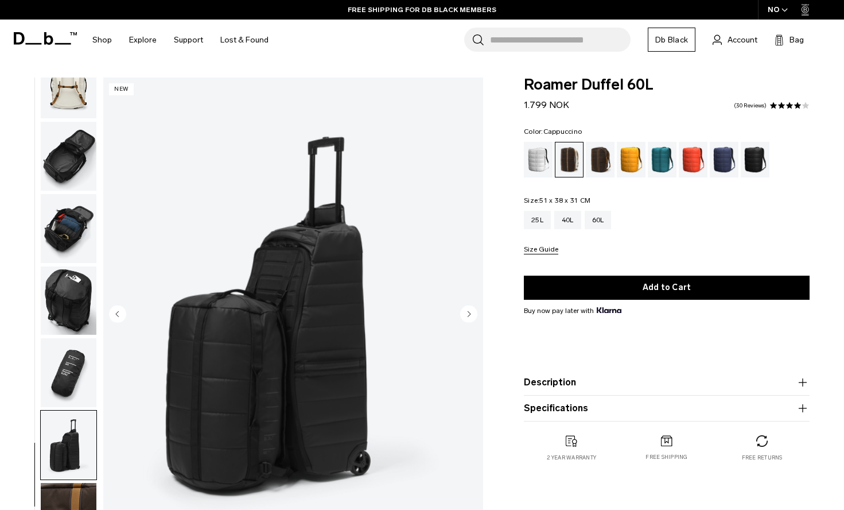
click at [119, 312] on circle "Previous slide" at bounding box center [117, 313] width 17 height 17
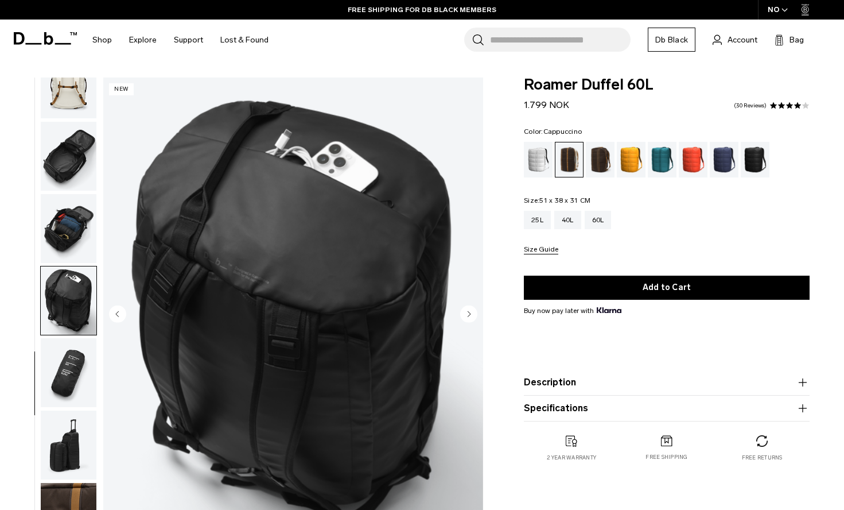
click at [119, 312] on circle "Previous slide" at bounding box center [117, 313] width 17 height 17
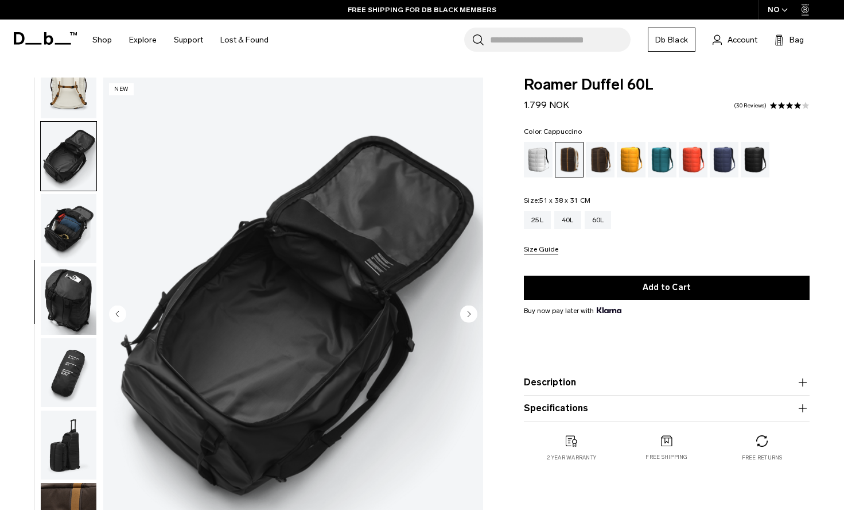
click at [119, 312] on circle "Previous slide" at bounding box center [117, 313] width 17 height 17
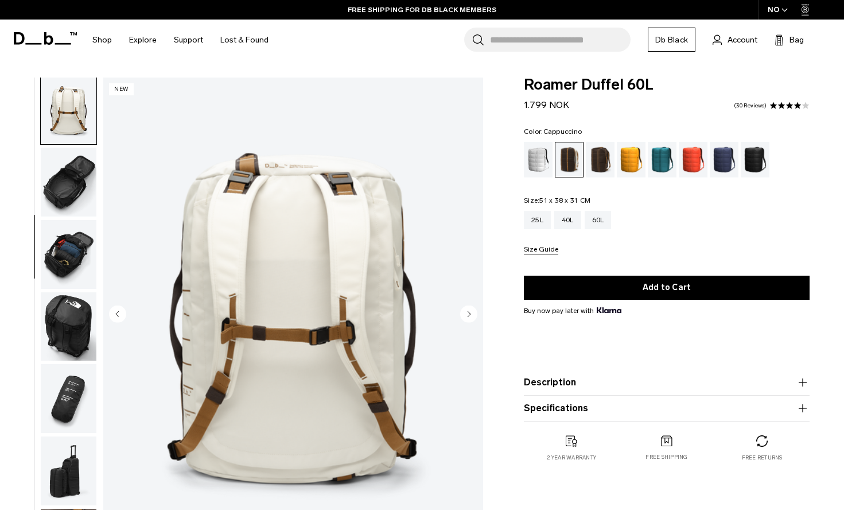
click at [119, 312] on circle "Previous slide" at bounding box center [117, 313] width 17 height 17
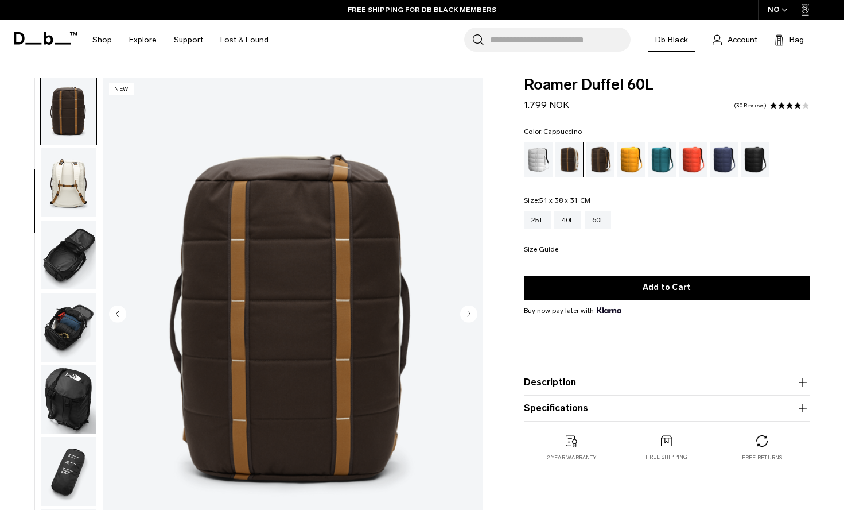
scroll to position [146, 0]
click at [473, 315] on circle "Next slide" at bounding box center [468, 313] width 17 height 17
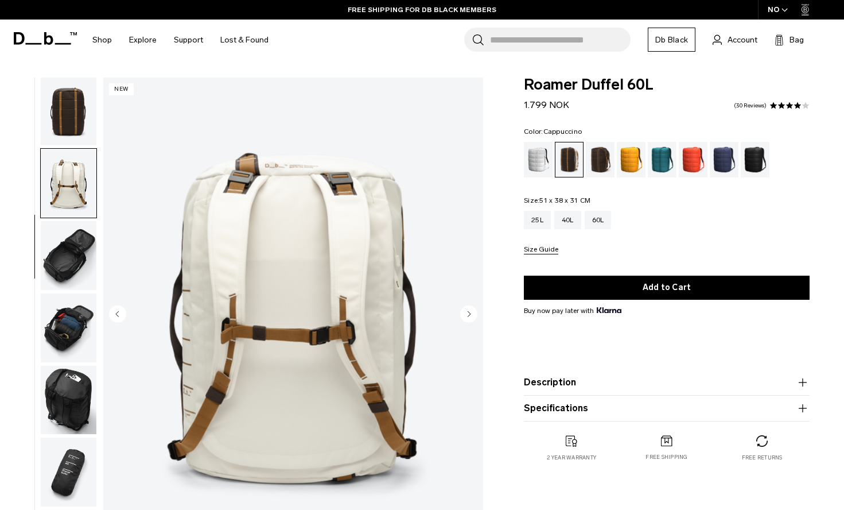
scroll to position [219, 0]
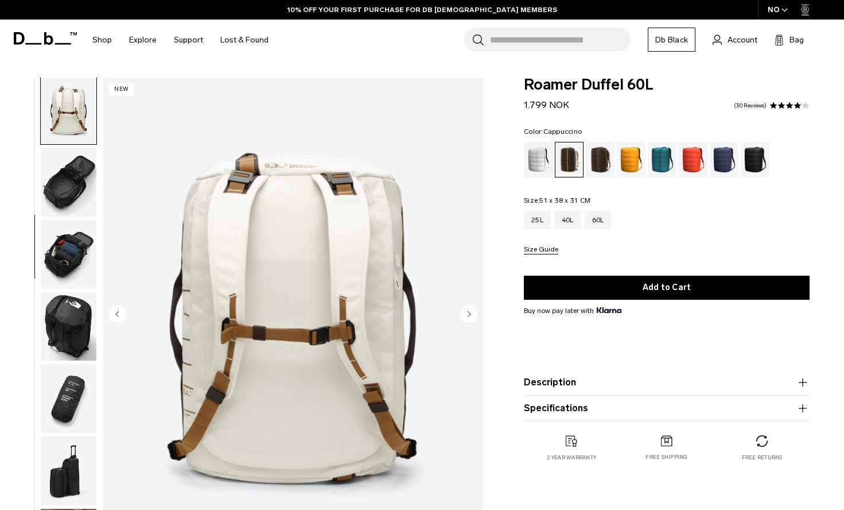
click at [473, 315] on circle "Next slide" at bounding box center [468, 313] width 17 height 17
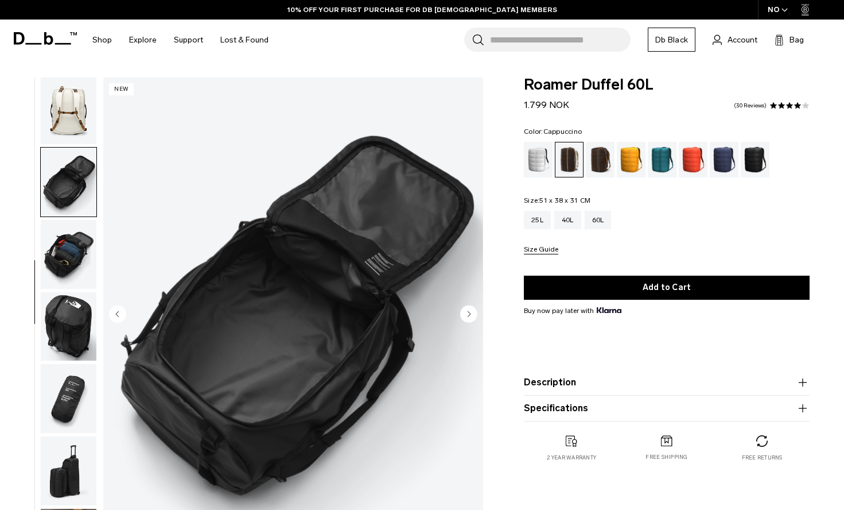
scroll to position [253, 0]
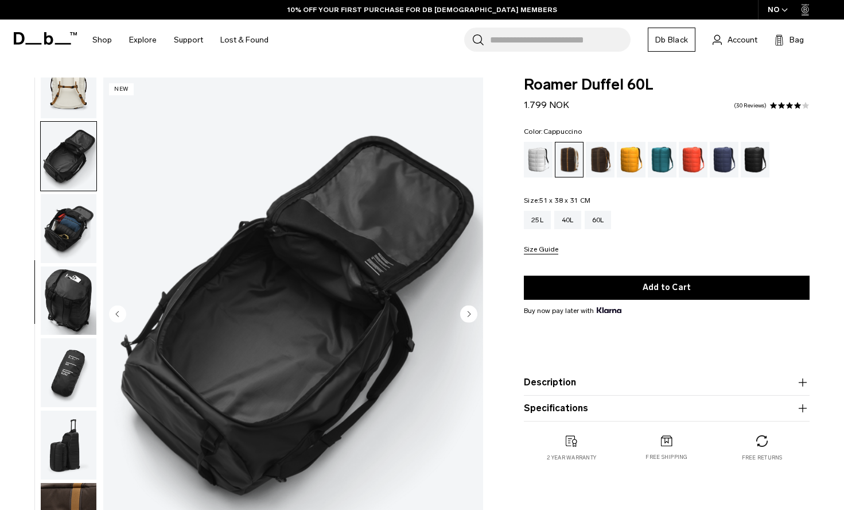
click at [473, 315] on circle "Next slide" at bounding box center [468, 313] width 17 height 17
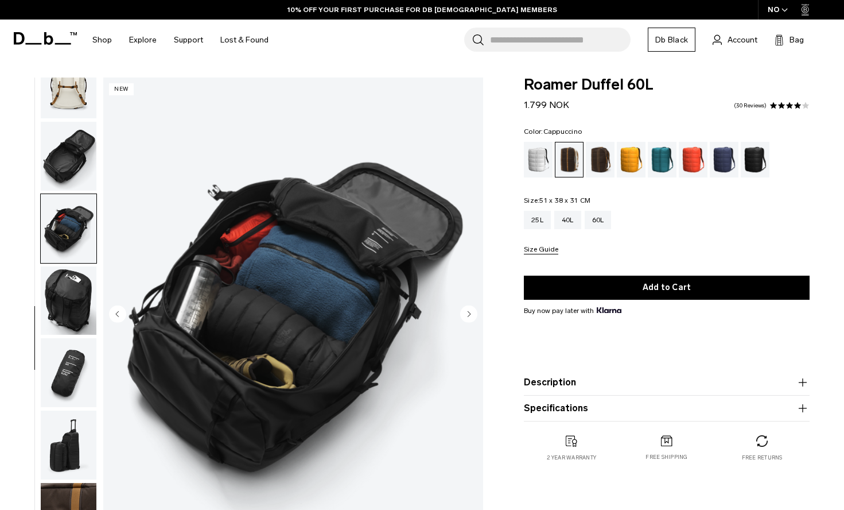
click at [473, 315] on circle "Next slide" at bounding box center [468, 313] width 17 height 17
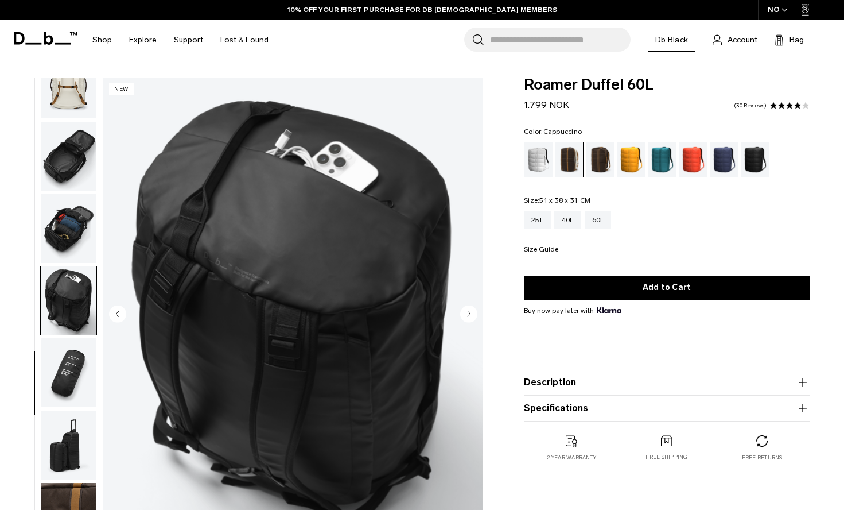
click at [473, 315] on circle "Next slide" at bounding box center [468, 313] width 17 height 17
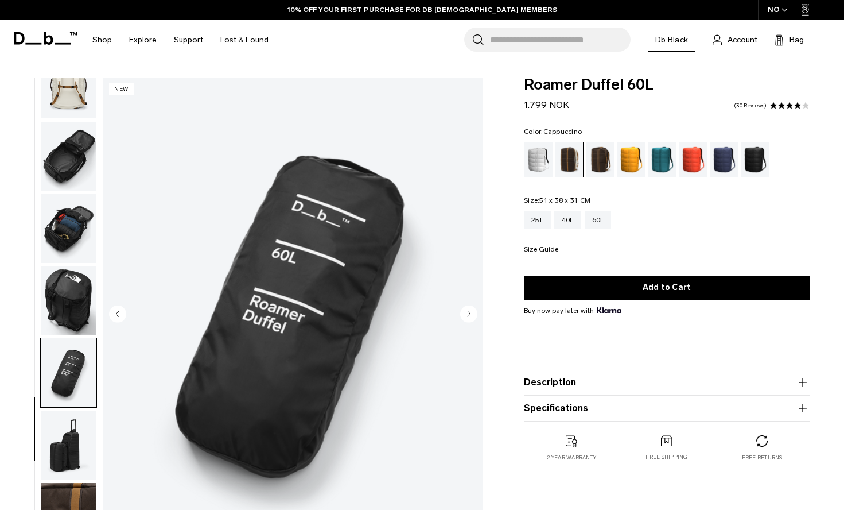
click at [473, 315] on circle "Next slide" at bounding box center [468, 313] width 17 height 17
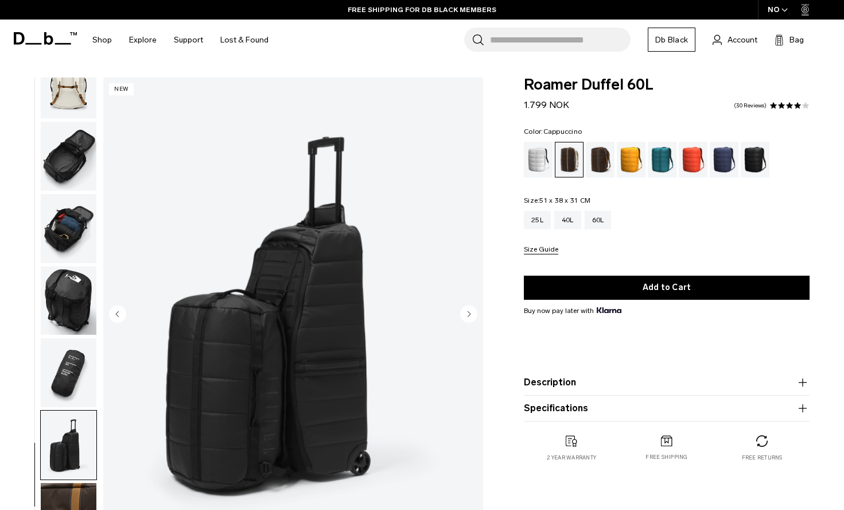
click at [473, 315] on circle "Next slide" at bounding box center [468, 313] width 17 height 17
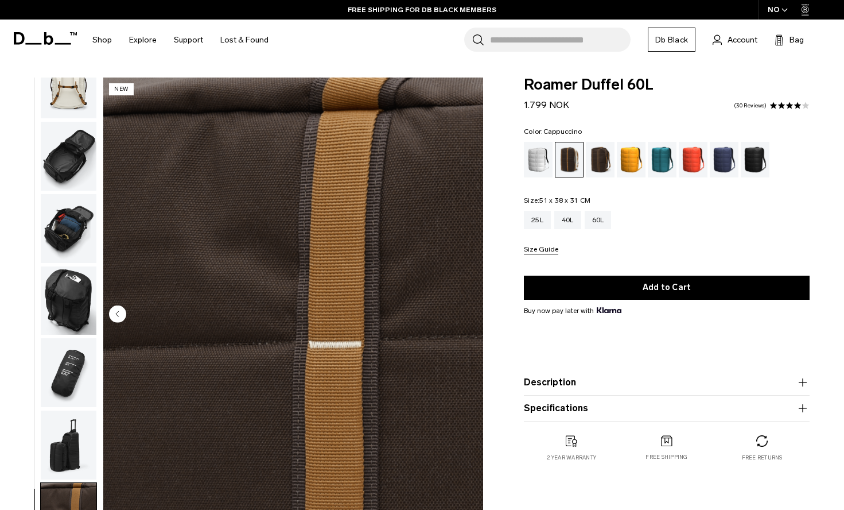
click at [119, 314] on circle "Previous slide" at bounding box center [117, 313] width 17 height 17
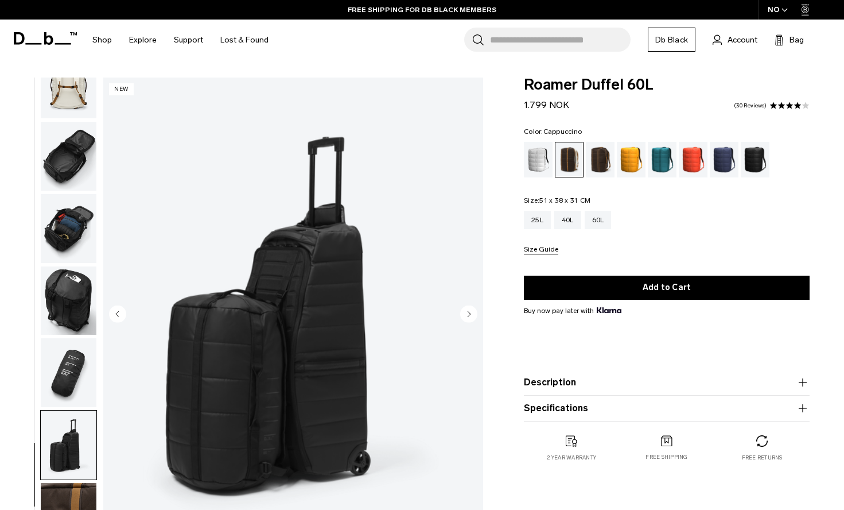
click at [119, 314] on circle "Previous slide" at bounding box center [117, 313] width 17 height 17
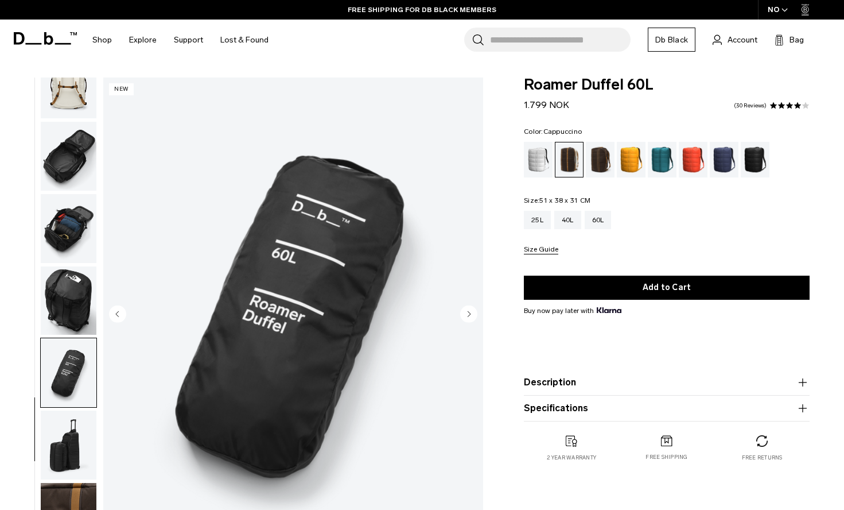
click at [118, 314] on icon "Previous slide" at bounding box center [117, 313] width 3 height 5
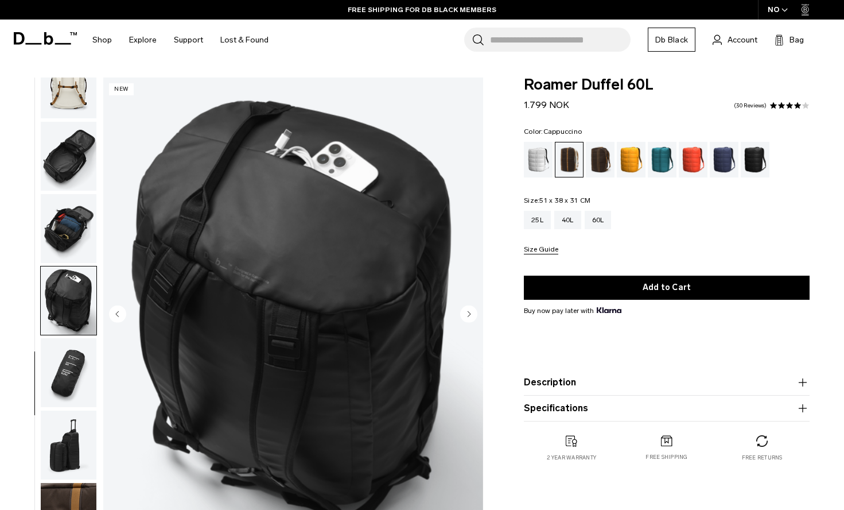
click at [118, 314] on icon "Previous slide" at bounding box center [117, 313] width 3 height 5
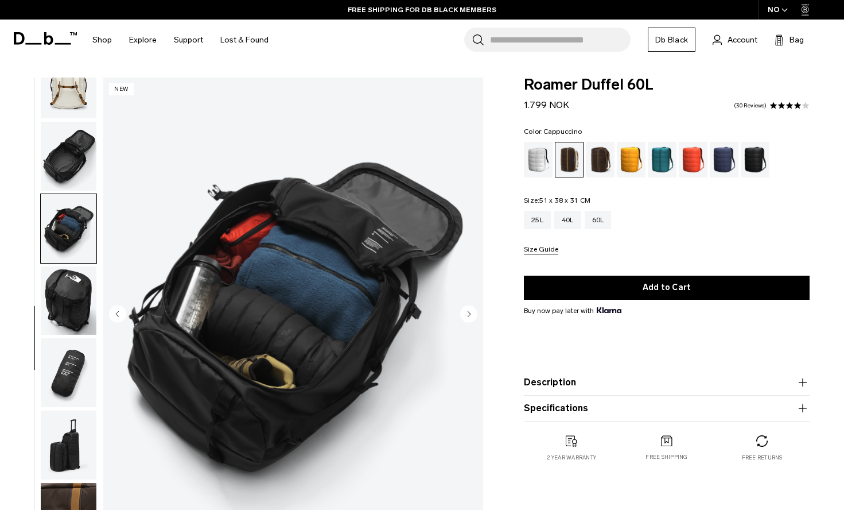
click at [118, 314] on icon "Previous slide" at bounding box center [117, 313] width 3 height 5
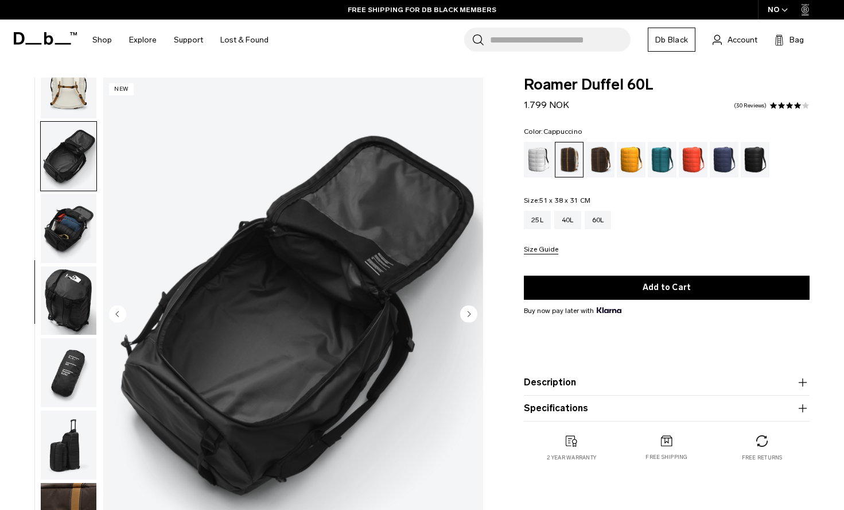
click at [118, 314] on icon "Previous slide" at bounding box center [117, 313] width 3 height 5
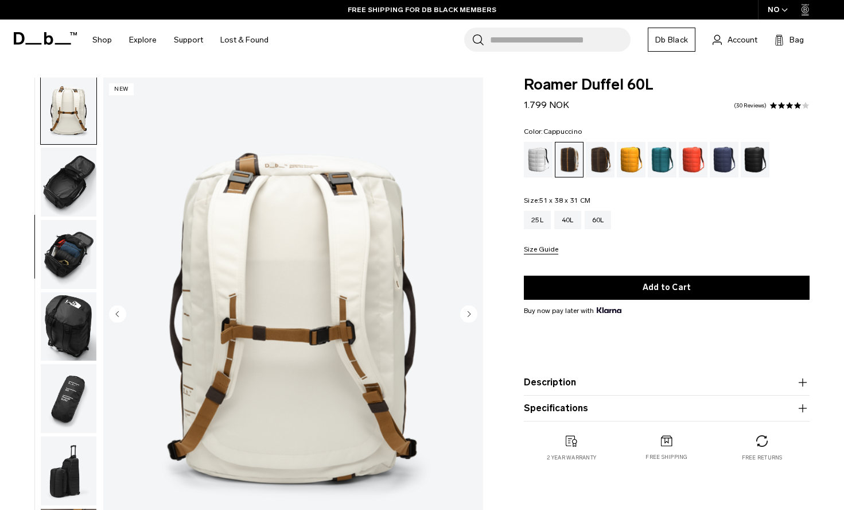
click at [118, 314] on icon "Previous slide" at bounding box center [117, 313] width 3 height 5
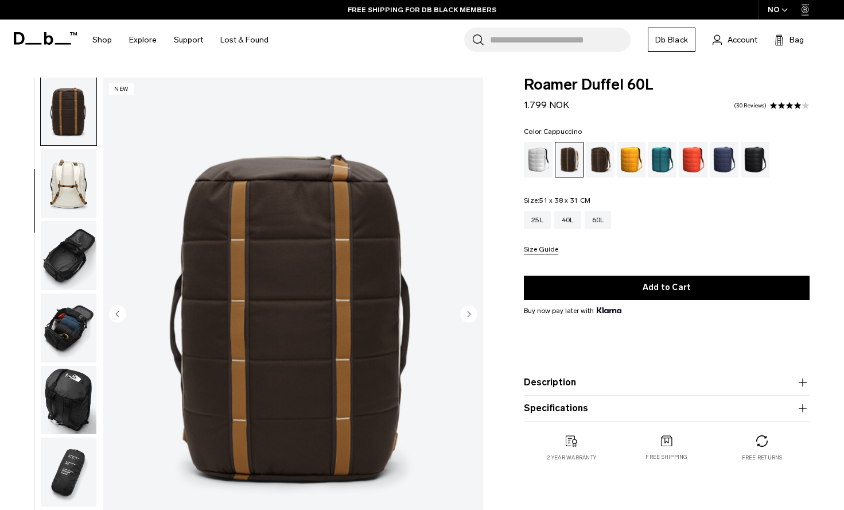
click at [118, 314] on icon "Previous slide" at bounding box center [117, 313] width 3 height 5
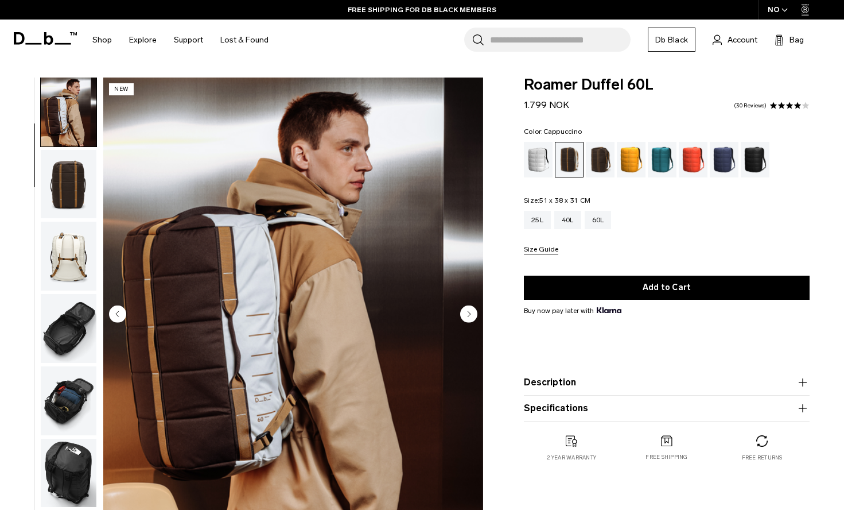
click at [119, 310] on circle "Previous slide" at bounding box center [117, 313] width 17 height 17
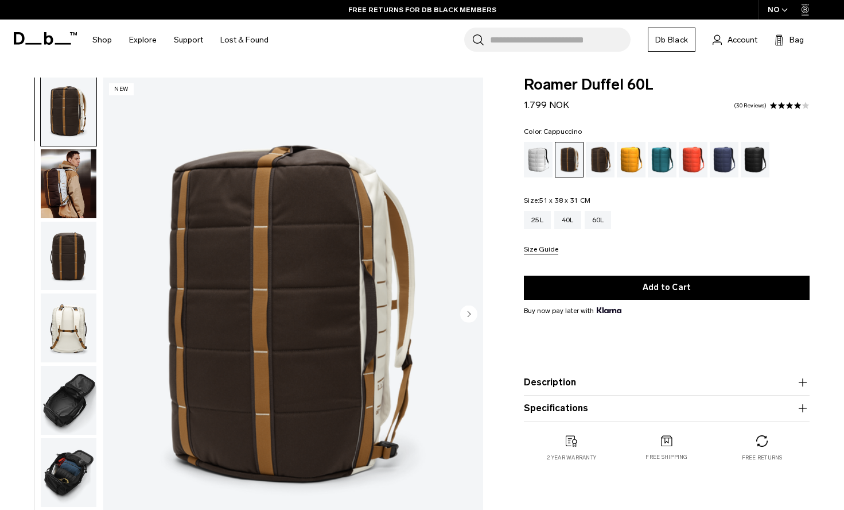
scroll to position [0, 0]
click at [119, 314] on img "1 / 10" at bounding box center [293, 315] width 380 height 475
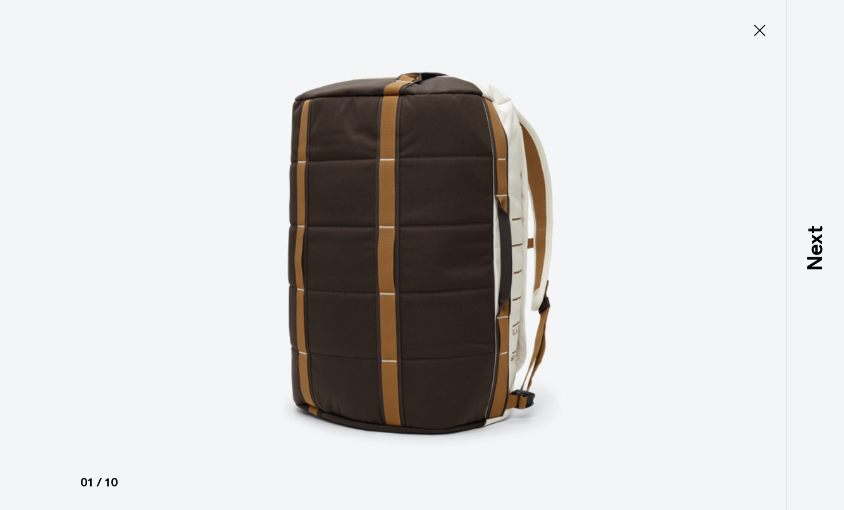
click at [767, 38] on icon at bounding box center [760, 30] width 18 height 18
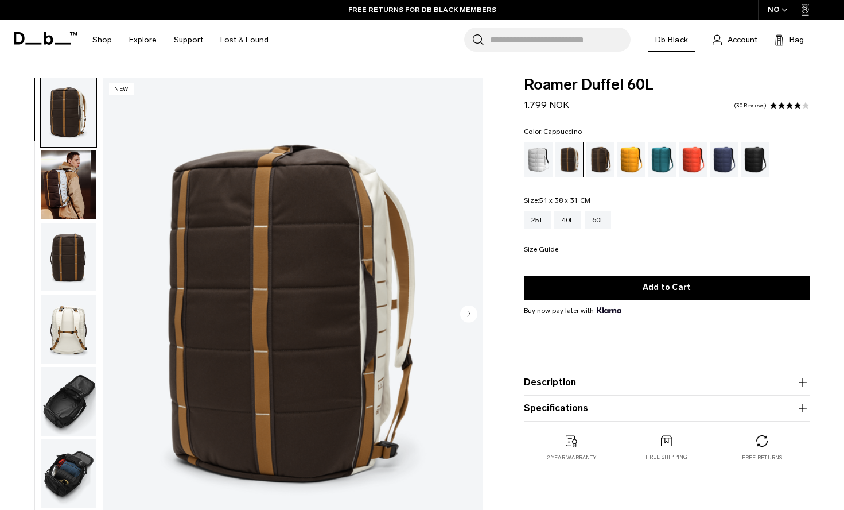
click at [79, 172] on img "button" at bounding box center [69, 184] width 56 height 69
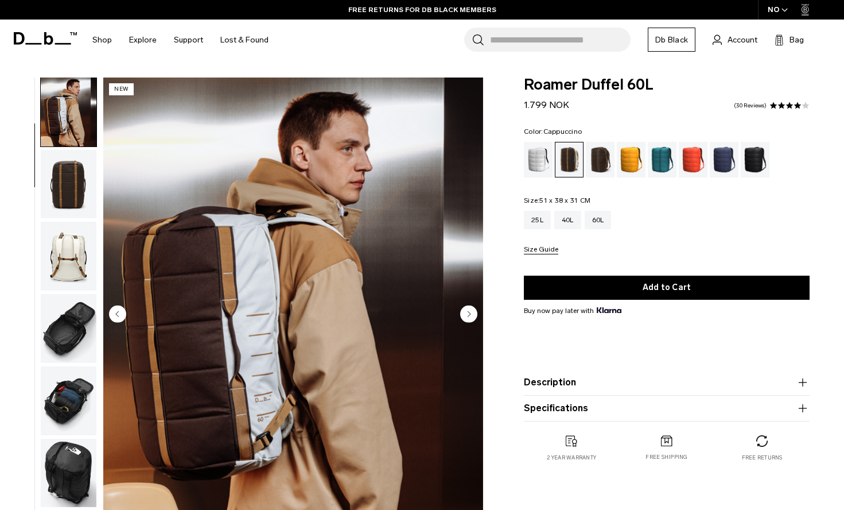
click at [74, 195] on img "button" at bounding box center [69, 184] width 56 height 69
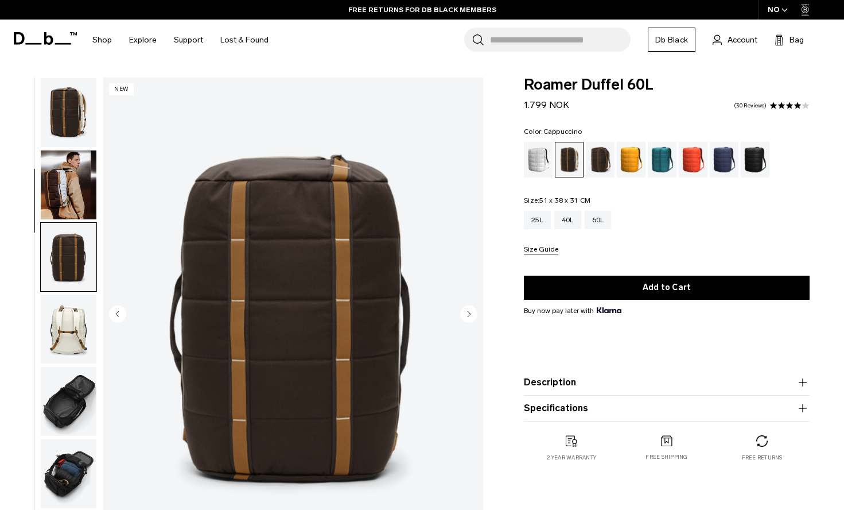
scroll to position [-1, 0]
click at [61, 119] on img "button" at bounding box center [69, 112] width 56 height 69
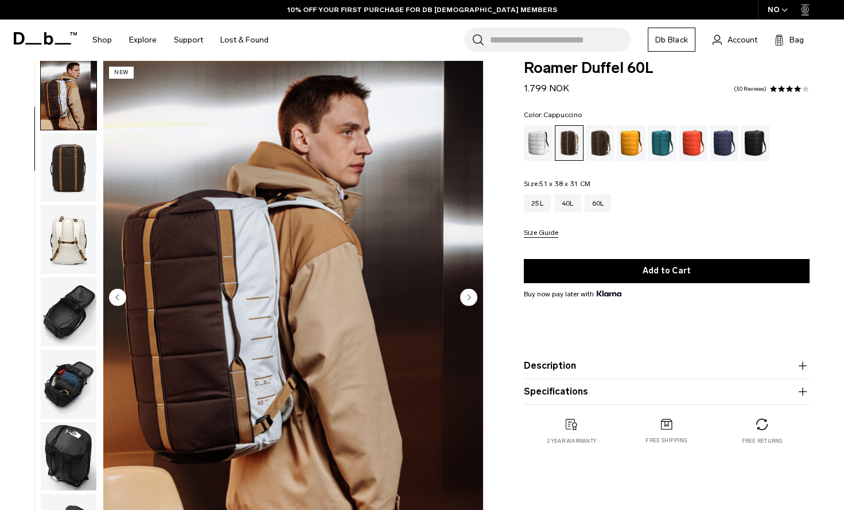
scroll to position [17, 0]
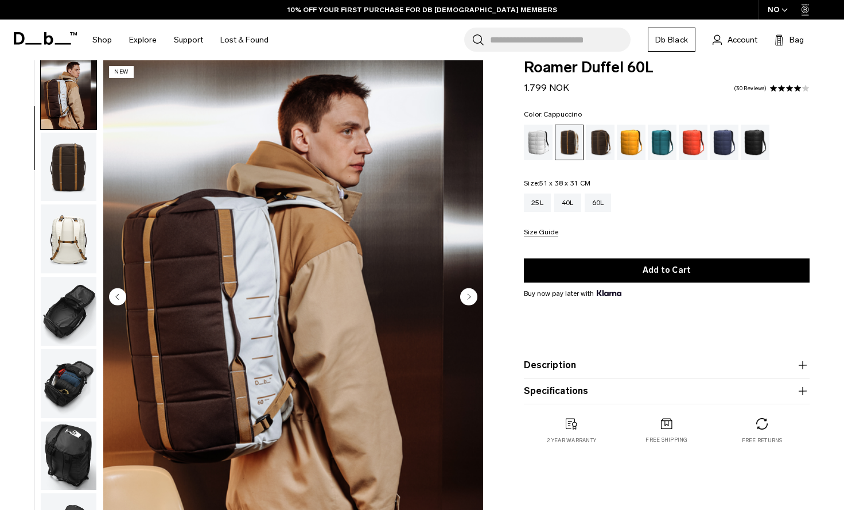
click at [75, 252] on img "button" at bounding box center [69, 238] width 56 height 69
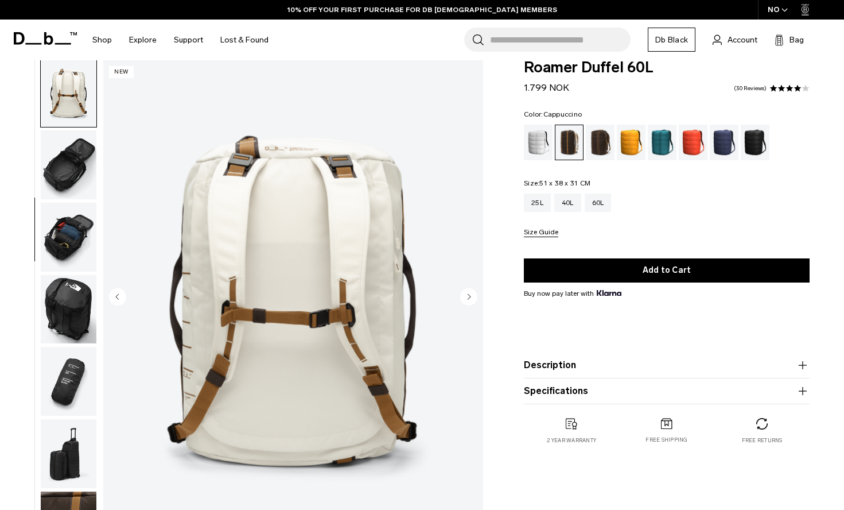
click at [75, 252] on img "button" at bounding box center [69, 237] width 56 height 69
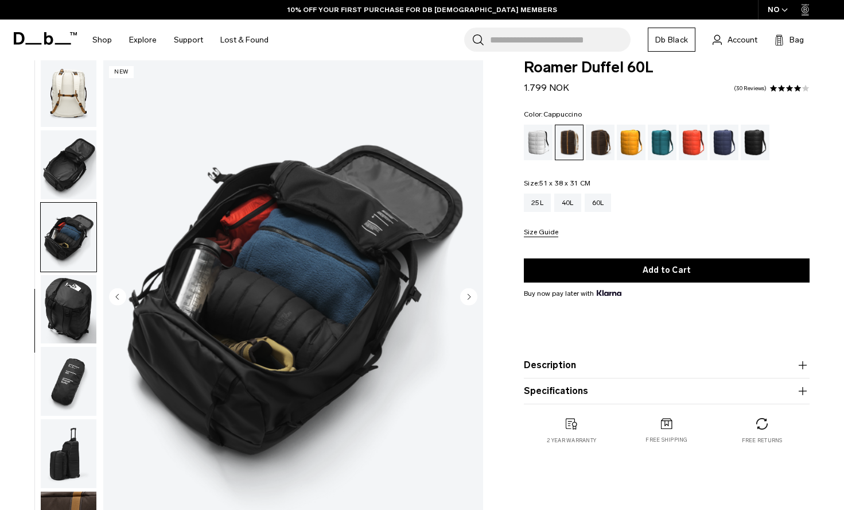
scroll to position [253, 0]
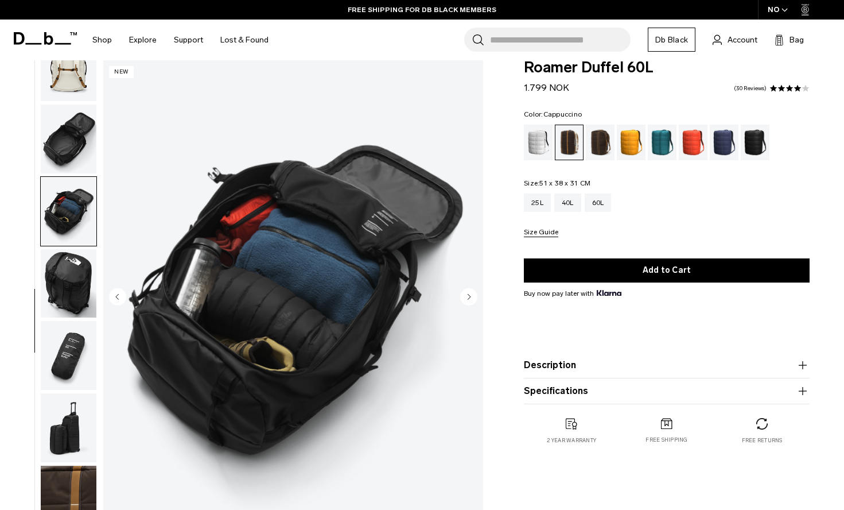
click at [60, 125] on img "button" at bounding box center [69, 138] width 56 height 69
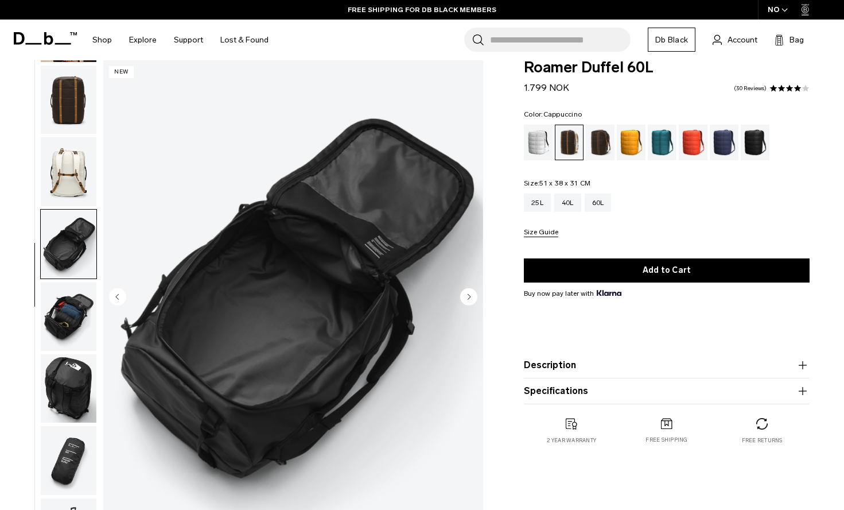
click at [61, 120] on img "button" at bounding box center [69, 99] width 56 height 69
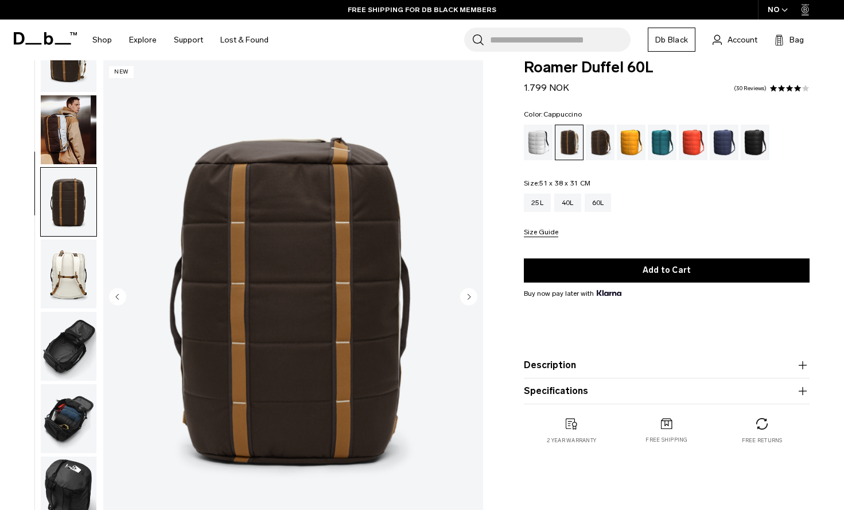
scroll to position [37, 0]
click at [569, 202] on div "40L" at bounding box center [567, 202] width 27 height 18
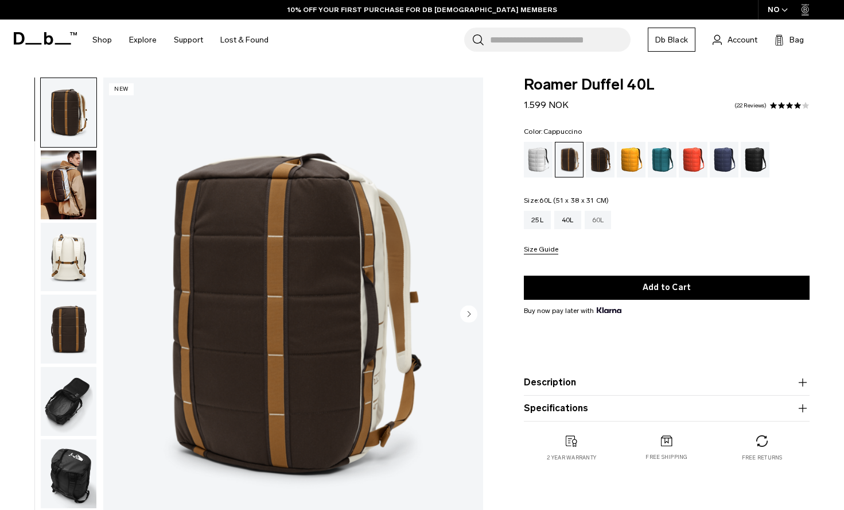
click at [607, 216] on div "60L" at bounding box center [598, 220] width 27 height 18
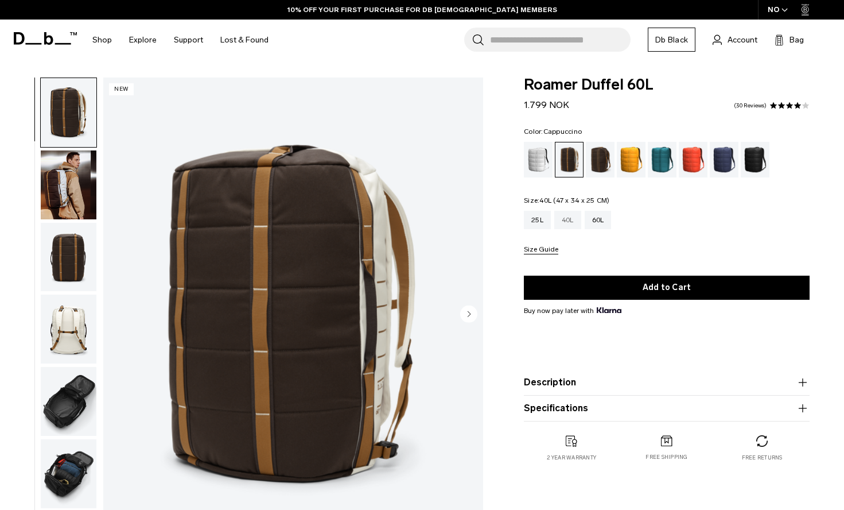
click at [569, 216] on div "40L" at bounding box center [567, 220] width 27 height 18
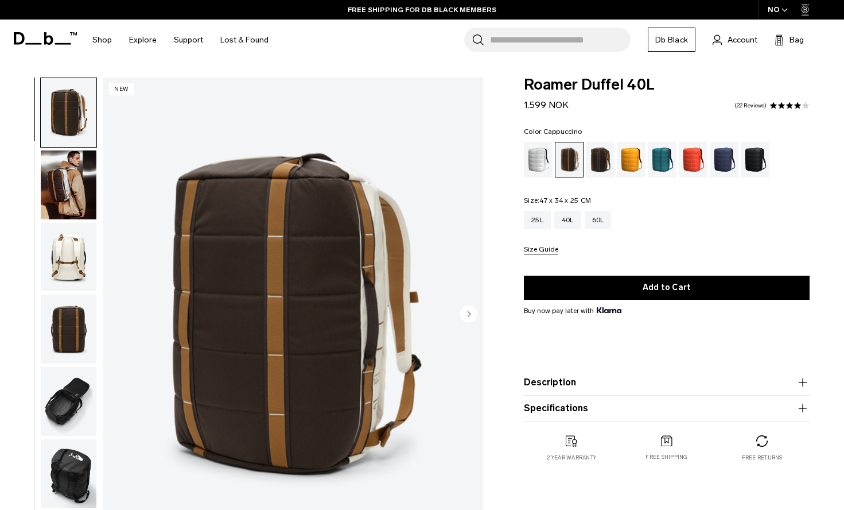
click at [469, 312] on circle "Next slide" at bounding box center [468, 313] width 17 height 17
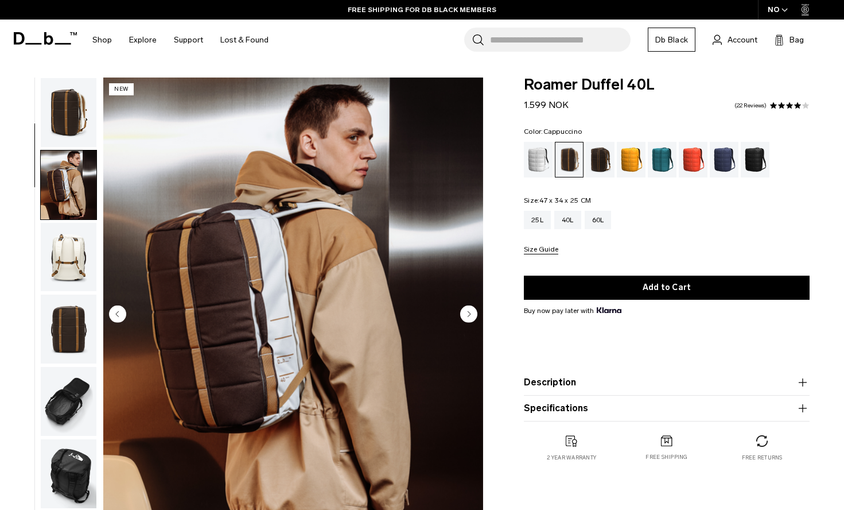
scroll to position [73, 0]
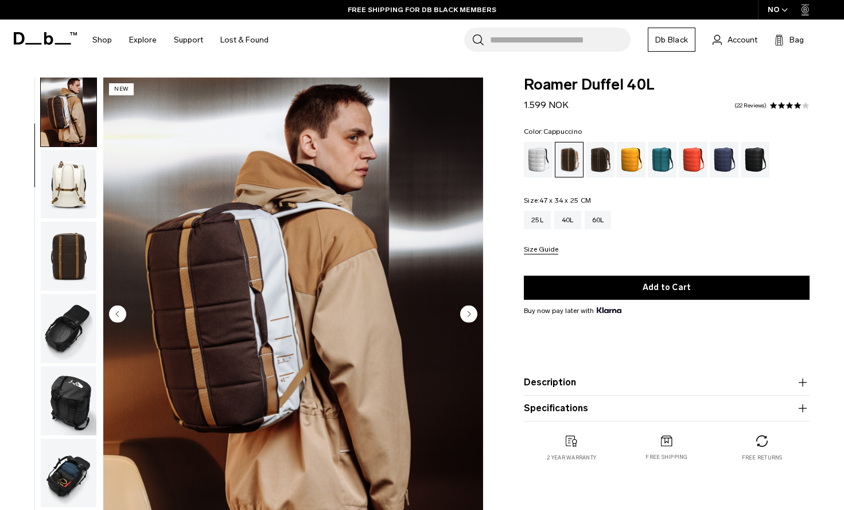
click at [115, 314] on circle "Previous slide" at bounding box center [117, 313] width 17 height 17
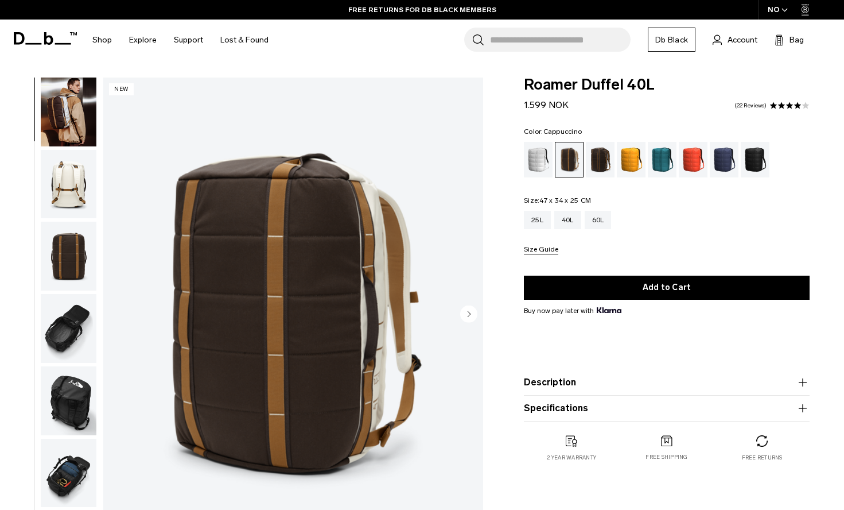
scroll to position [0, 0]
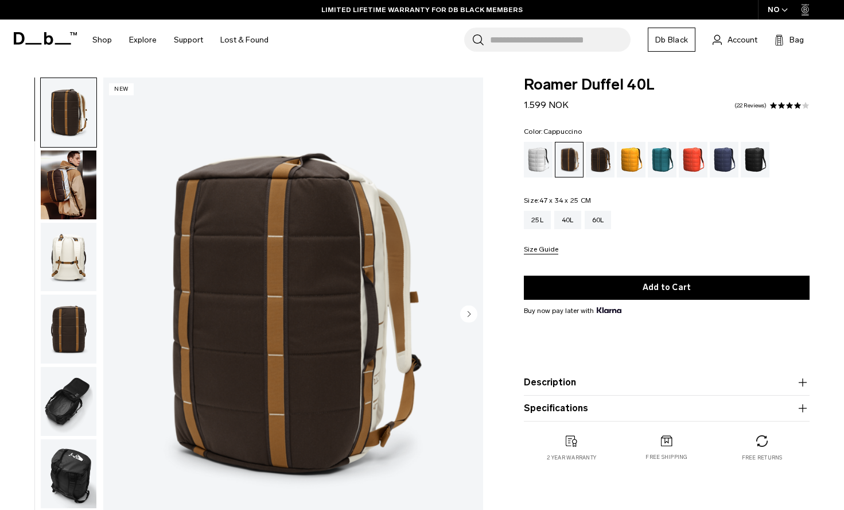
click at [469, 312] on circle "Next slide" at bounding box center [468, 313] width 17 height 17
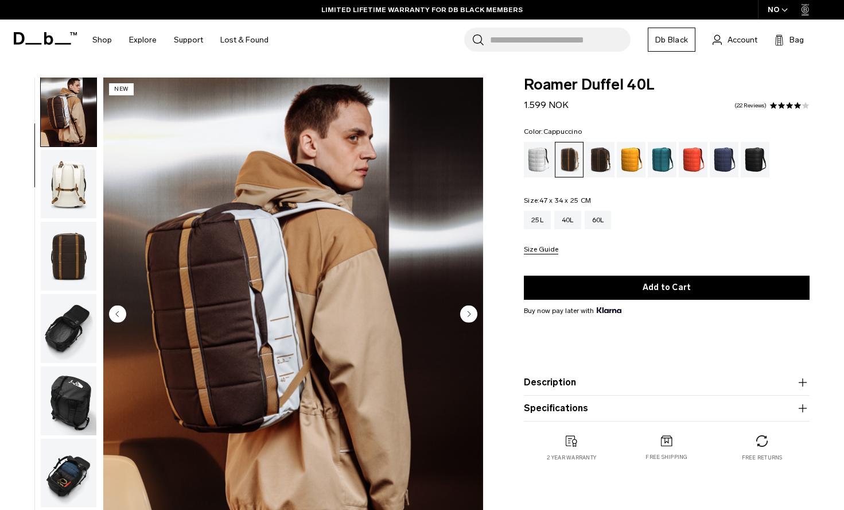
click at [469, 312] on icon "Next slide" at bounding box center [469, 313] width 3 height 5
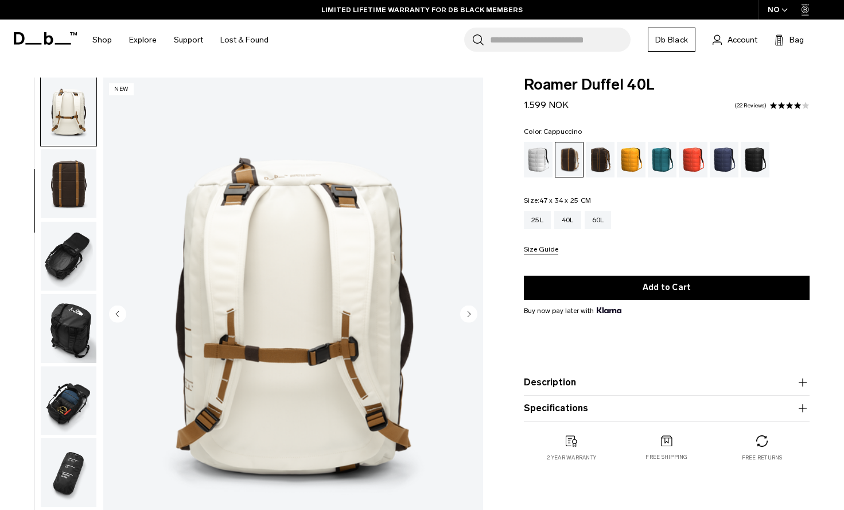
click at [469, 312] on icon "Next slide" at bounding box center [469, 313] width 3 height 5
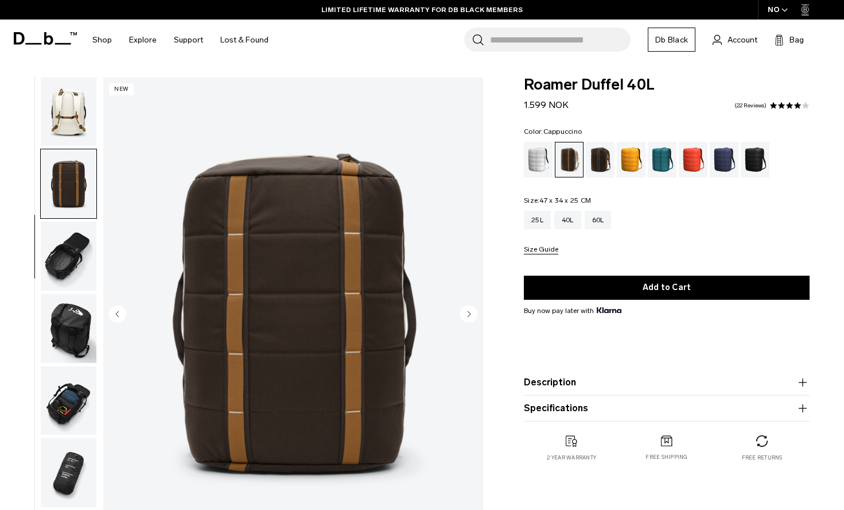
scroll to position [218, 0]
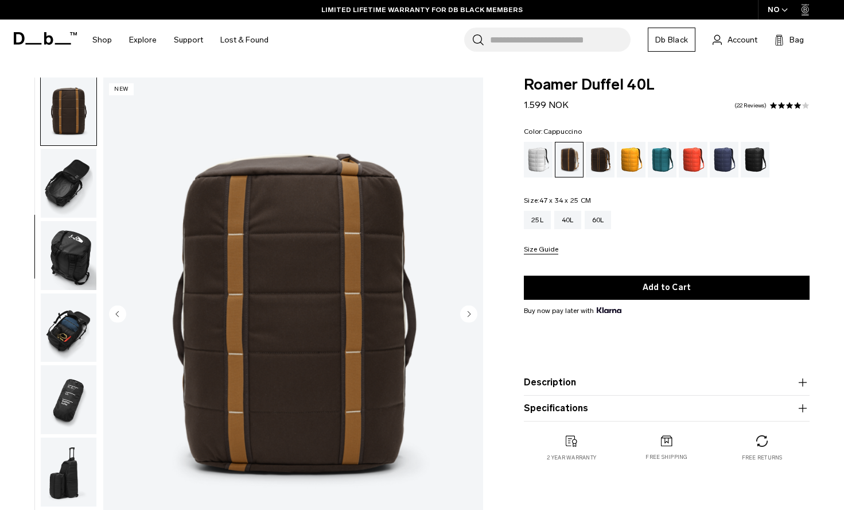
click at [120, 307] on circle "Previous slide" at bounding box center [117, 313] width 17 height 17
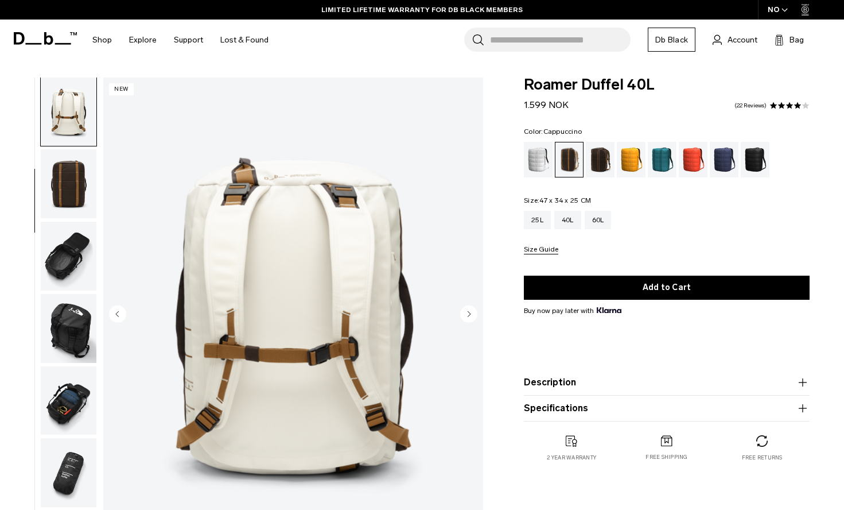
click at [118, 309] on circle "Previous slide" at bounding box center [117, 313] width 17 height 17
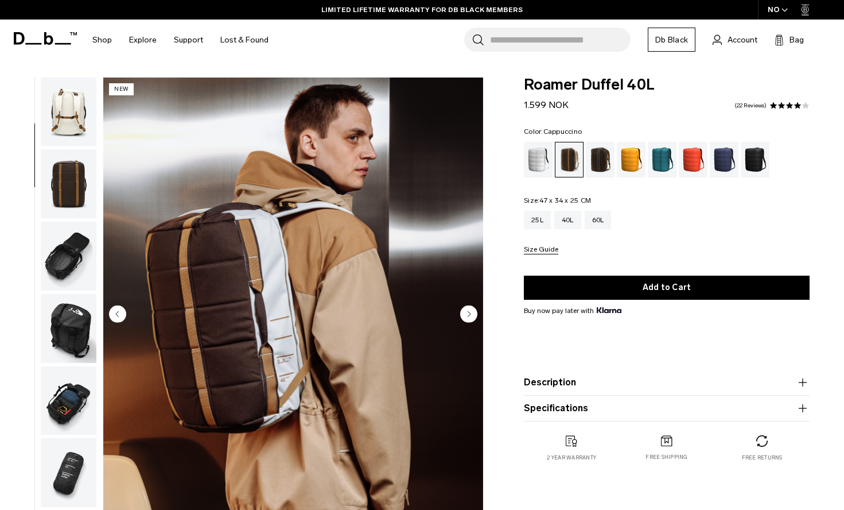
scroll to position [73, 0]
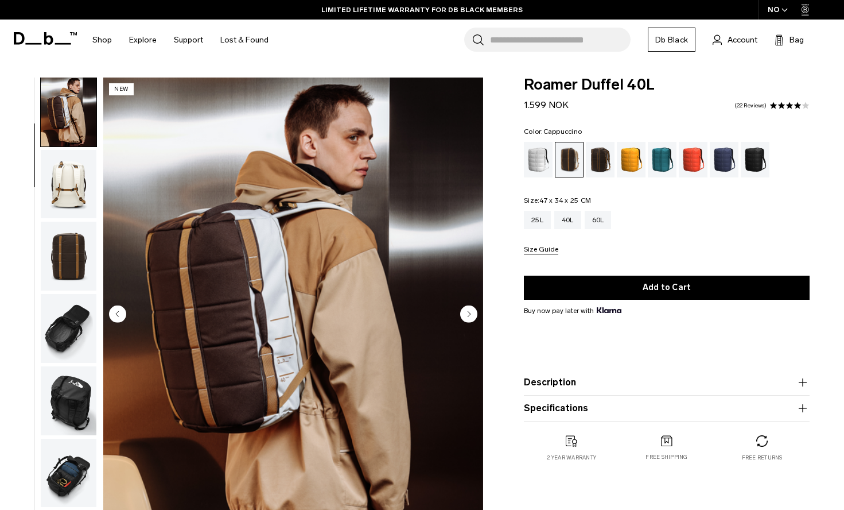
click at [463, 321] on icon "Next slide" at bounding box center [468, 313] width 17 height 17
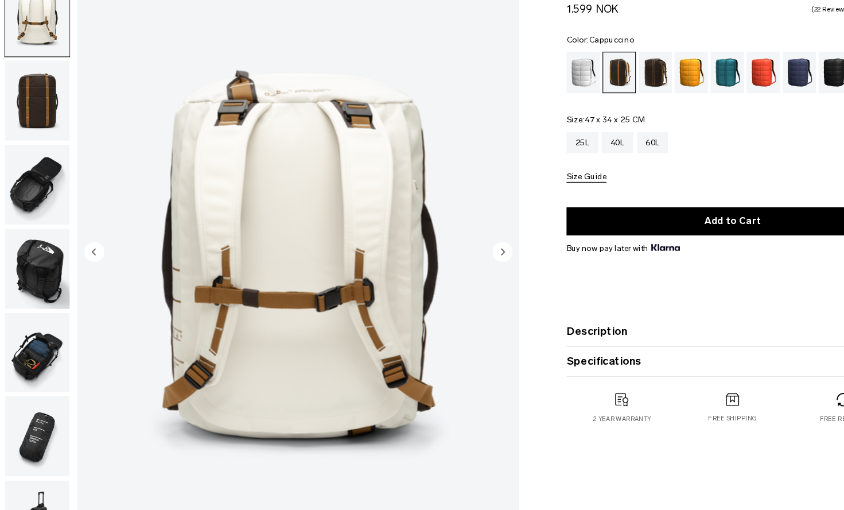
scroll to position [57, 0]
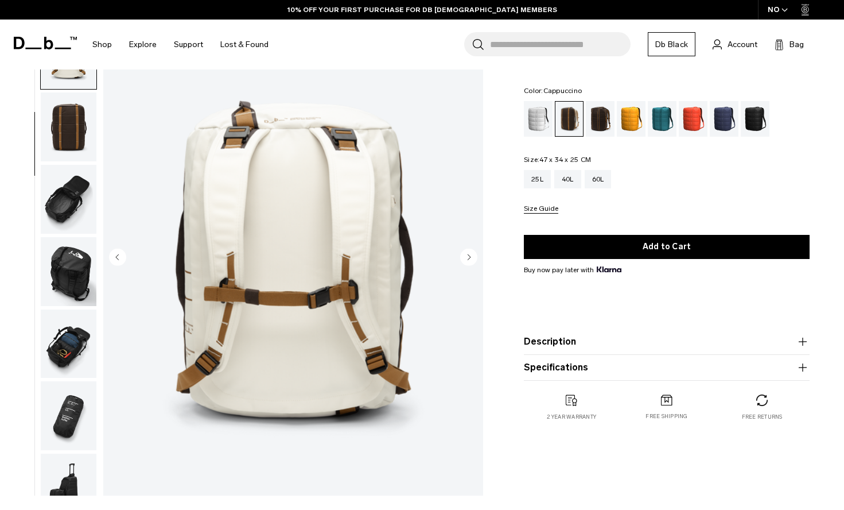
click at [467, 257] on circle "Next slide" at bounding box center [468, 256] width 17 height 17
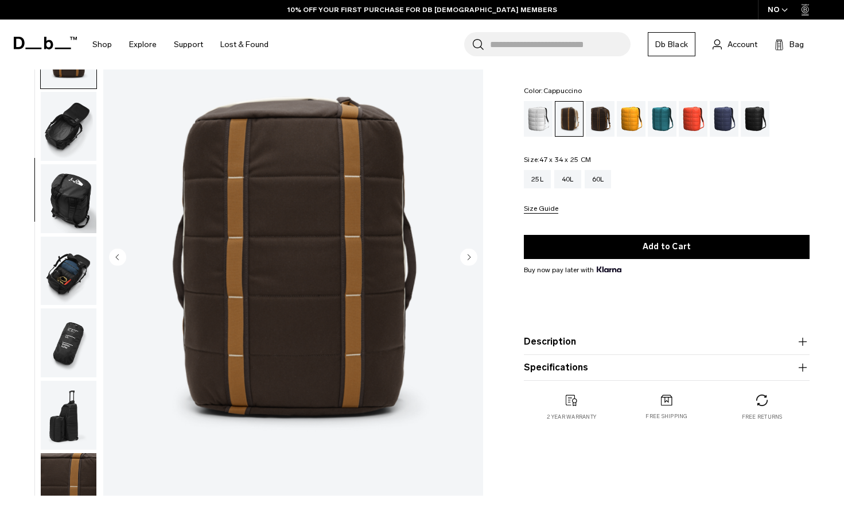
click at [467, 257] on circle "Next slide" at bounding box center [468, 256] width 17 height 17
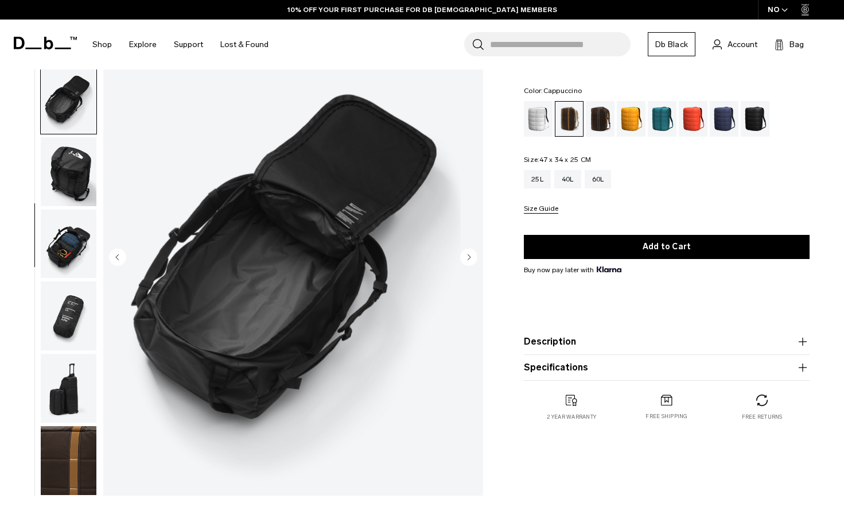
click at [467, 257] on circle "Next slide" at bounding box center [468, 256] width 17 height 17
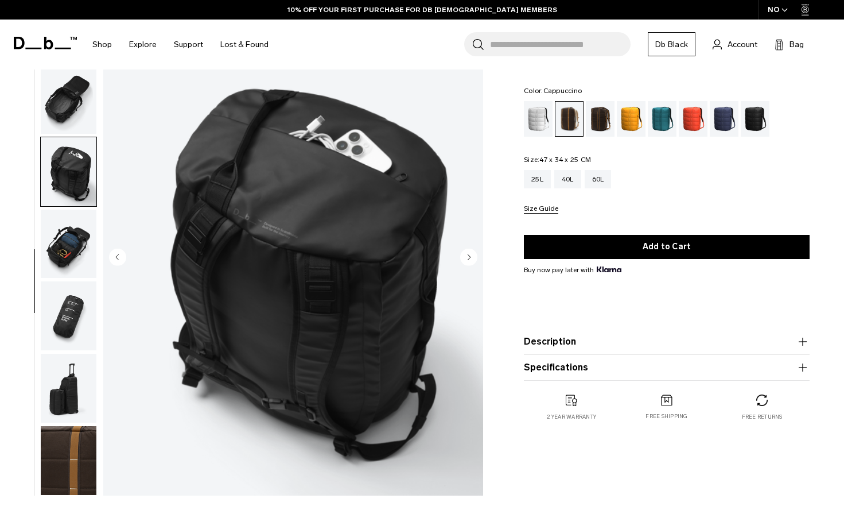
click at [467, 257] on circle "Next slide" at bounding box center [468, 256] width 17 height 17
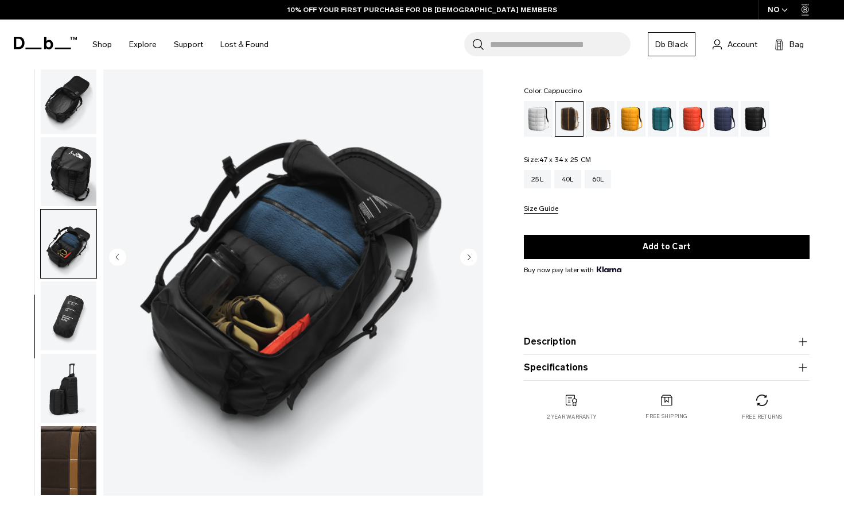
click at [467, 257] on circle "Next slide" at bounding box center [468, 256] width 17 height 17
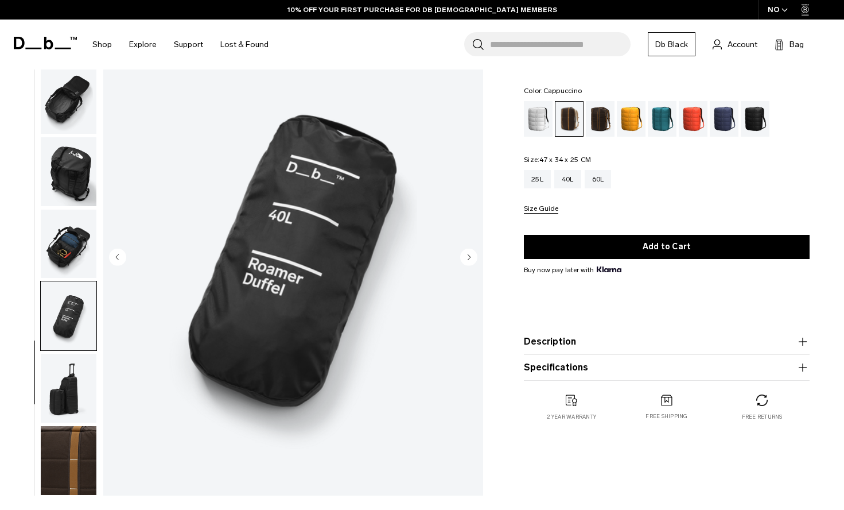
click at [467, 257] on circle "Next slide" at bounding box center [468, 256] width 17 height 17
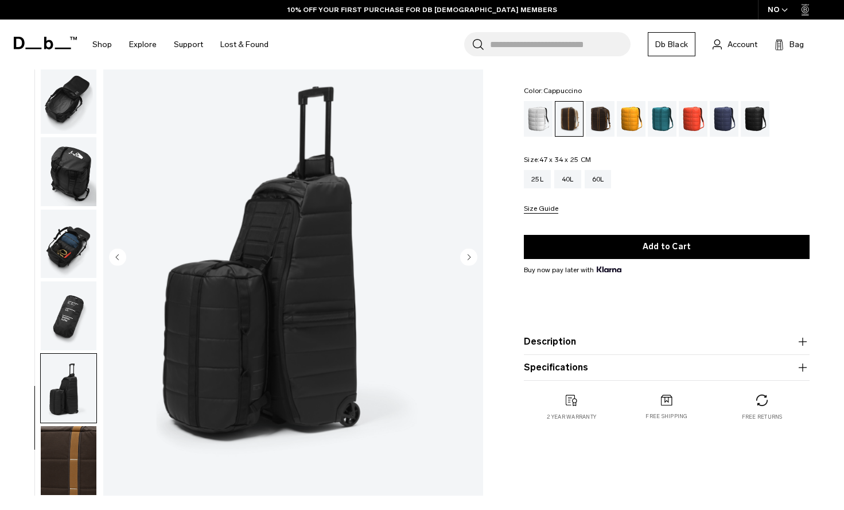
click at [122, 254] on circle "Previous slide" at bounding box center [117, 256] width 17 height 17
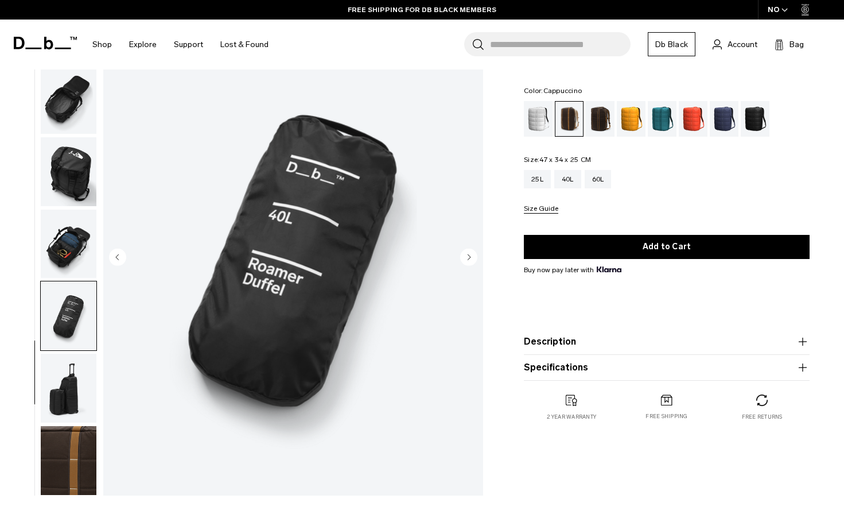
click at [122, 254] on circle "Previous slide" at bounding box center [117, 256] width 17 height 17
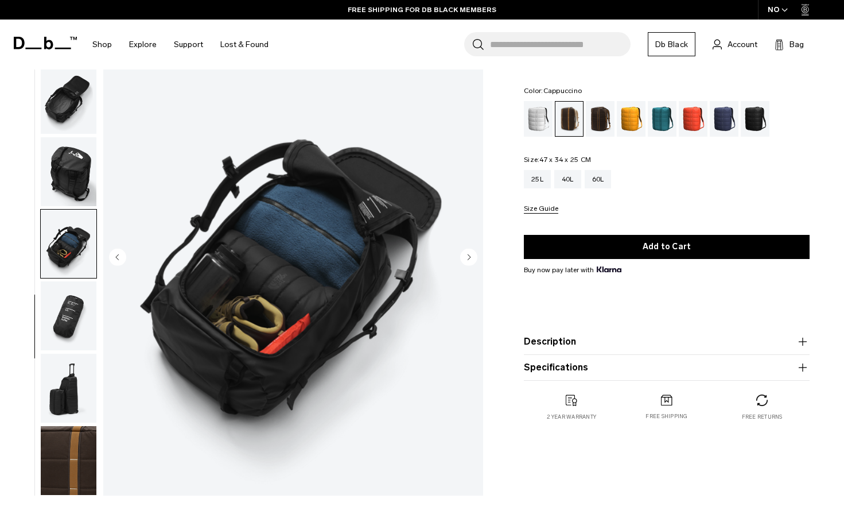
click at [122, 254] on circle "Previous slide" at bounding box center [117, 256] width 17 height 17
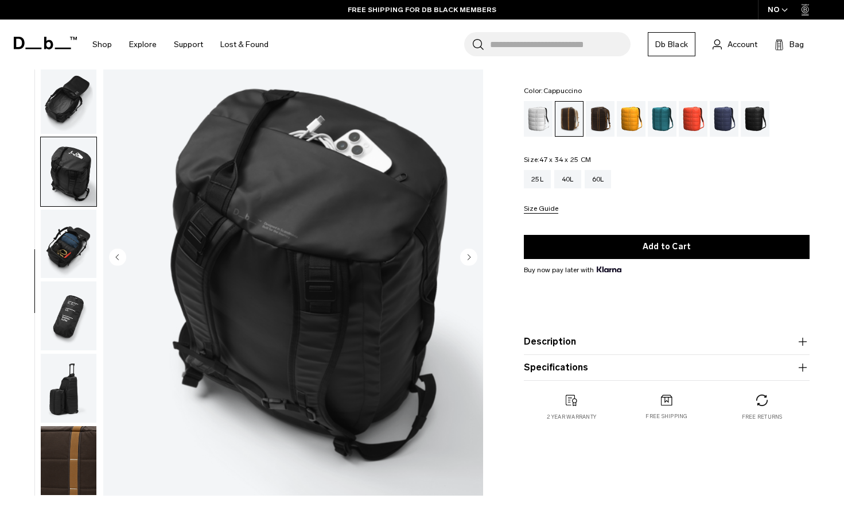
click at [122, 254] on circle "Previous slide" at bounding box center [117, 256] width 17 height 17
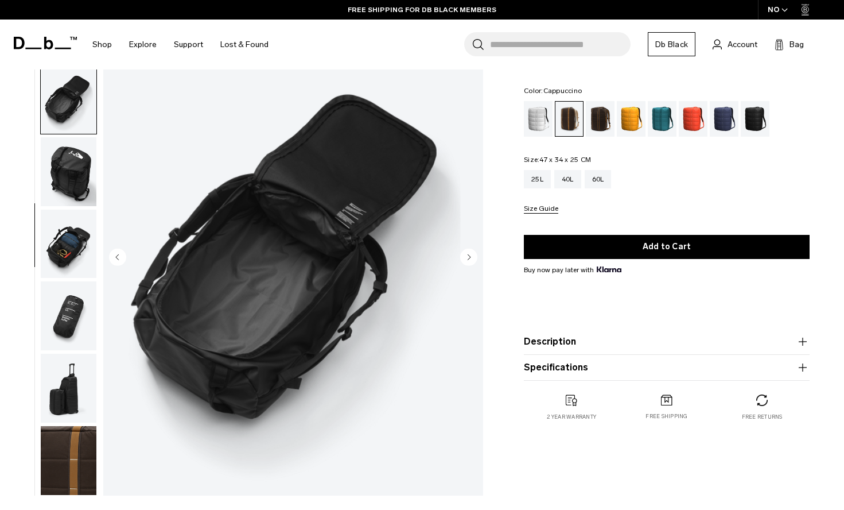
click at [122, 254] on circle "Previous slide" at bounding box center [117, 256] width 17 height 17
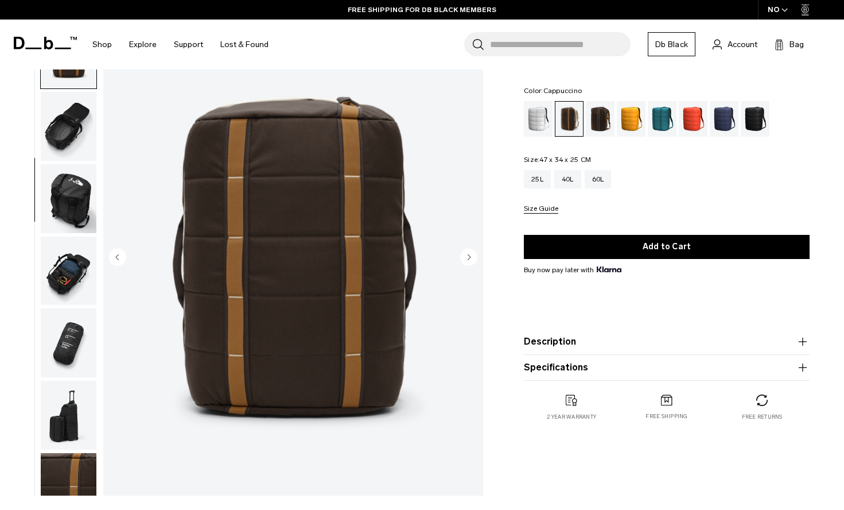
click at [122, 254] on circle "Previous slide" at bounding box center [117, 256] width 17 height 17
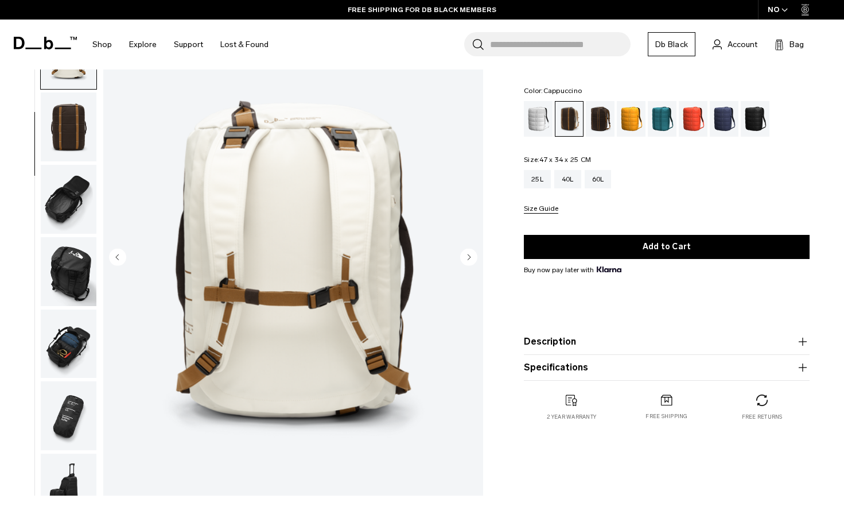
click at [122, 254] on circle "Previous slide" at bounding box center [117, 256] width 17 height 17
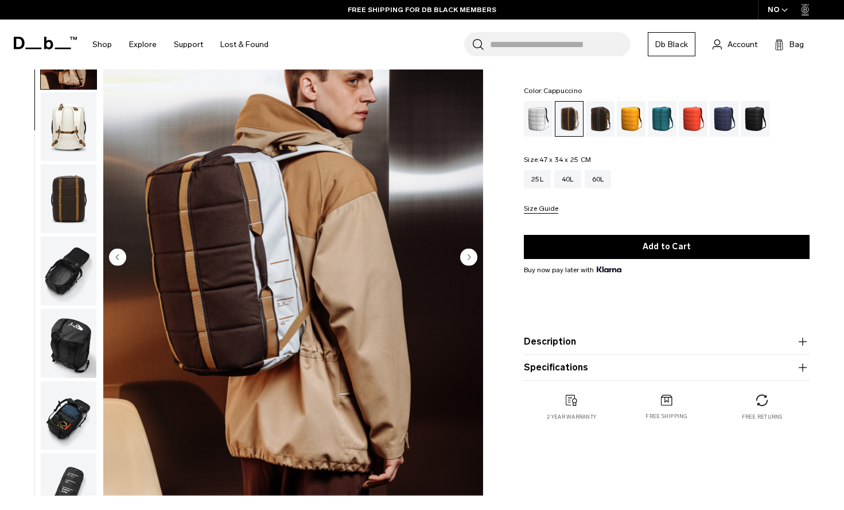
scroll to position [73, 0]
click at [122, 254] on circle "Previous slide" at bounding box center [117, 256] width 17 height 17
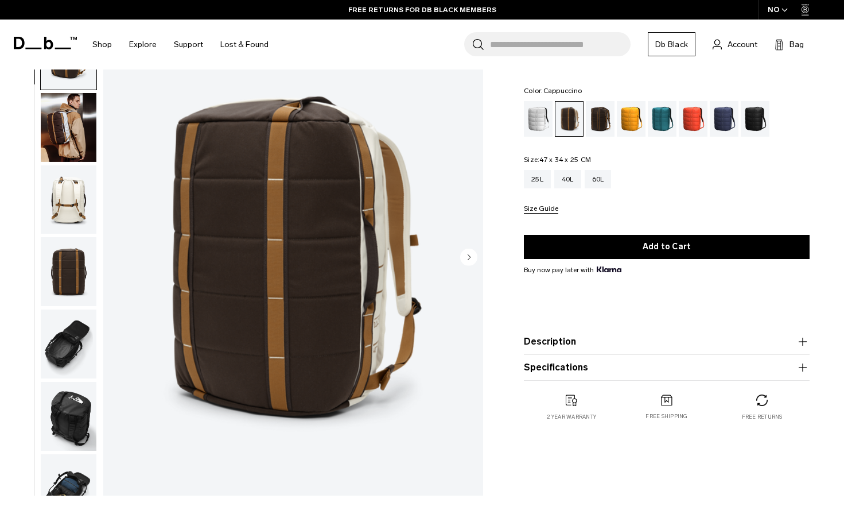
scroll to position [0, 0]
click at [122, 254] on img "1 / 10" at bounding box center [293, 258] width 380 height 475
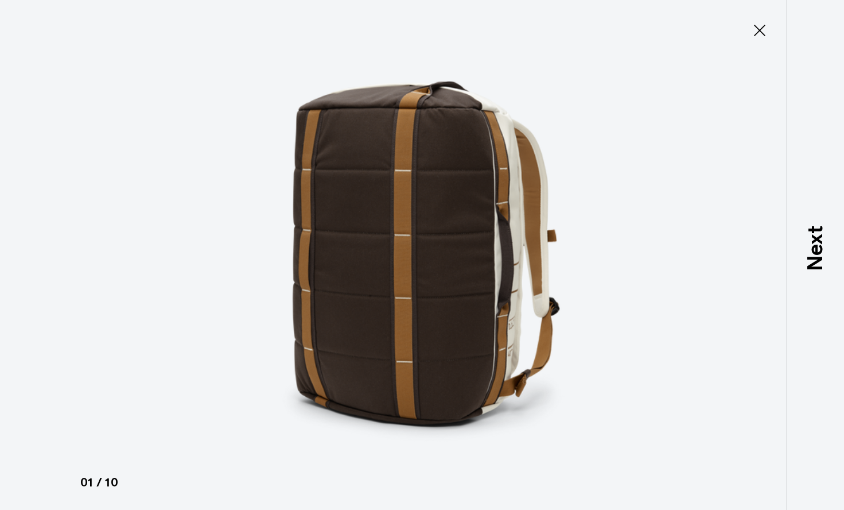
click at [762, 31] on icon at bounding box center [760, 30] width 18 height 18
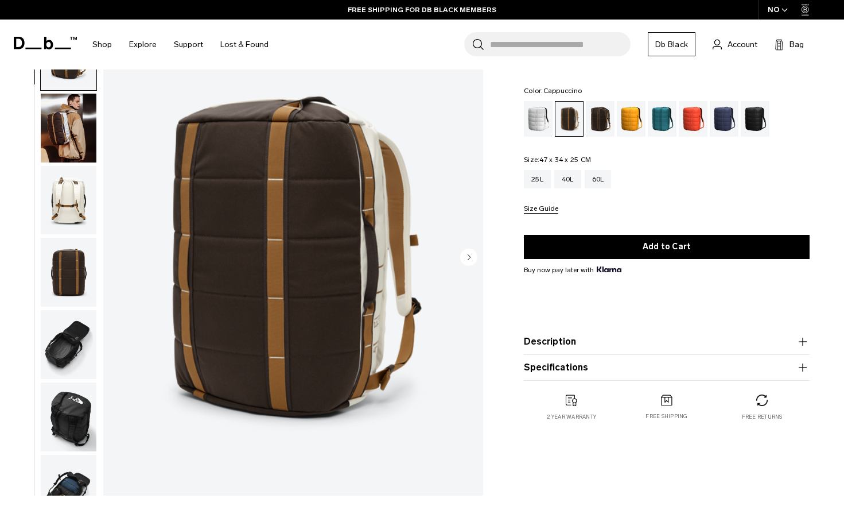
click at [467, 263] on circle "Next slide" at bounding box center [468, 256] width 17 height 17
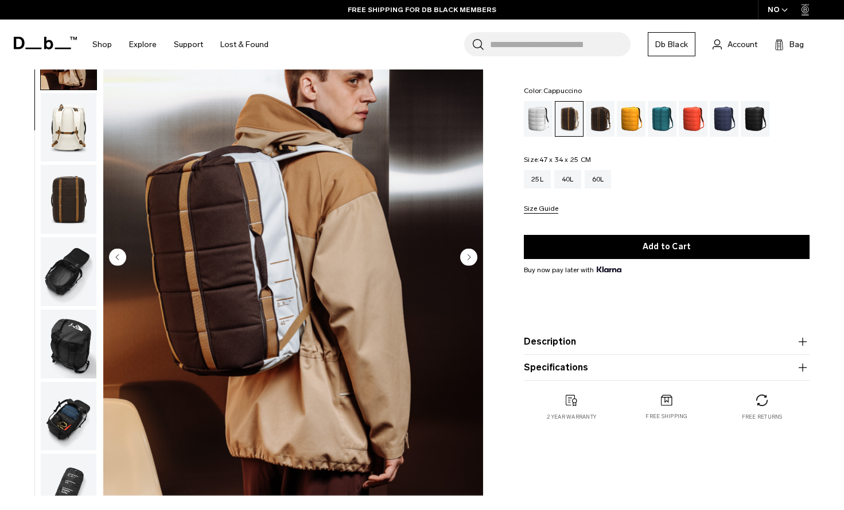
click at [469, 255] on icon "Next slide" at bounding box center [469, 256] width 3 height 5
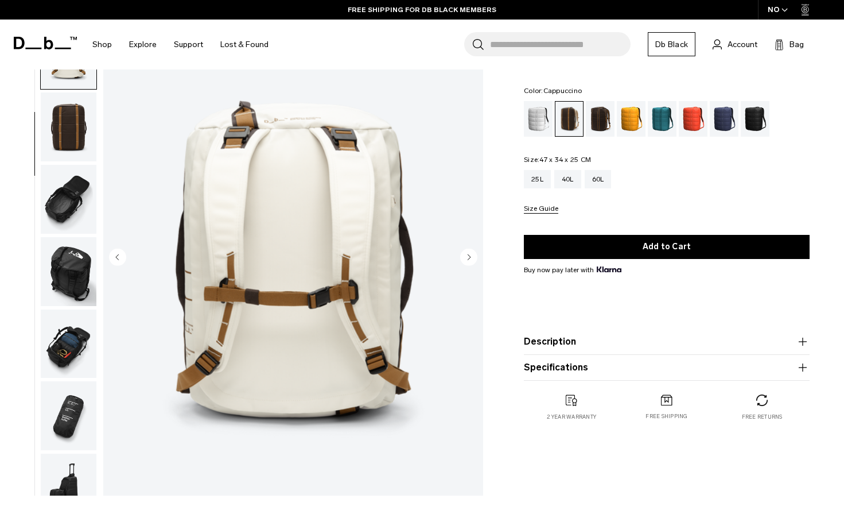
click at [469, 255] on icon "Next slide" at bounding box center [469, 256] width 3 height 5
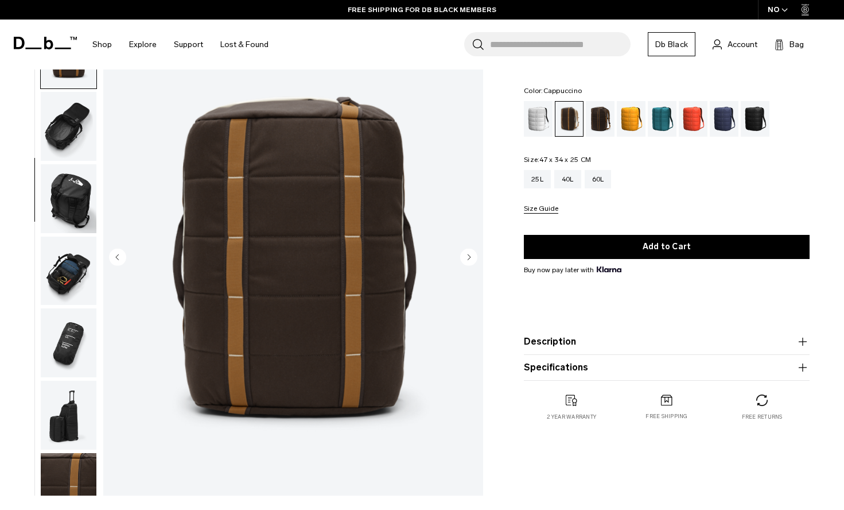
click at [469, 255] on icon "Next slide" at bounding box center [469, 256] width 3 height 5
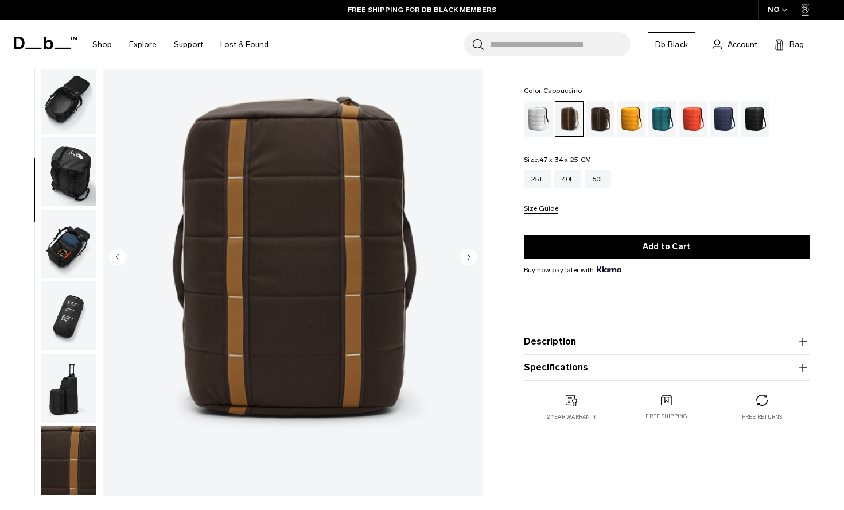
click at [469, 255] on icon "Next slide" at bounding box center [469, 256] width 3 height 5
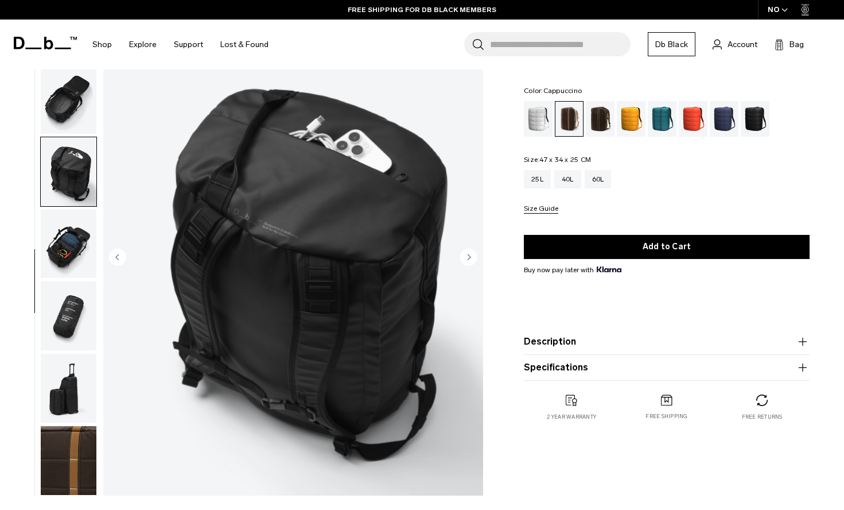
click at [469, 255] on icon "Next slide" at bounding box center [469, 256] width 3 height 5
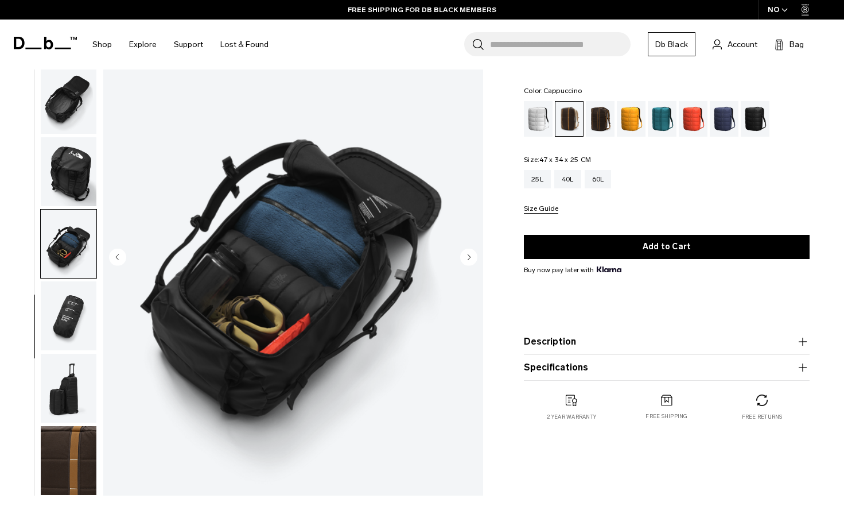
click at [469, 255] on icon "Next slide" at bounding box center [469, 256] width 3 height 5
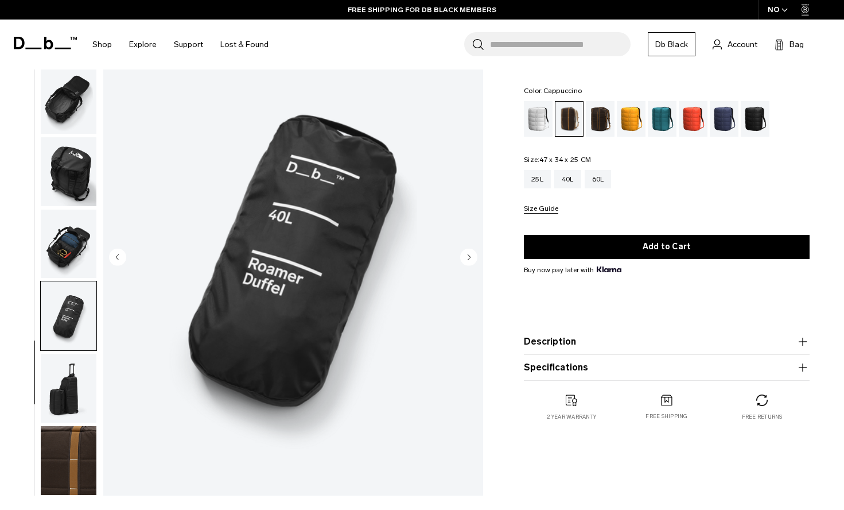
click at [469, 255] on icon "Next slide" at bounding box center [469, 256] width 3 height 5
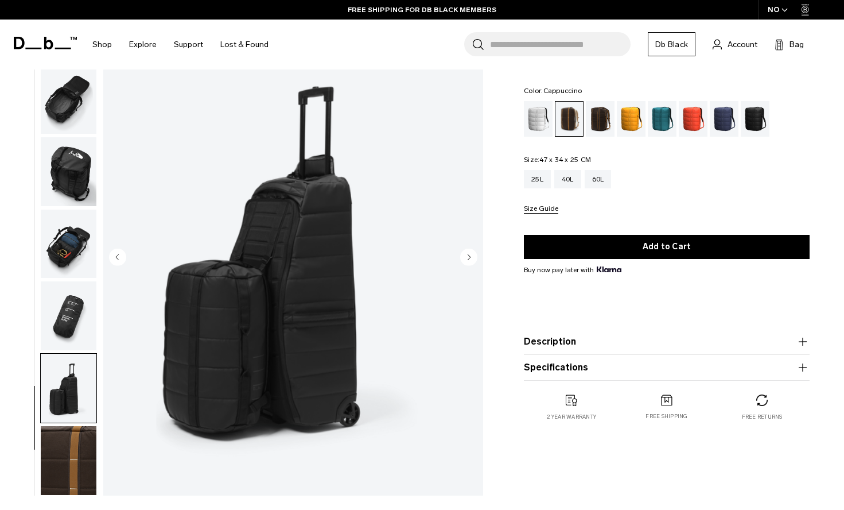
click at [118, 259] on circle "Previous slide" at bounding box center [117, 256] width 17 height 17
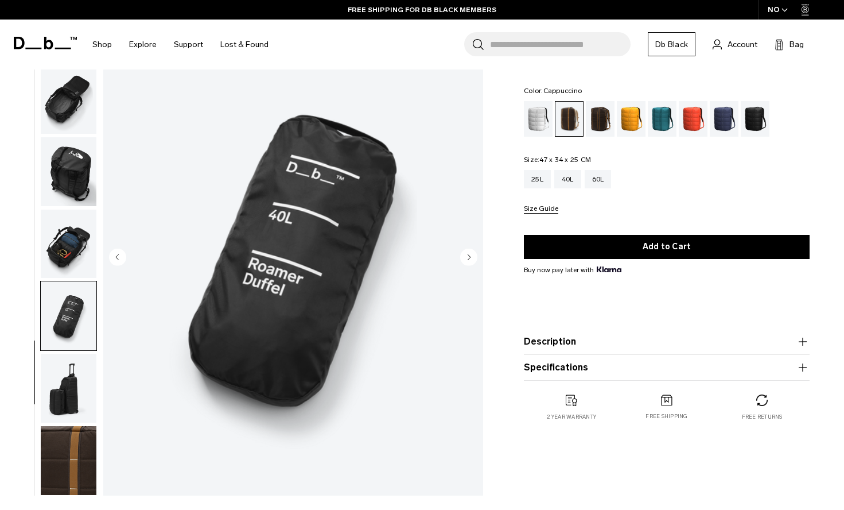
click at [118, 259] on circle "Previous slide" at bounding box center [117, 256] width 17 height 17
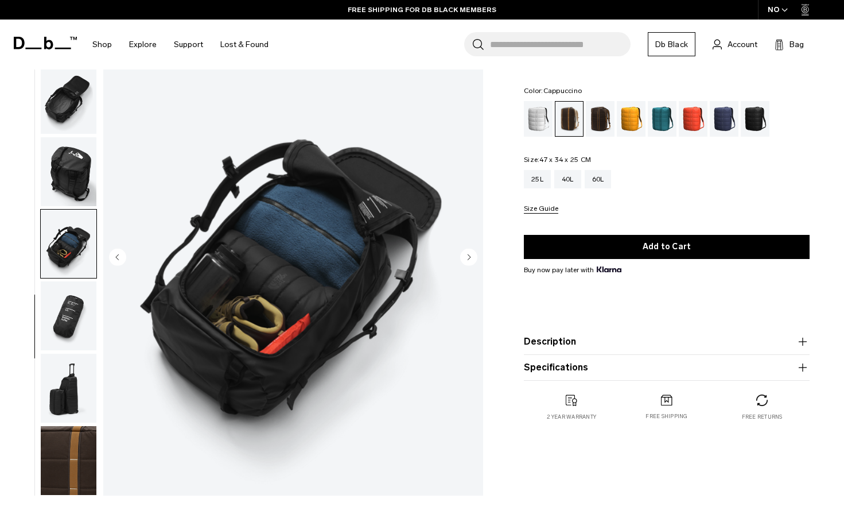
click at [118, 259] on circle "Previous slide" at bounding box center [117, 256] width 17 height 17
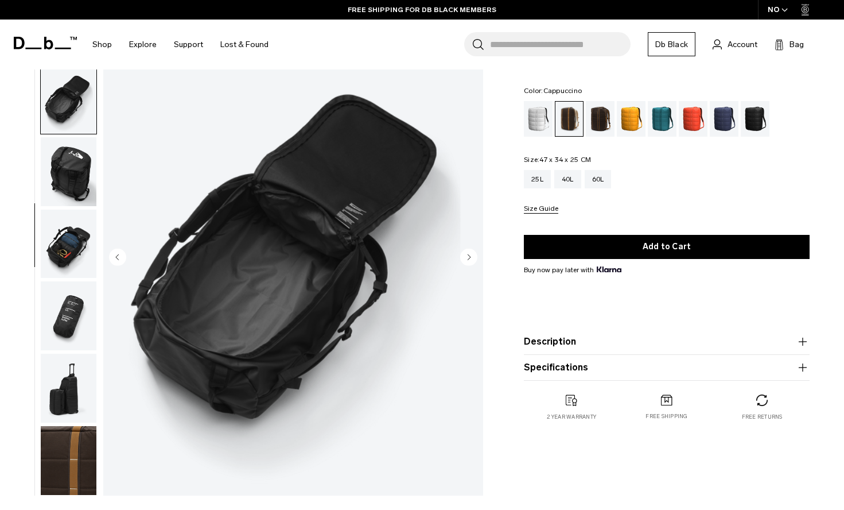
click at [118, 259] on circle "Previous slide" at bounding box center [117, 256] width 17 height 17
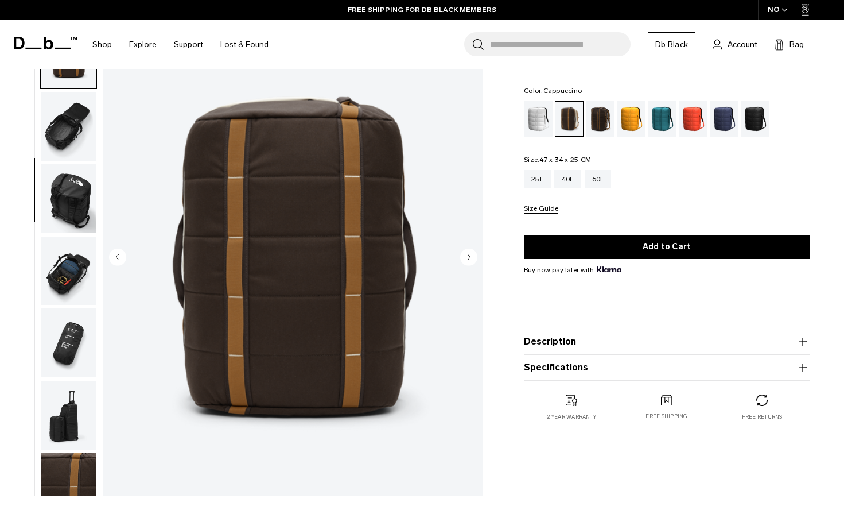
click at [118, 259] on circle "Previous slide" at bounding box center [117, 256] width 17 height 17
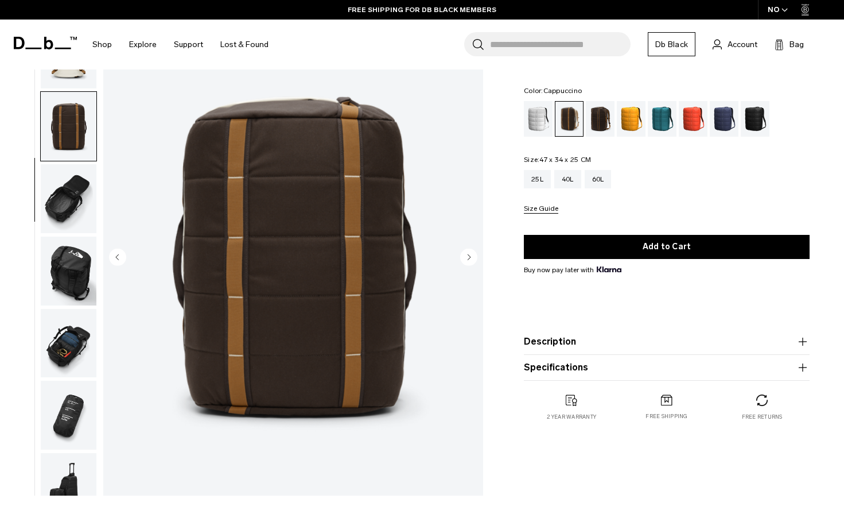
click at [118, 259] on circle "Previous slide" at bounding box center [117, 256] width 17 height 17
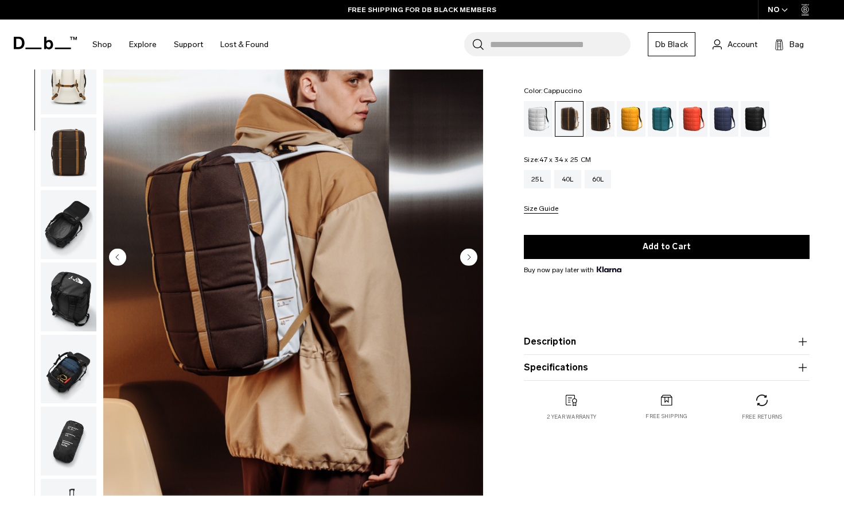
click at [118, 259] on circle "Previous slide" at bounding box center [117, 256] width 17 height 17
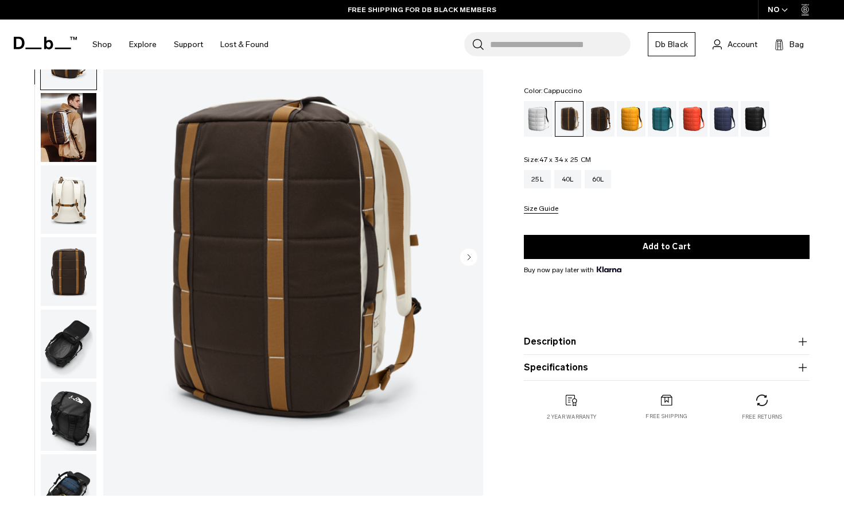
scroll to position [0, 0]
click at [118, 259] on img "1 / 10" at bounding box center [293, 258] width 380 height 475
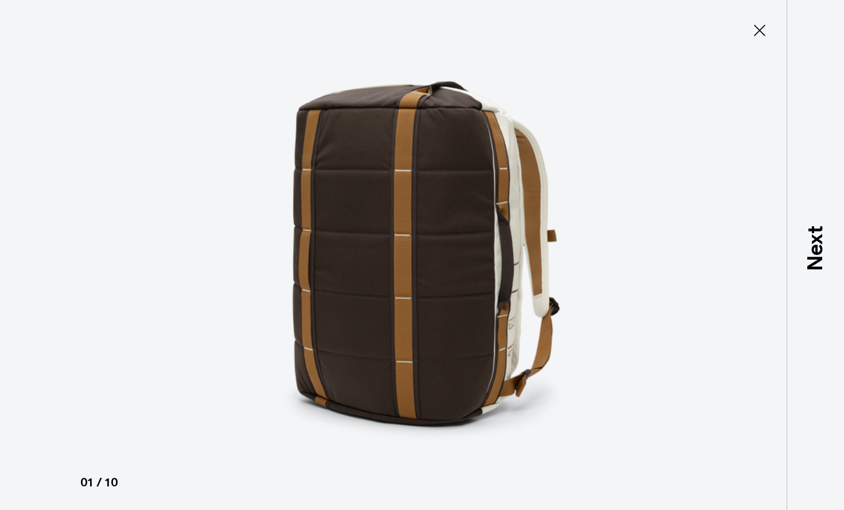
click at [757, 32] on icon at bounding box center [760, 30] width 18 height 18
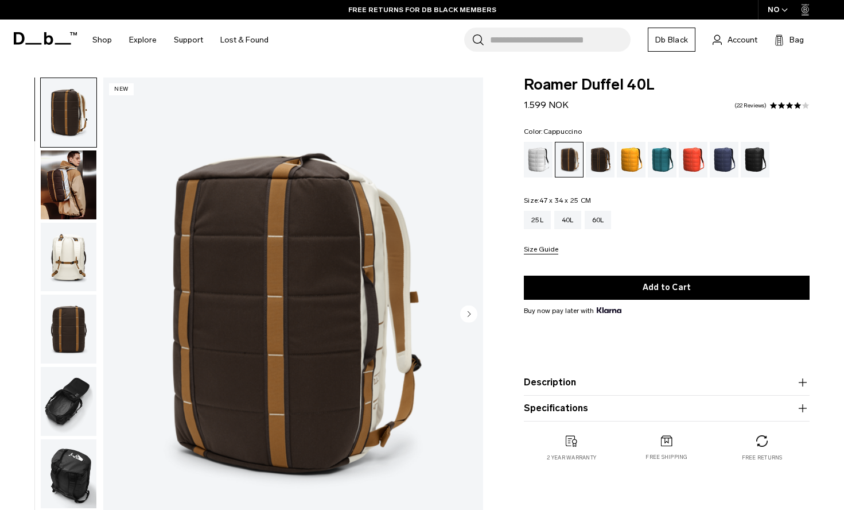
click at [80, 193] on img "button" at bounding box center [69, 184] width 56 height 69
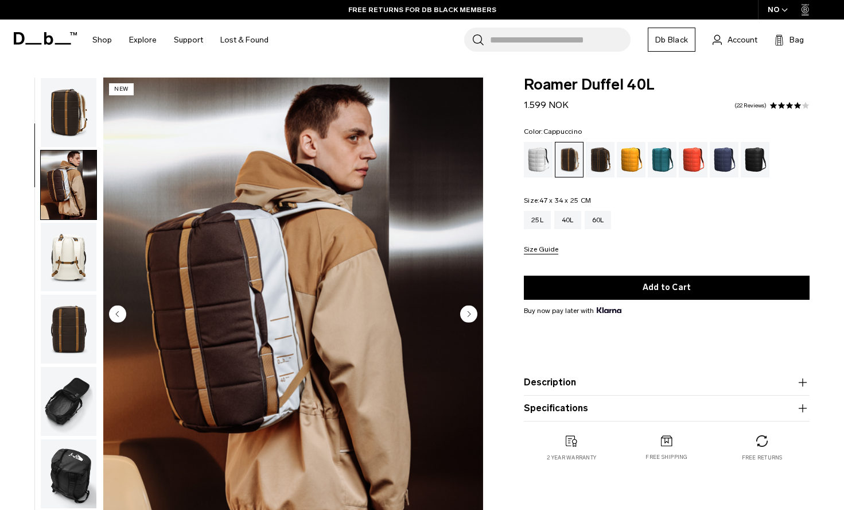
scroll to position [73, 0]
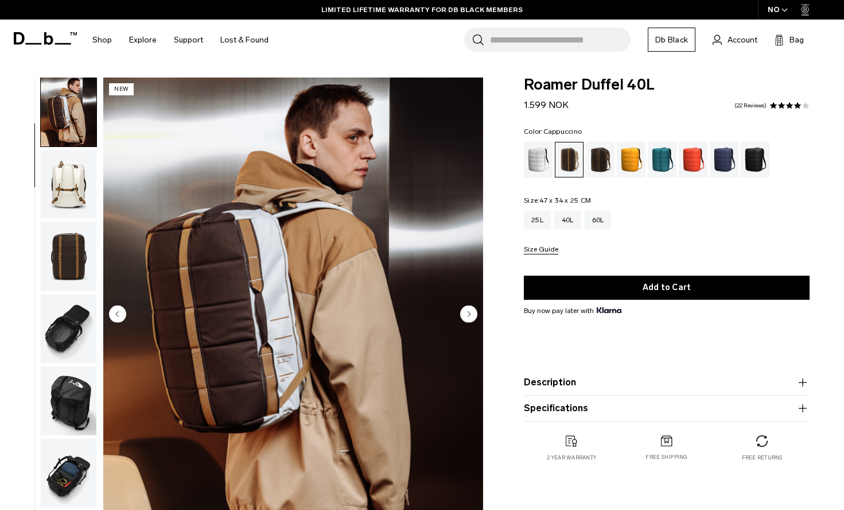
drag, startPoint x: 572, startPoint y: 104, endPoint x: 523, endPoint y: 98, distance: 48.7
click at [523, 98] on div "Roamer Duffel 40L 1.599 NOK 4.2 star rating 22 Reviews Color: Cappuccino Out of…" at bounding box center [666, 280] width 355 height 407
copy span "1.599 NOK"
click at [697, 123] on form "Roamer Duffel 40L 1.599 NOK 4.2 star rating 22 Reviews Color: Cappuccino Out of…" at bounding box center [667, 249] width 286 height 344
click at [75, 197] on img "button" at bounding box center [69, 184] width 56 height 69
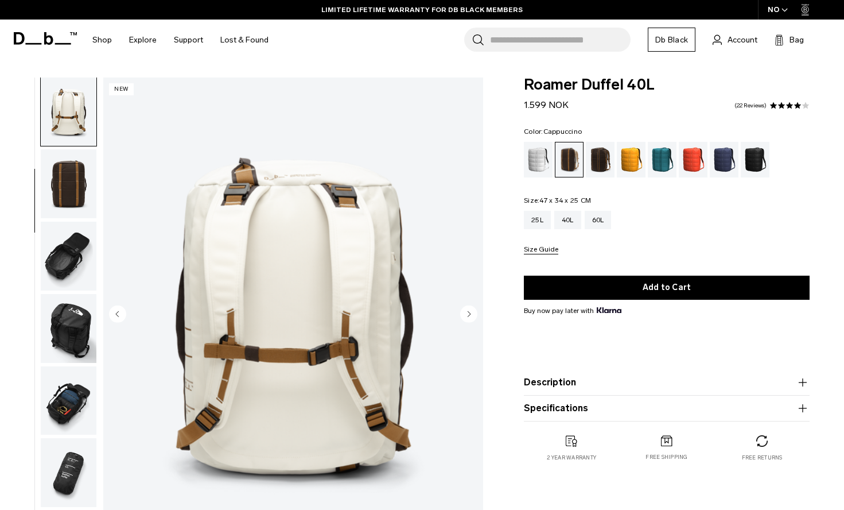
click at [65, 165] on img "button" at bounding box center [69, 183] width 56 height 69
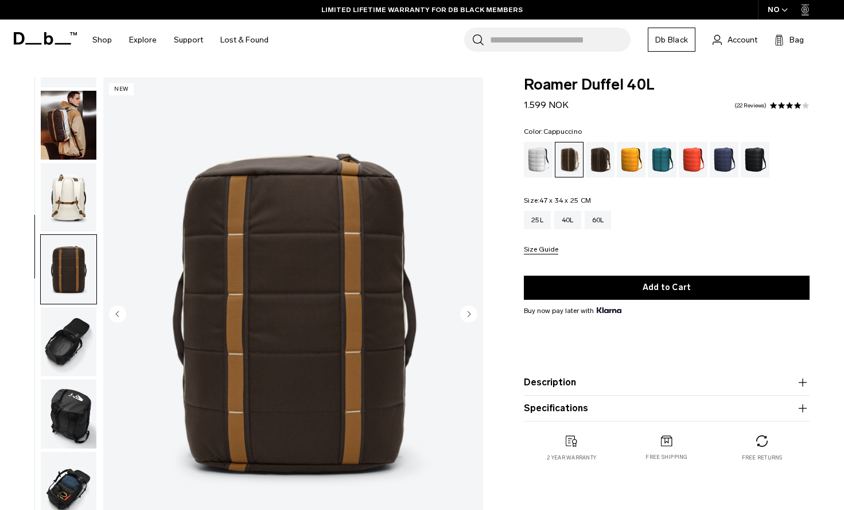
click at [76, 174] on img "button" at bounding box center [69, 197] width 56 height 69
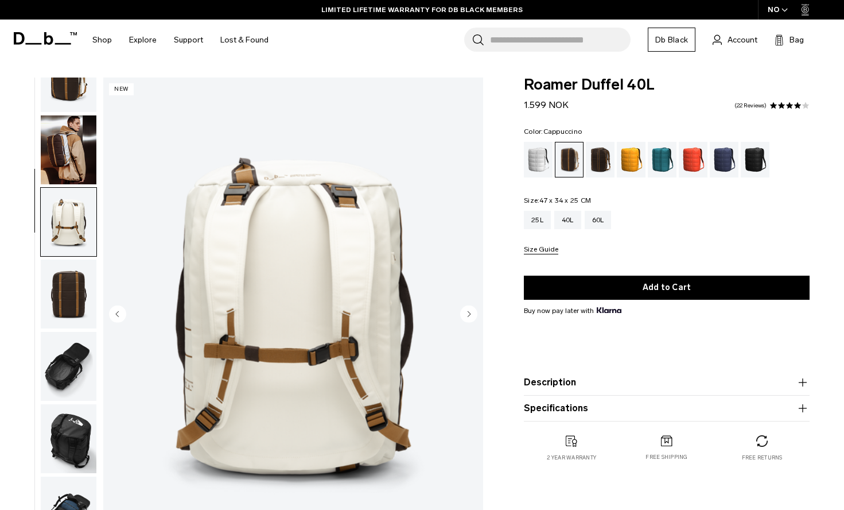
click at [72, 129] on img "button" at bounding box center [69, 149] width 56 height 69
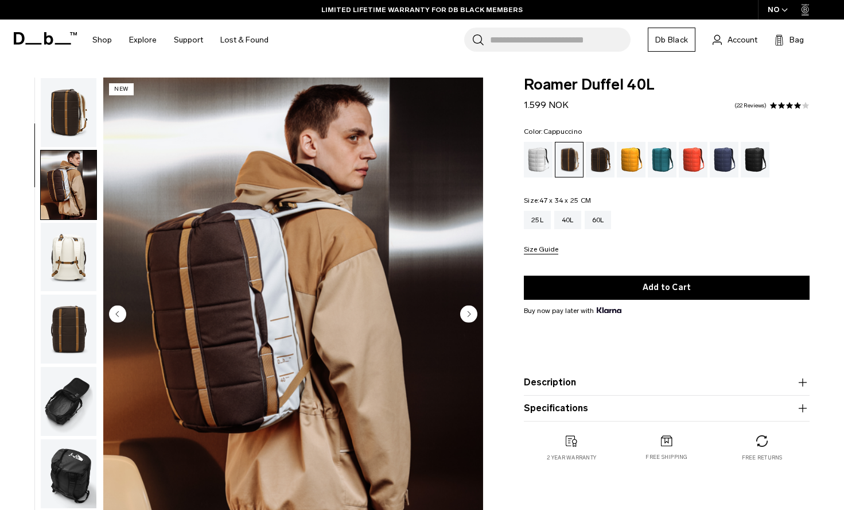
scroll to position [0, 0]
click at [72, 114] on img "button" at bounding box center [69, 112] width 56 height 69
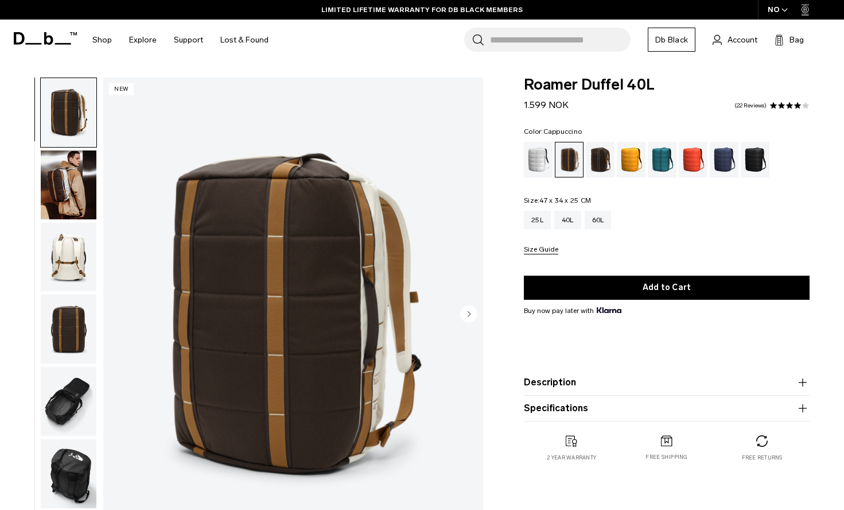
click at [70, 142] on img "button" at bounding box center [69, 112] width 56 height 69
click at [73, 181] on img "button" at bounding box center [69, 184] width 56 height 69
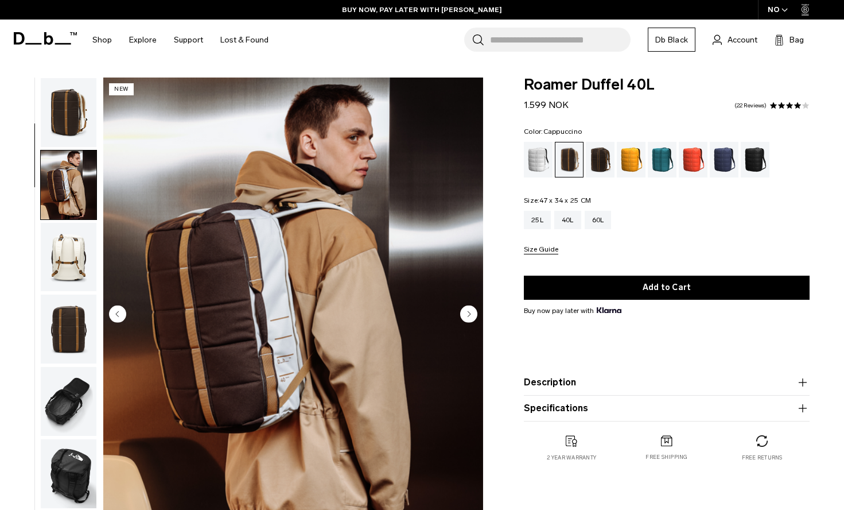
scroll to position [73, 0]
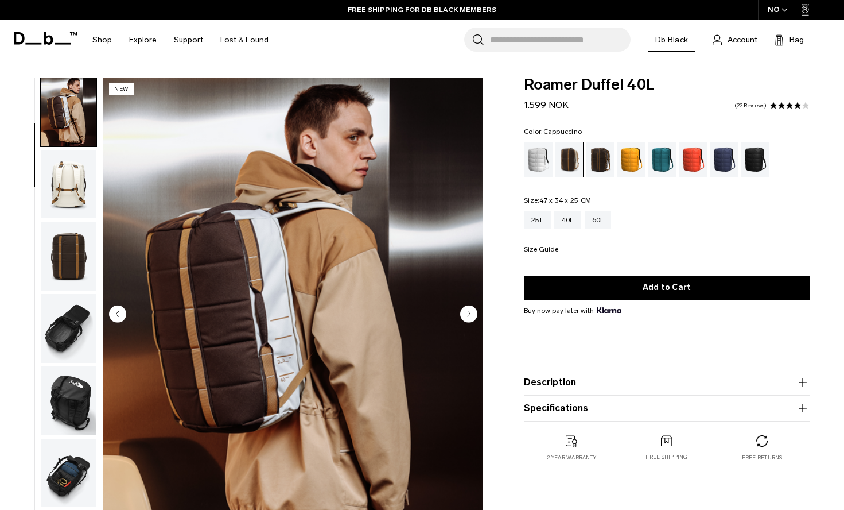
click at [61, 323] on img "button" at bounding box center [69, 328] width 56 height 69
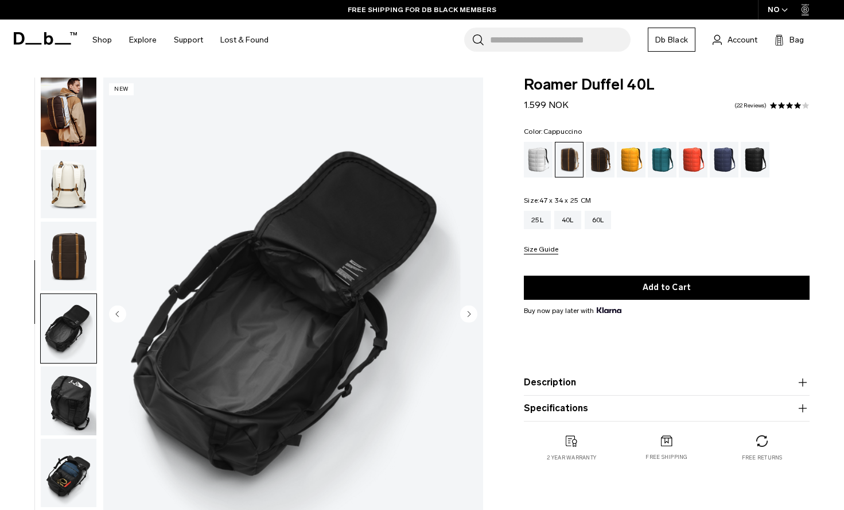
scroll to position [250, 0]
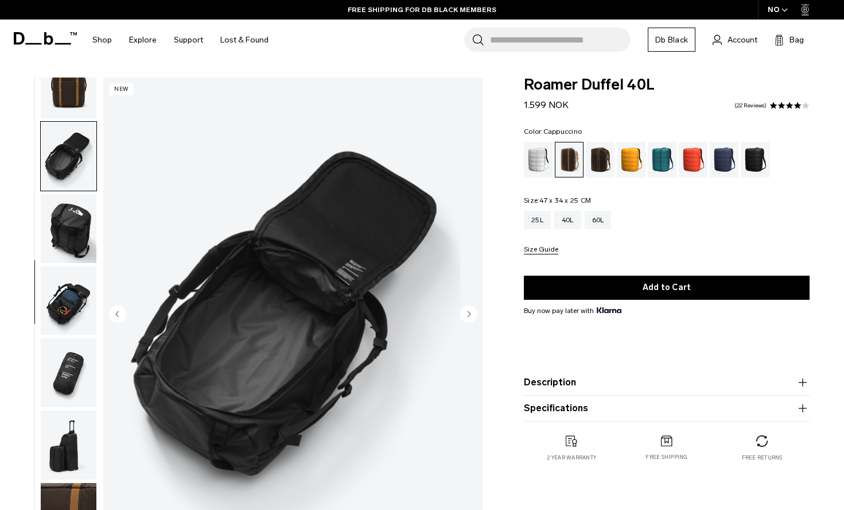
click at [61, 323] on img "button" at bounding box center [69, 300] width 56 height 69
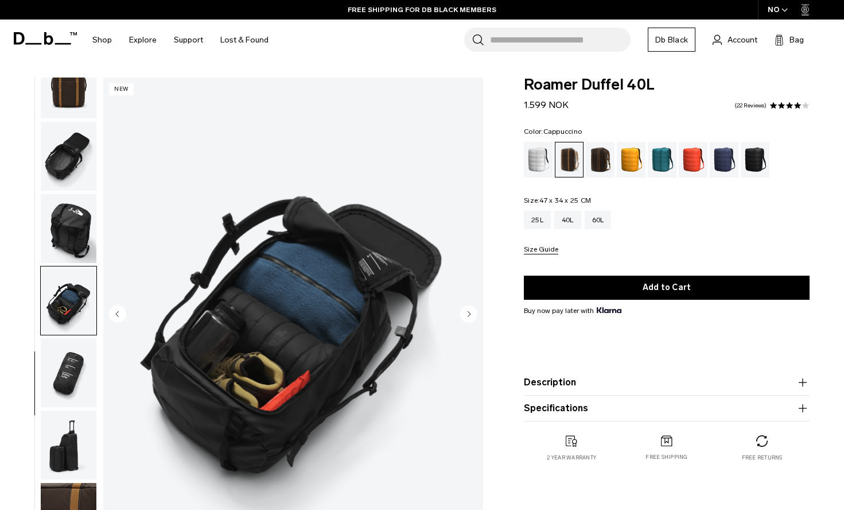
click at [65, 233] on img "button" at bounding box center [69, 228] width 56 height 69
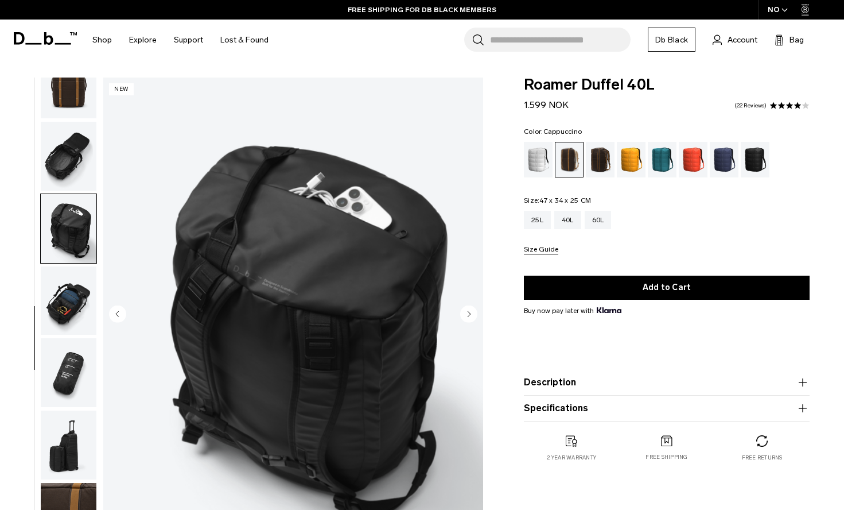
click at [73, 294] on img "button" at bounding box center [69, 300] width 56 height 69
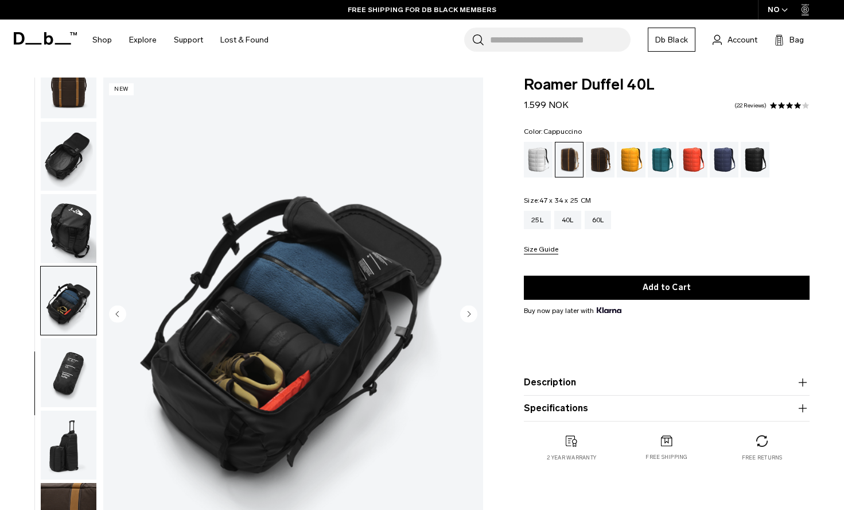
click at [71, 325] on img "button" at bounding box center [69, 300] width 56 height 69
click at [76, 349] on img "button" at bounding box center [69, 372] width 56 height 69
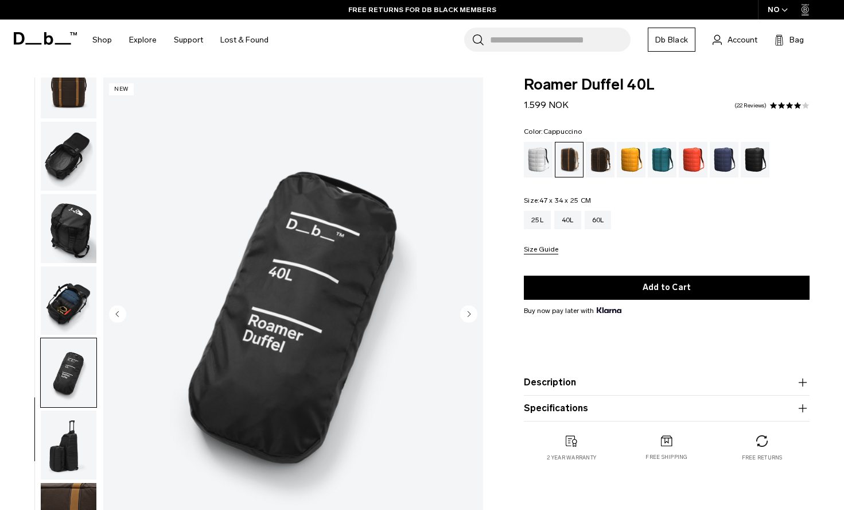
click at [71, 314] on img "button" at bounding box center [69, 300] width 56 height 69
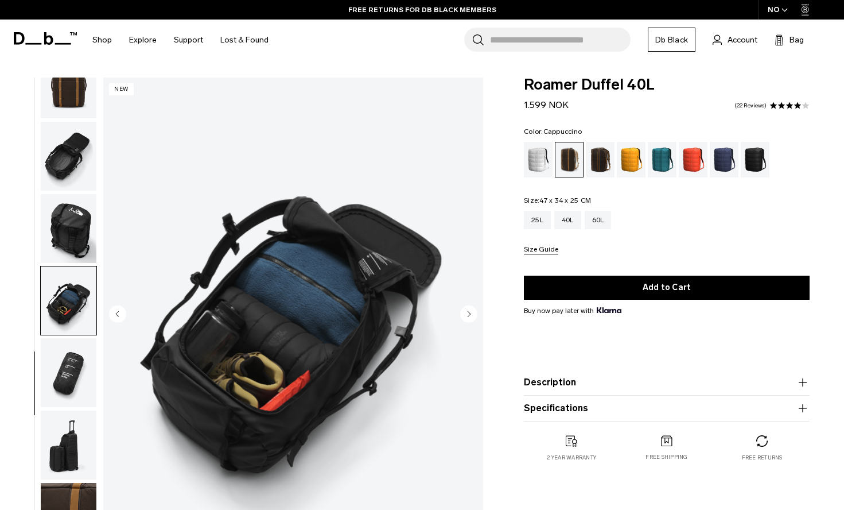
click at [71, 247] on img "button" at bounding box center [69, 228] width 56 height 69
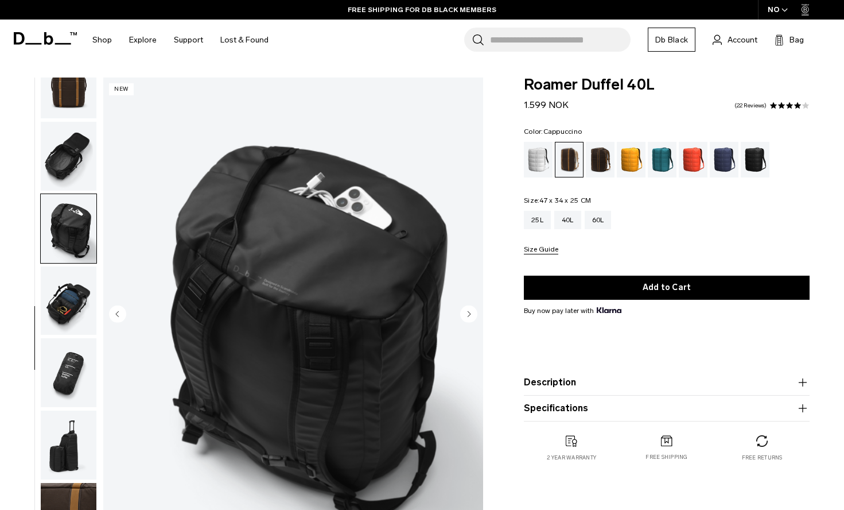
click at [67, 156] on img "button" at bounding box center [69, 156] width 56 height 69
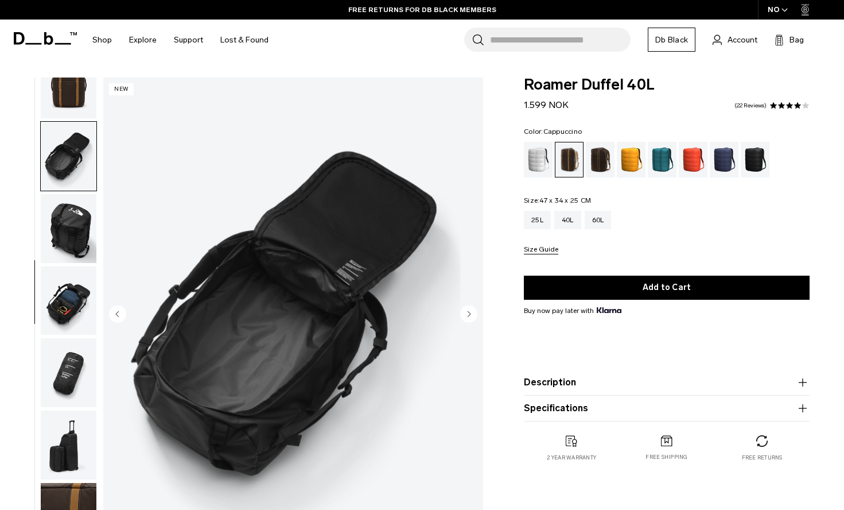
click at [65, 229] on img "button" at bounding box center [69, 228] width 56 height 69
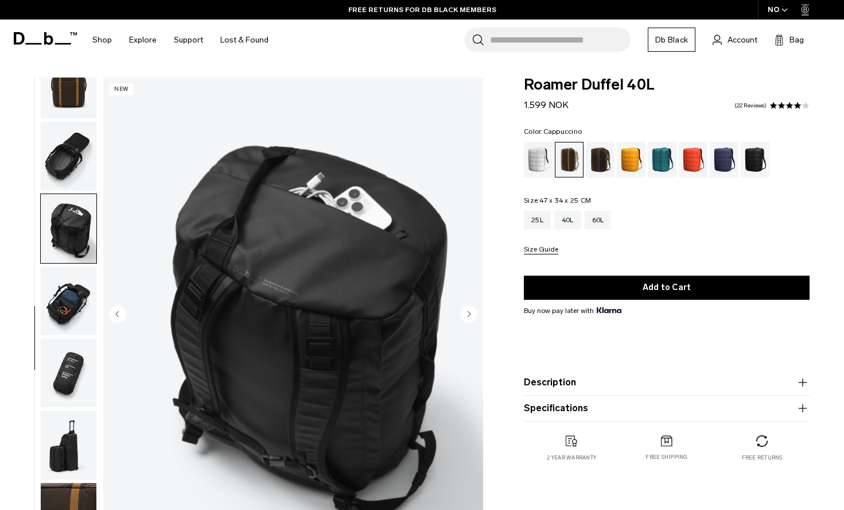
click at [64, 273] on img "button" at bounding box center [69, 300] width 56 height 69
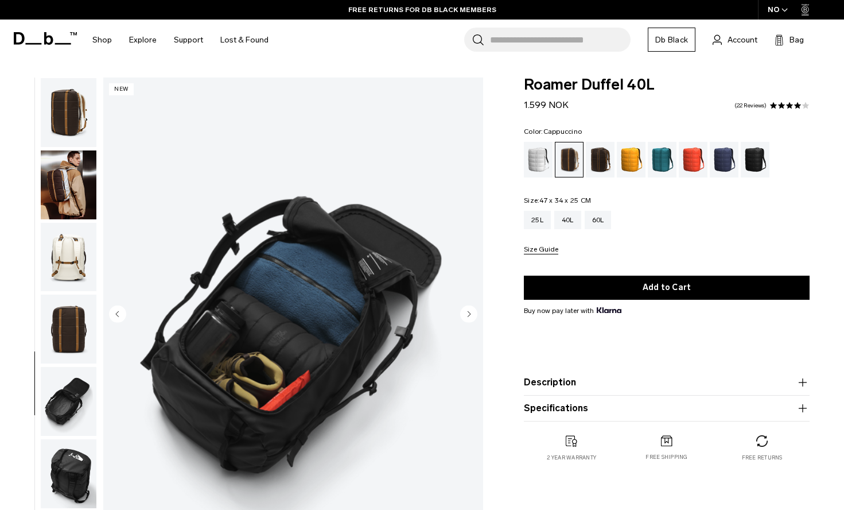
click at [63, 225] on button "button" at bounding box center [68, 257] width 57 height 70
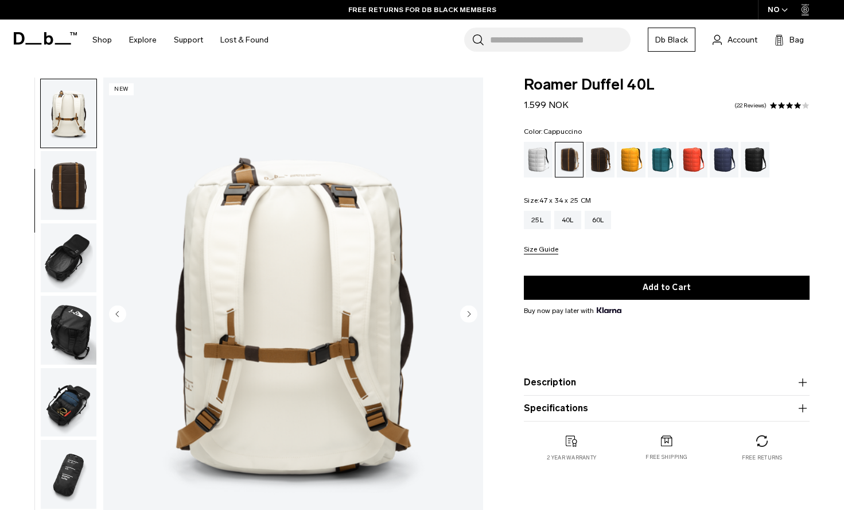
click at [71, 178] on img "button" at bounding box center [69, 185] width 56 height 69
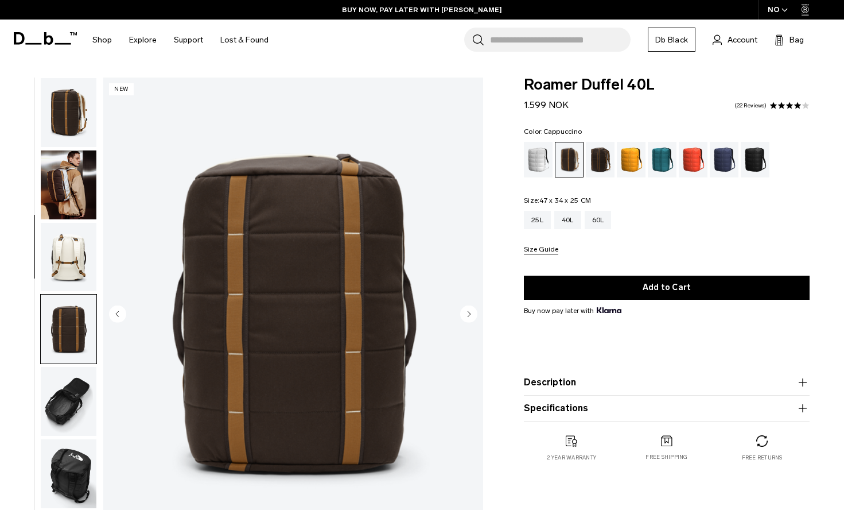
scroll to position [0, 0]
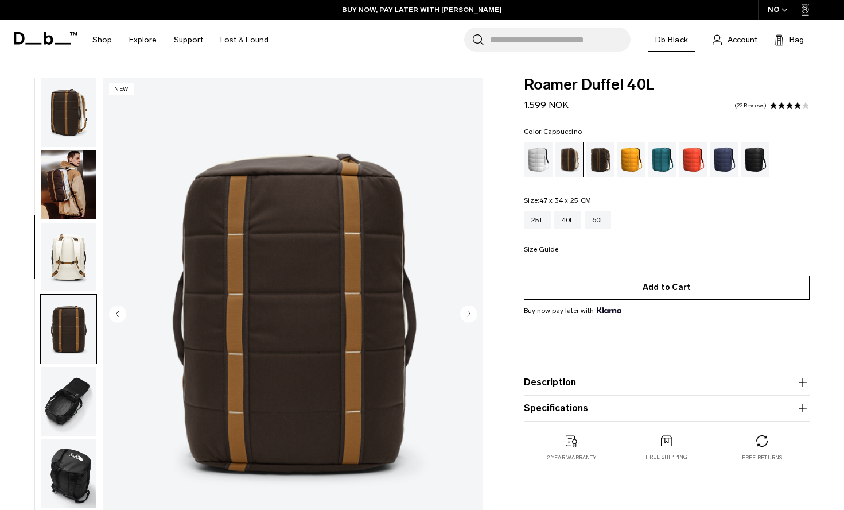
click at [655, 283] on button "Add to Cart" at bounding box center [667, 287] width 286 height 24
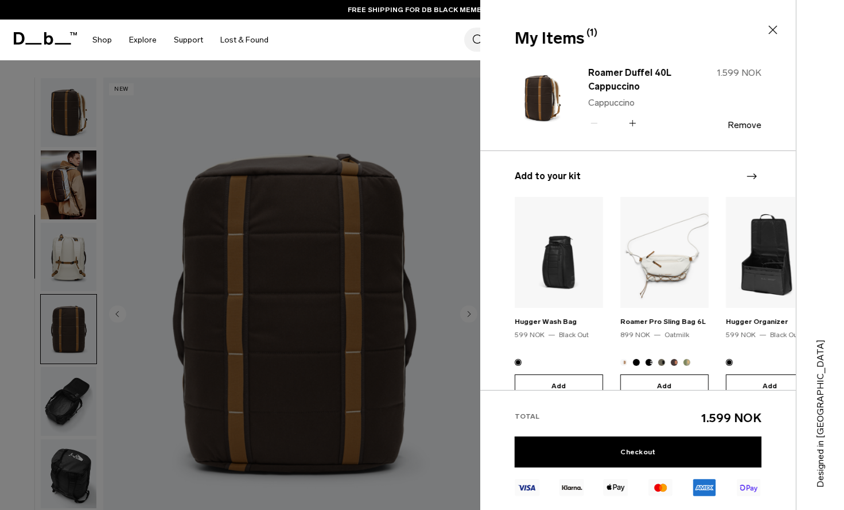
click at [772, 27] on icon at bounding box center [773, 30] width 14 height 14
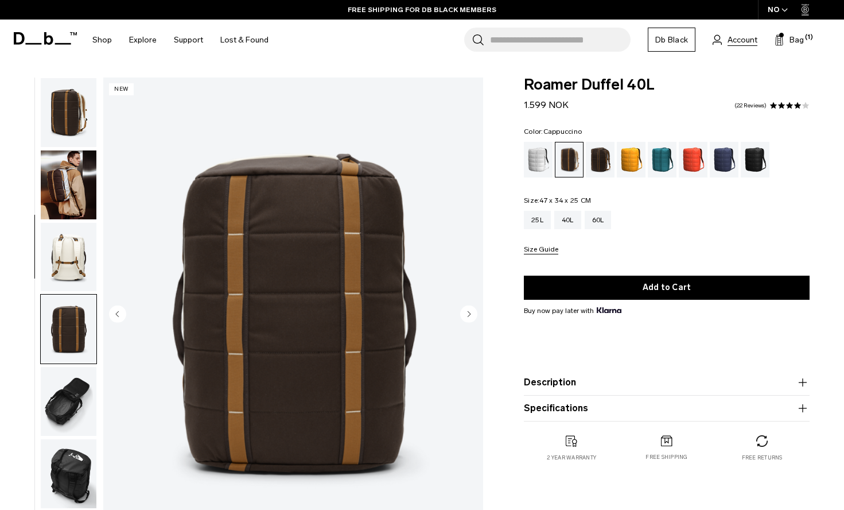
click at [745, 39] on span "Account" at bounding box center [743, 40] width 30 height 12
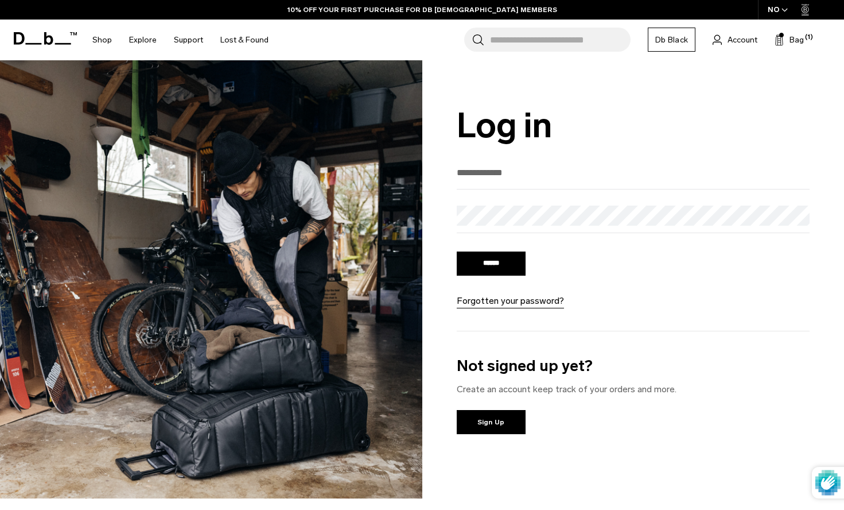
type input "**********"
click at [491, 265] on input "******" at bounding box center [491, 263] width 69 height 24
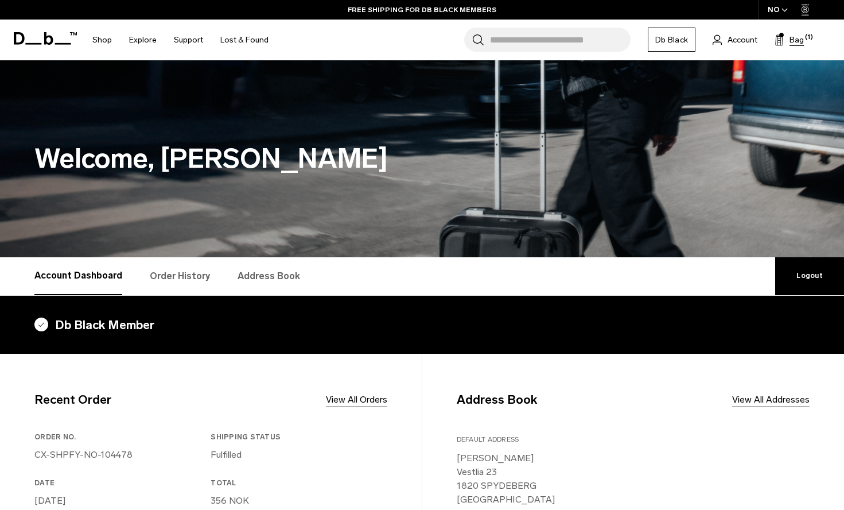
click at [779, 40] on icon at bounding box center [779, 39] width 9 height 11
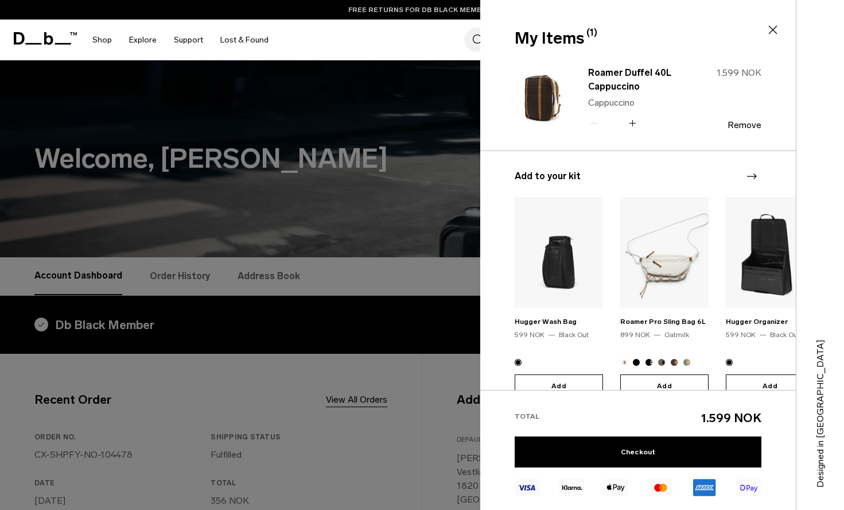
click at [418, 12] on link "FREE RETURNS FOR DB BLACK MEMBERS" at bounding box center [422, 10] width 148 height 10
click at [772, 30] on icon at bounding box center [773, 30] width 14 height 14
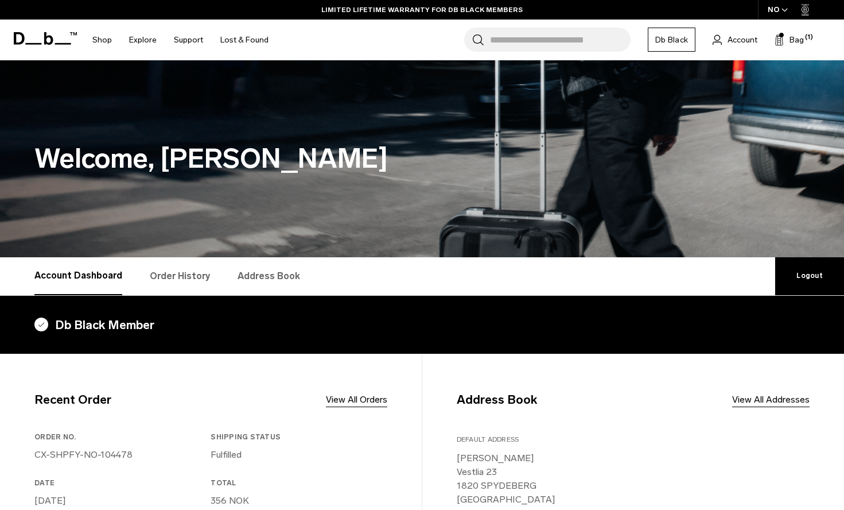
click at [49, 41] on icon at bounding box center [45, 38] width 63 height 13
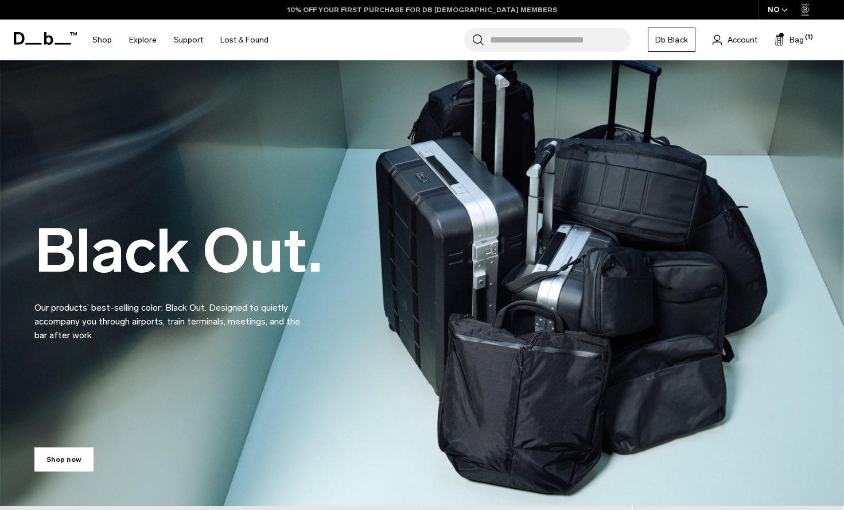
click at [366, 7] on link "10% OFF YOUR FIRST PURCHASE FOR DB [DEMOGRAPHIC_DATA] MEMBERS" at bounding box center [422, 10] width 270 height 10
click at [374, 9] on link "10% OFF YOUR FIRST PURCHASE FOR DB [DEMOGRAPHIC_DATA] MEMBERS" at bounding box center [422, 10] width 270 height 10
click at [375, 12] on link "10% OFF YOUR FIRST PURCHASE FOR DB [DEMOGRAPHIC_DATA] MEMBERS" at bounding box center [422, 10] width 270 height 10
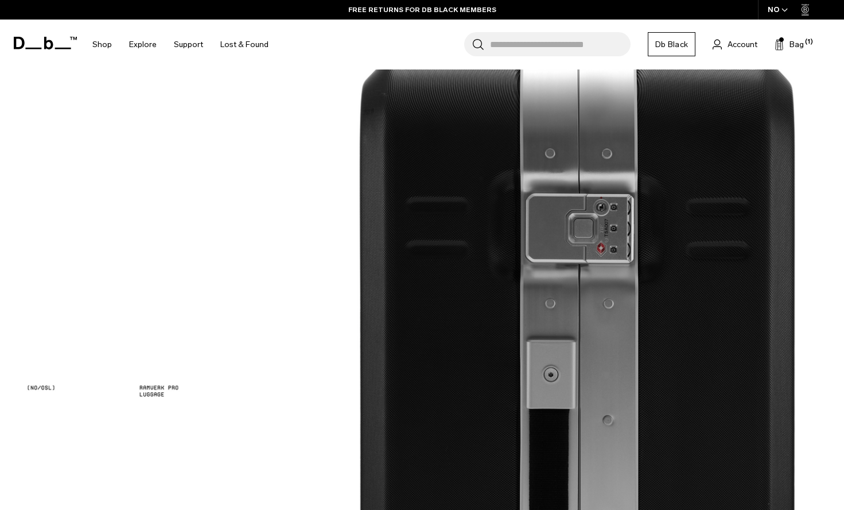
scroll to position [1257, 0]
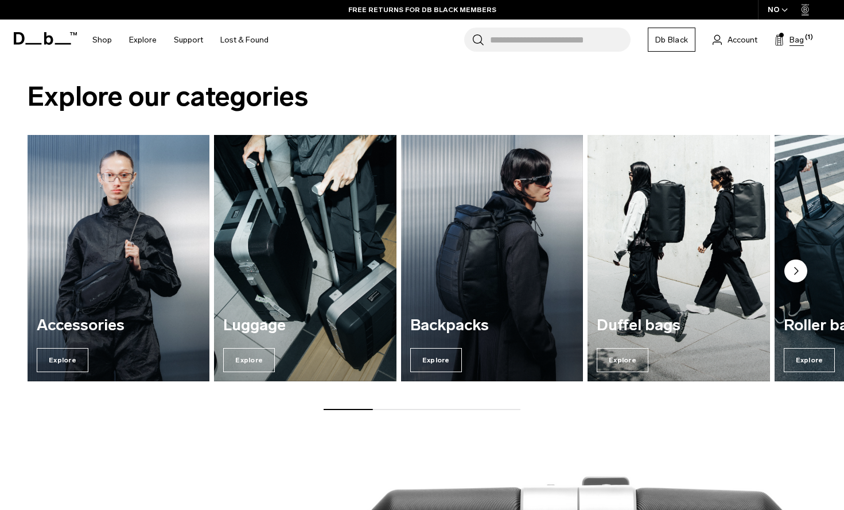
click at [790, 41] on span "Bag" at bounding box center [797, 40] width 14 height 12
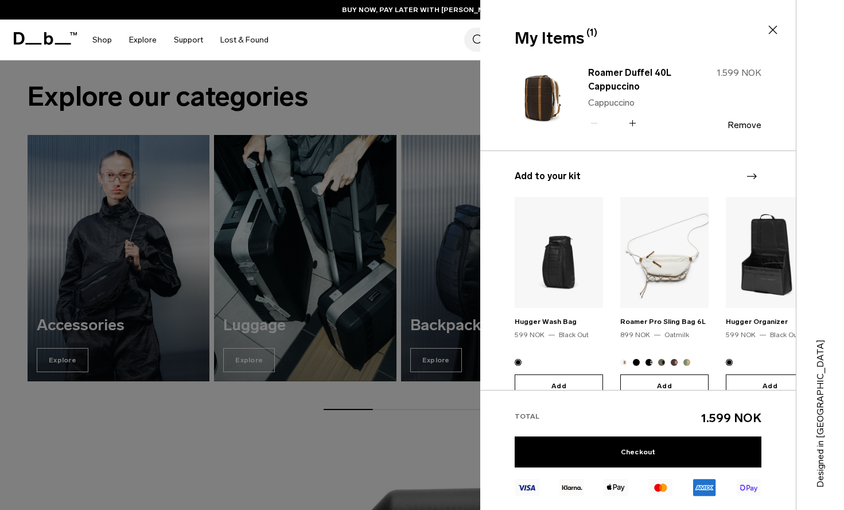
click at [674, 115] on div "Roamer Duffel 40L Cappuccino Cappuccino Quantity - * +" at bounding box center [638, 98] width 101 height 64
drag, startPoint x: 674, startPoint y: 115, endPoint x: 635, endPoint y: 83, distance: 50.6
click at [635, 83] on div "Roamer Duffel 40L Cappuccino Cappuccino Quantity - * +" at bounding box center [638, 98] width 101 height 64
click at [545, 141] on div "Roamer Duffel 40L Cappuccino Cappuccino Quantity - * + 1.599 NOK Remove" at bounding box center [638, 107] width 247 height 86
drag, startPoint x: 585, startPoint y: 68, endPoint x: 642, endPoint y: 85, distance: 59.2
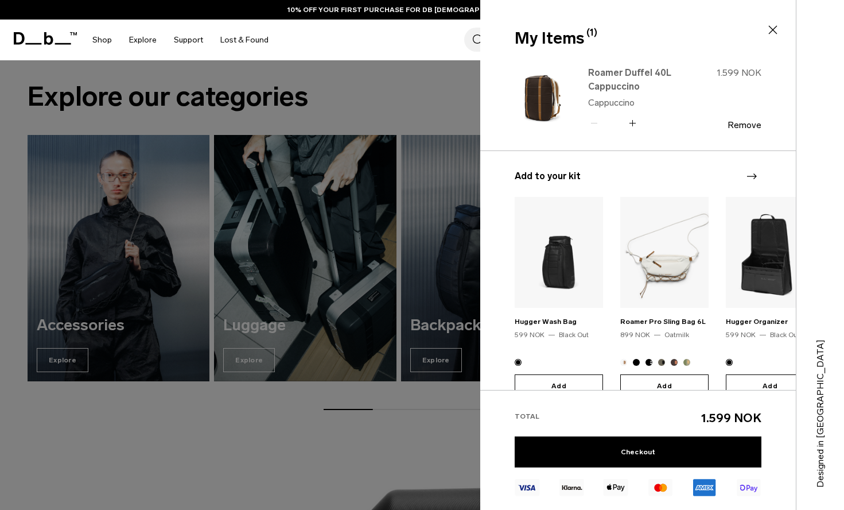
click at [642, 85] on div "Roamer Duffel 40L Cappuccino Cappuccino Quantity - * + 1.599 NOK Remove" at bounding box center [666, 98] width 192 height 68
copy link "Roamer Duffel 40L Cappuccino"
click at [555, 131] on img at bounding box center [542, 98] width 55 height 68
click at [568, 78] on img at bounding box center [542, 98] width 55 height 68
click at [584, 73] on div "Roamer Duffel 40L Cappuccino Cappuccino Quantity - * + 1.599 NOK Remove" at bounding box center [666, 98] width 192 height 68
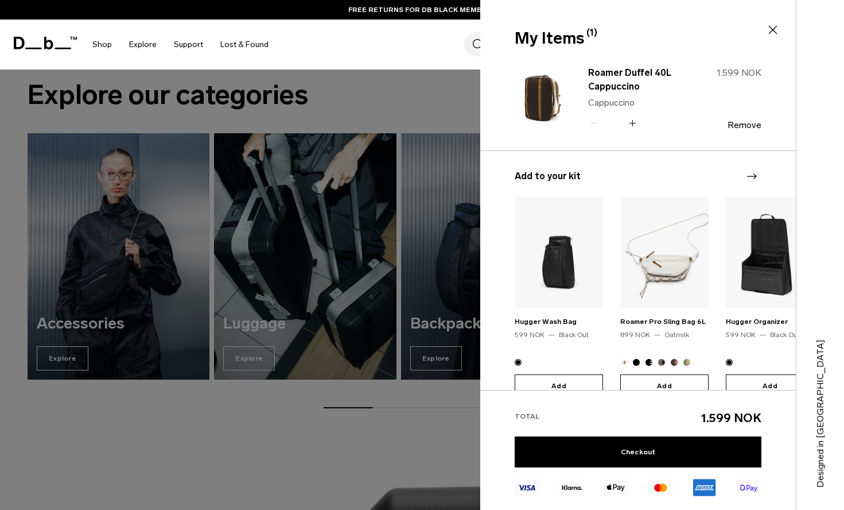
scroll to position [1257, 0]
